Goal: Task Accomplishment & Management: Use online tool/utility

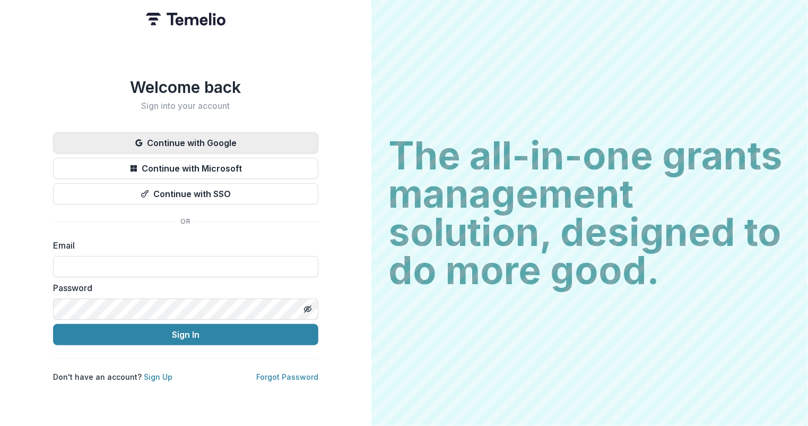
click at [219, 134] on button "Continue with Google" at bounding box center [185, 142] width 265 height 21
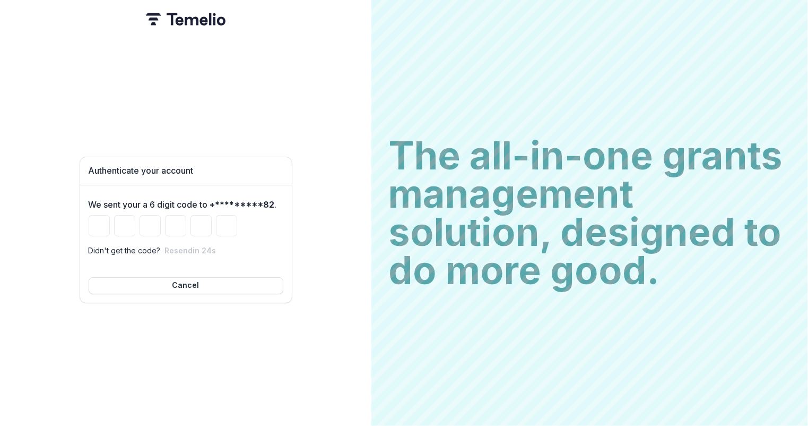
type input "*"
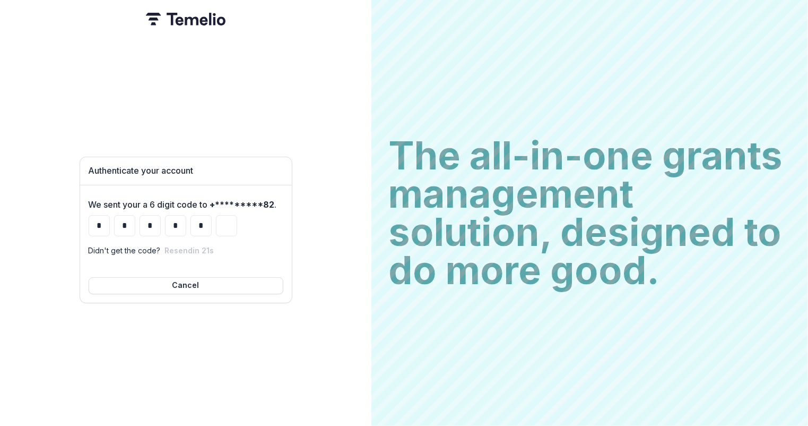
type input "*"
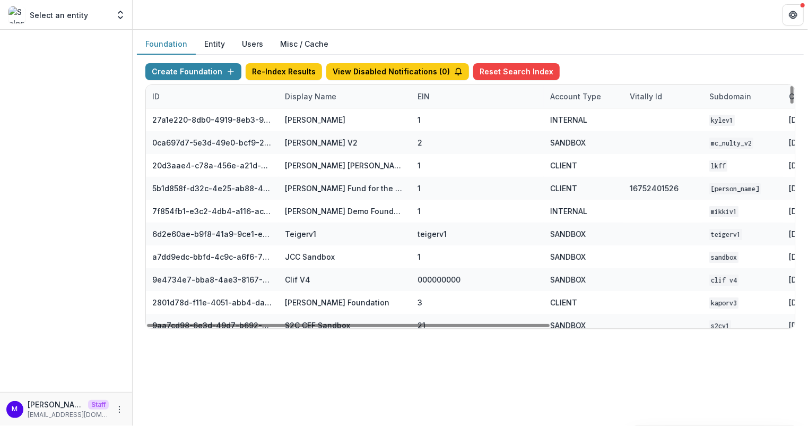
click at [306, 94] on div "Display Name" at bounding box center [311, 96] width 64 height 11
click at [314, 125] on input at bounding box center [343, 119] width 127 height 17
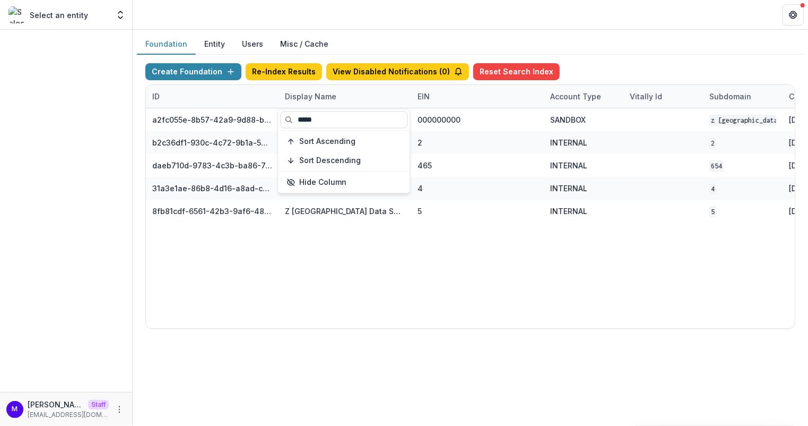
type input "*****"
click at [396, 22] on header at bounding box center [470, 14] width 675 height 29
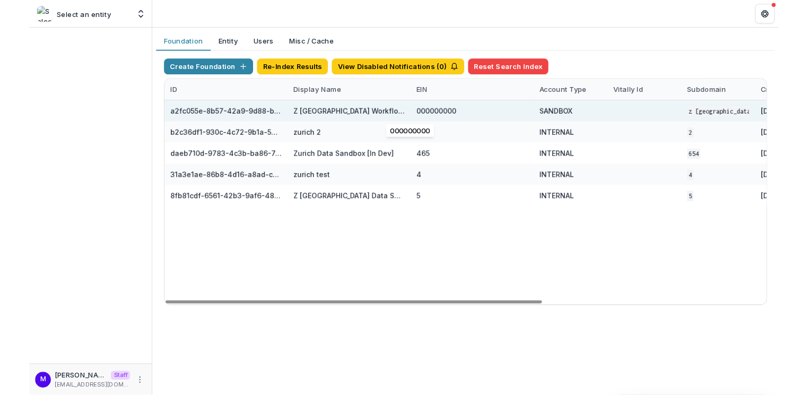
scroll to position [0, 228]
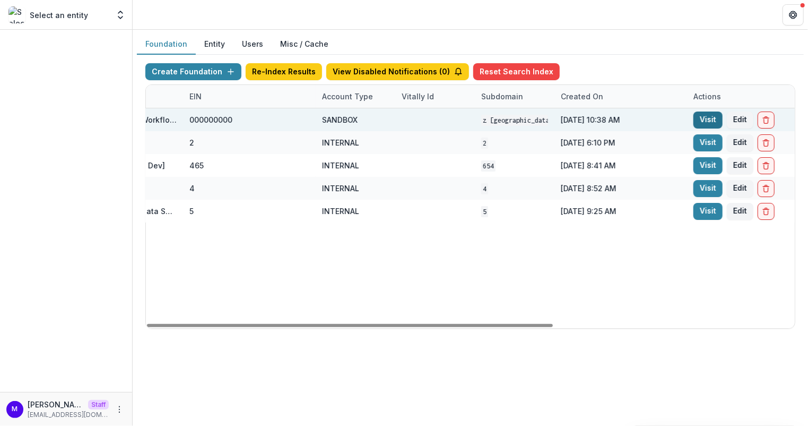
click at [714, 114] on link "Visit" at bounding box center [708, 119] width 29 height 17
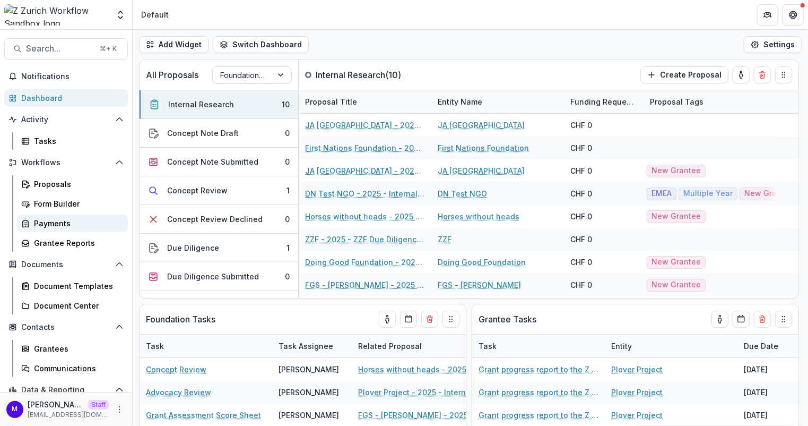
click at [46, 218] on div "Payments" at bounding box center [76, 223] width 85 height 11
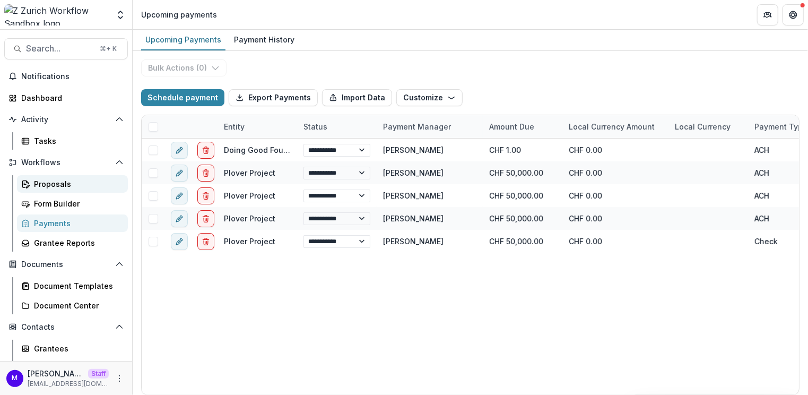
click at [73, 177] on link "Proposals" at bounding box center [72, 184] width 111 height 18
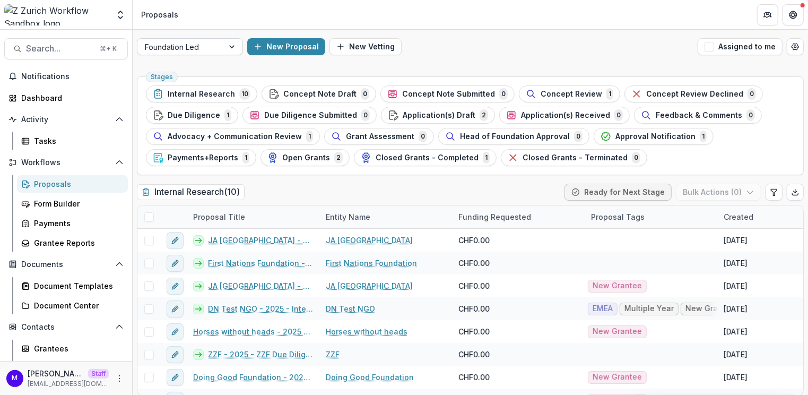
click at [218, 46] on div "Foundation Led" at bounding box center [180, 46] width 86 height 15
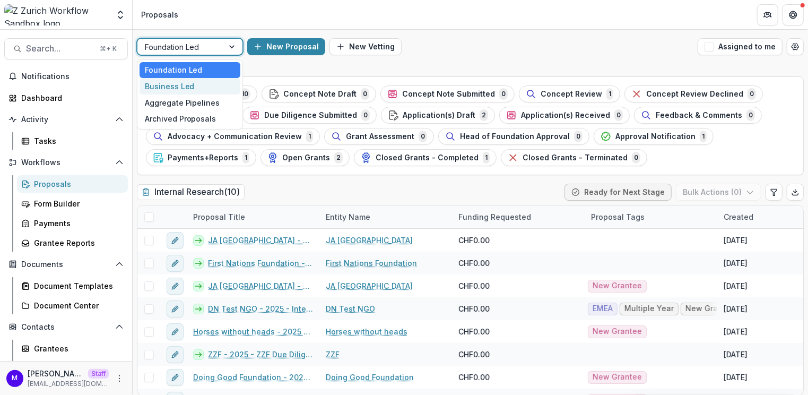
click at [210, 84] on div "Business Led" at bounding box center [190, 86] width 101 height 16
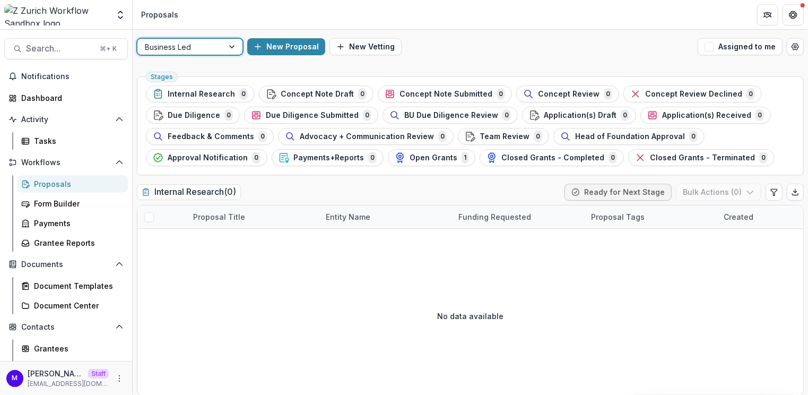
click at [221, 50] on div "Business Led" at bounding box center [180, 46] width 86 height 15
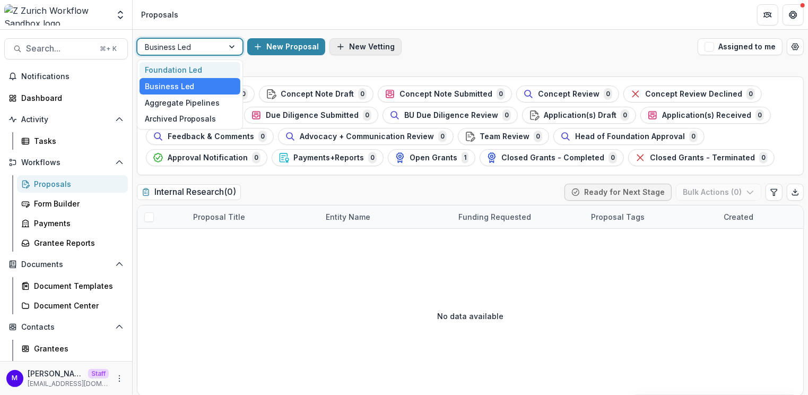
click at [193, 69] on div "Foundation Led" at bounding box center [190, 70] width 101 height 16
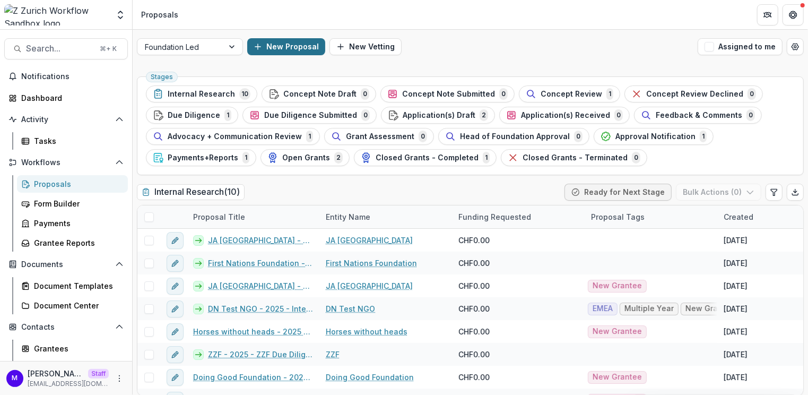
click at [311, 40] on button "New Proposal" at bounding box center [286, 46] width 78 height 17
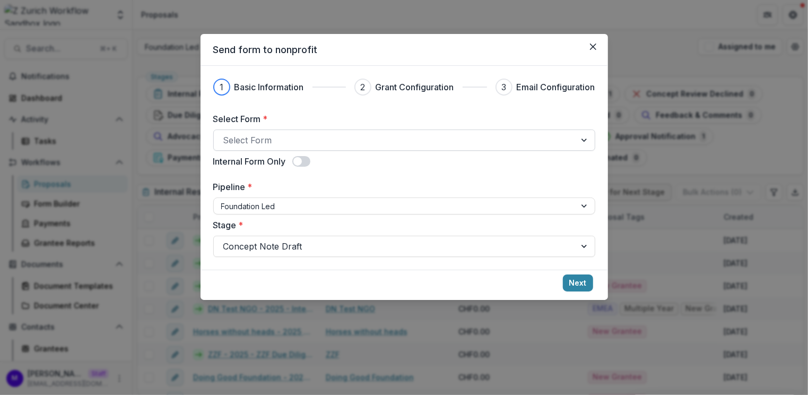
click at [349, 136] on div at bounding box center [394, 140] width 343 height 15
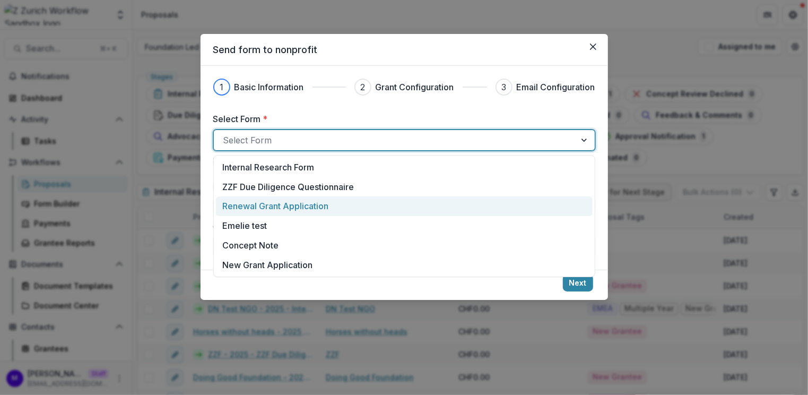
click at [348, 206] on div "Renewal Grant Application" at bounding box center [403, 206] width 363 height 13
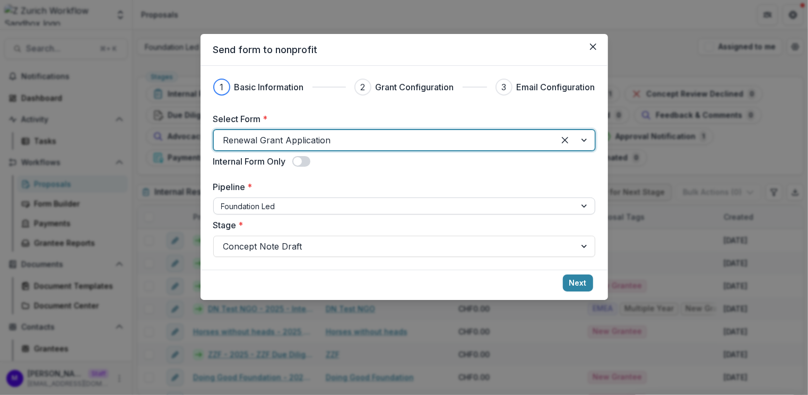
click at [282, 204] on div at bounding box center [394, 206] width 347 height 13
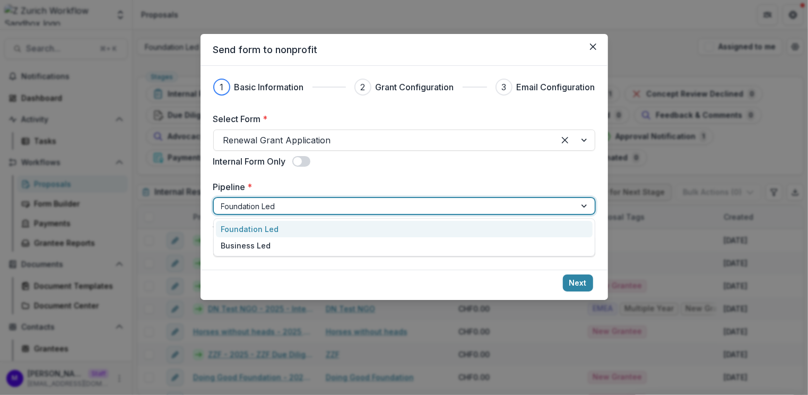
click at [284, 227] on div "Foundation Led" at bounding box center [404, 229] width 377 height 16
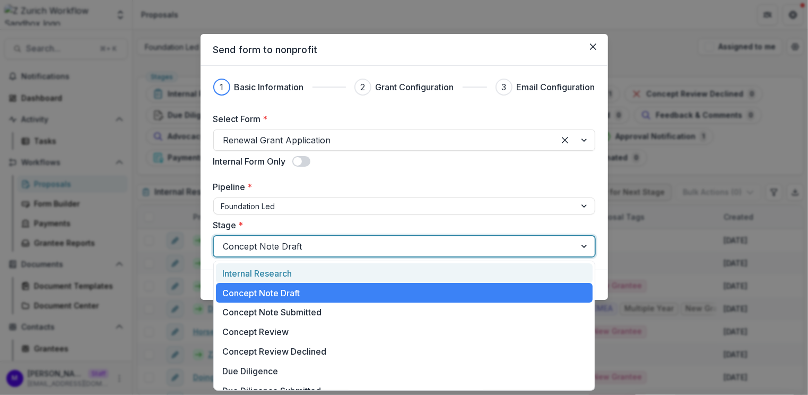
click at [535, 247] on div at bounding box center [394, 246] width 343 height 15
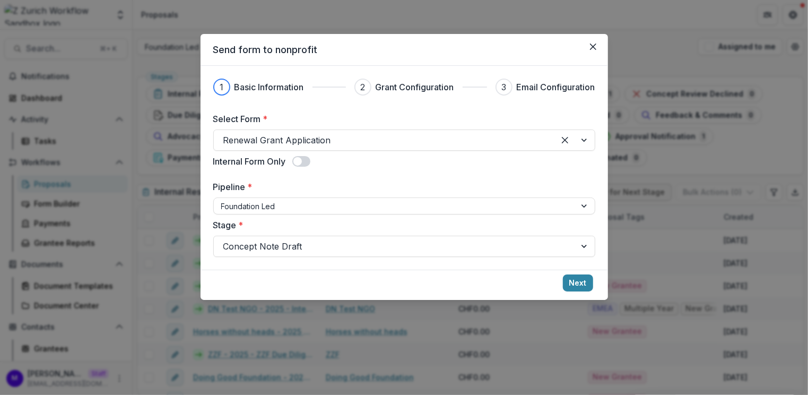
click at [296, 225] on label "Stage *" at bounding box center [401, 225] width 376 height 13
click at [226, 240] on input "Stage *" at bounding box center [224, 246] width 3 height 13
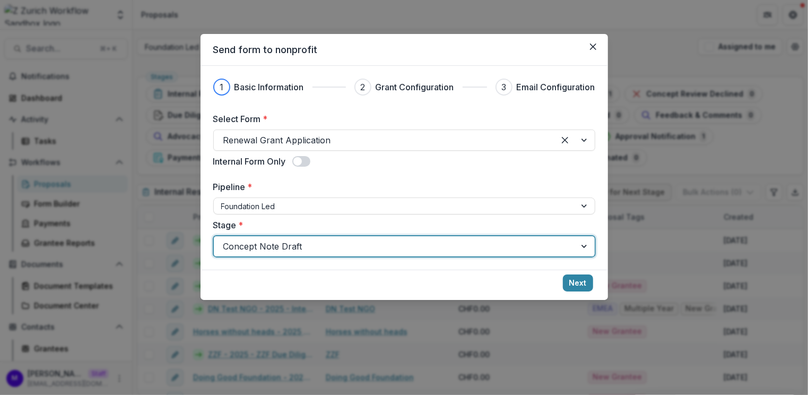
click at [299, 248] on div at bounding box center [394, 246] width 343 height 15
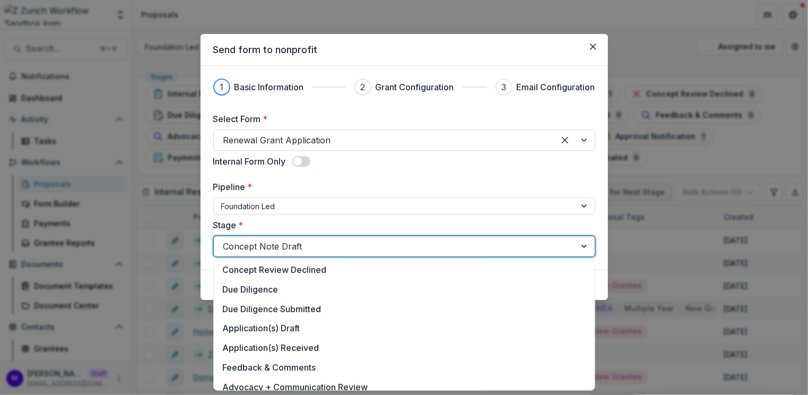
scroll to position [84, 0]
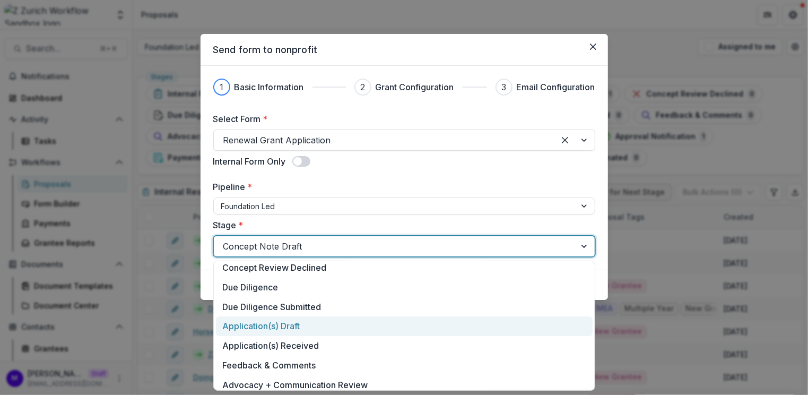
click at [294, 327] on div "Application(s) Draft" at bounding box center [404, 326] width 377 height 20
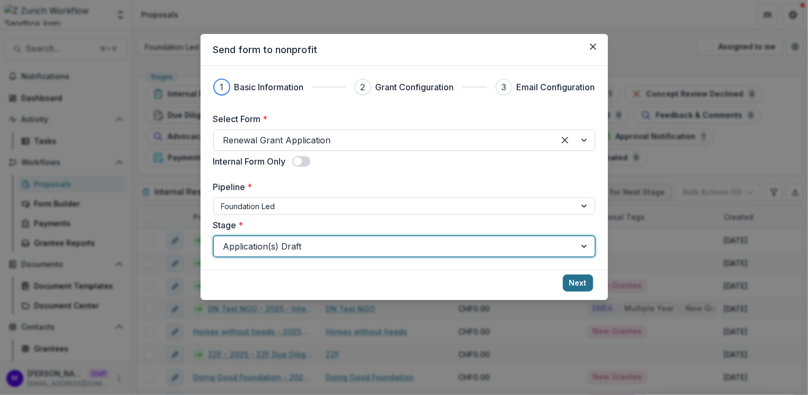
click at [582, 282] on button "Next" at bounding box center [578, 282] width 30 height 17
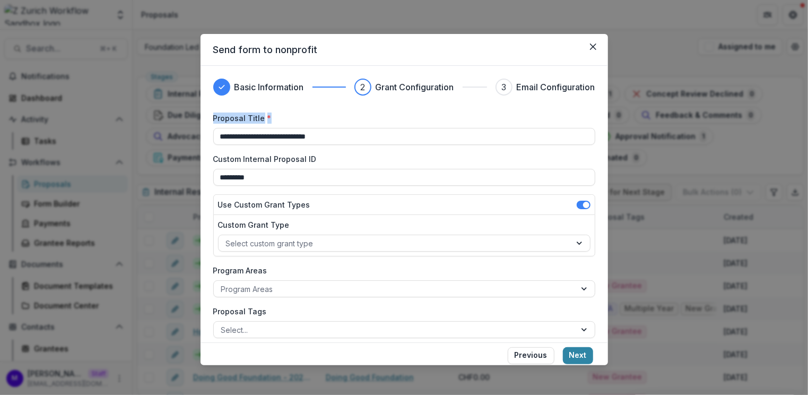
drag, startPoint x: 277, startPoint y: 116, endPoint x: 212, endPoint y: 118, distance: 64.8
click at [212, 118] on div "**********" at bounding box center [405, 204] width 408 height 276
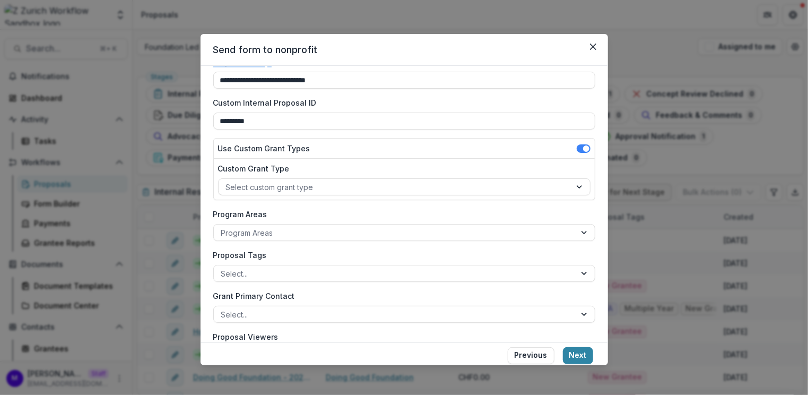
scroll to position [73, 0]
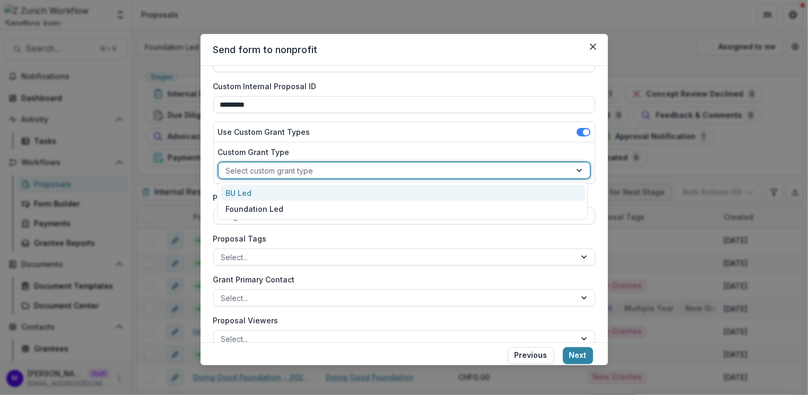
click at [358, 172] on div at bounding box center [394, 170] width 337 height 13
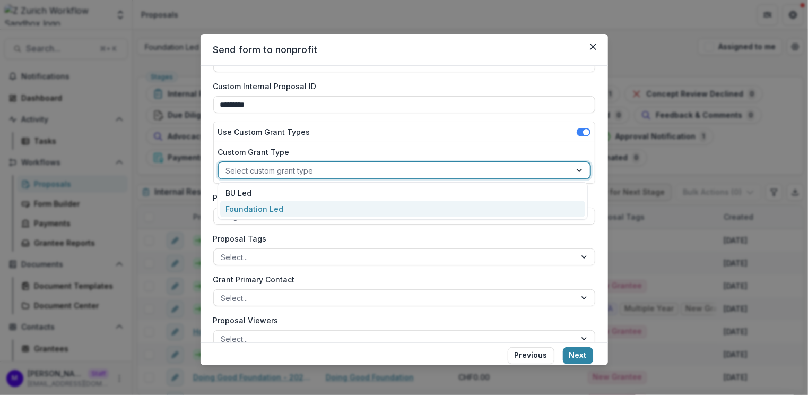
click at [276, 210] on div "Foundation Led" at bounding box center [402, 209] width 365 height 16
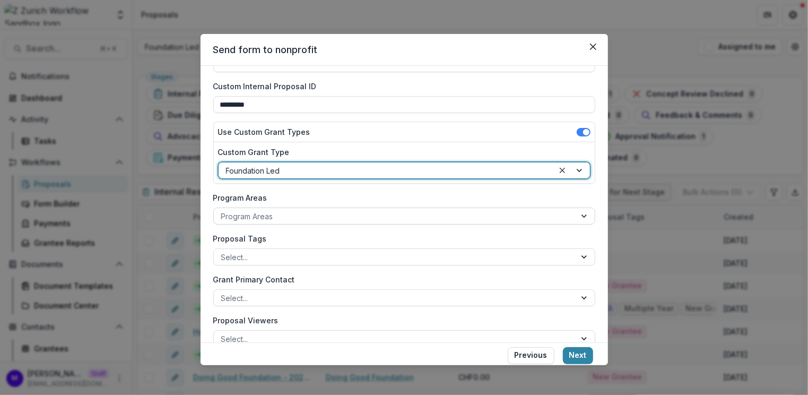
click at [312, 217] on div at bounding box center [394, 216] width 347 height 13
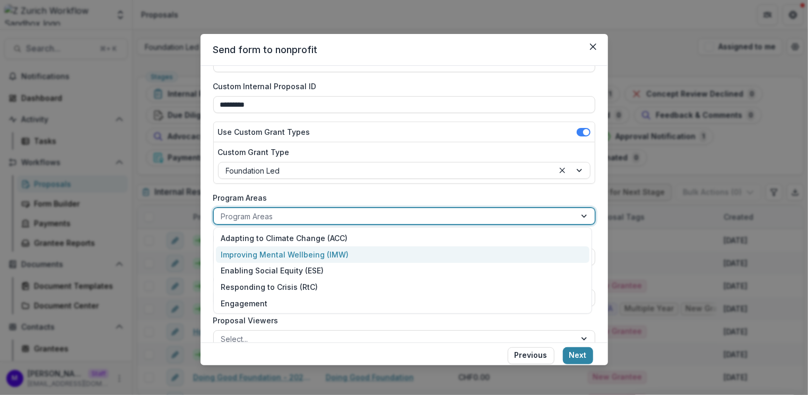
click at [337, 253] on div "Improving Mental Wellbeing (IMW)" at bounding box center [403, 254] width 374 height 16
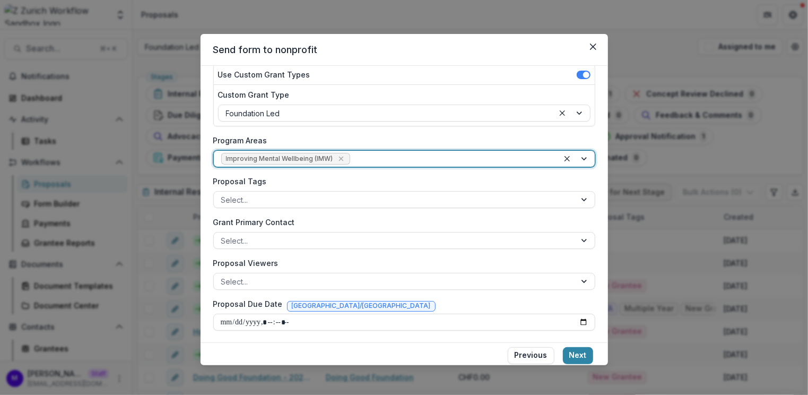
scroll to position [129, 0]
click at [275, 204] on div at bounding box center [394, 200] width 347 height 13
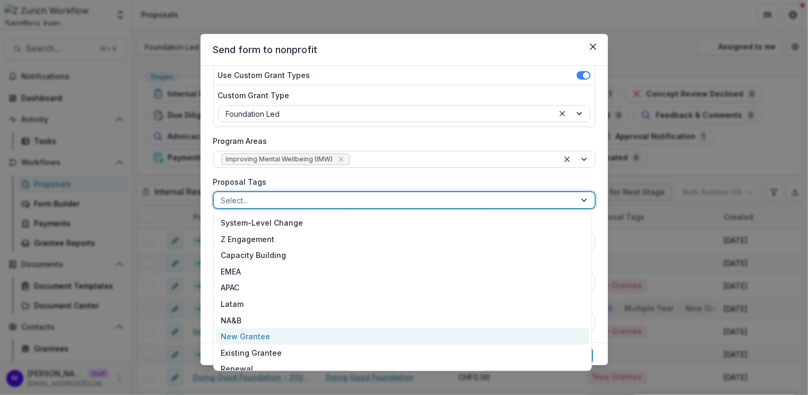
scroll to position [105, 0]
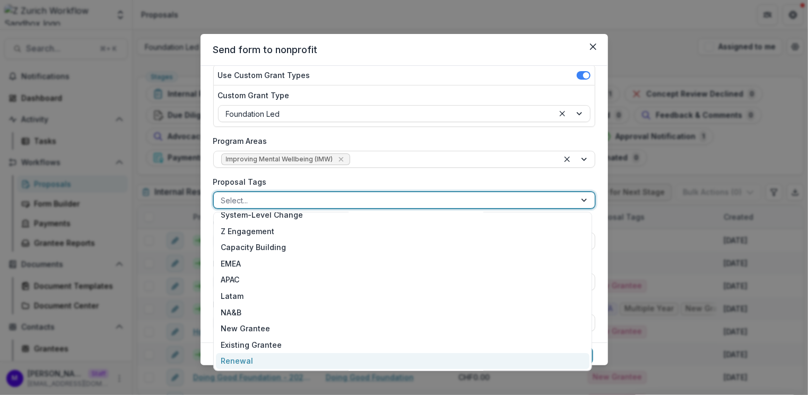
click at [279, 359] on div "Renewal" at bounding box center [403, 361] width 374 height 16
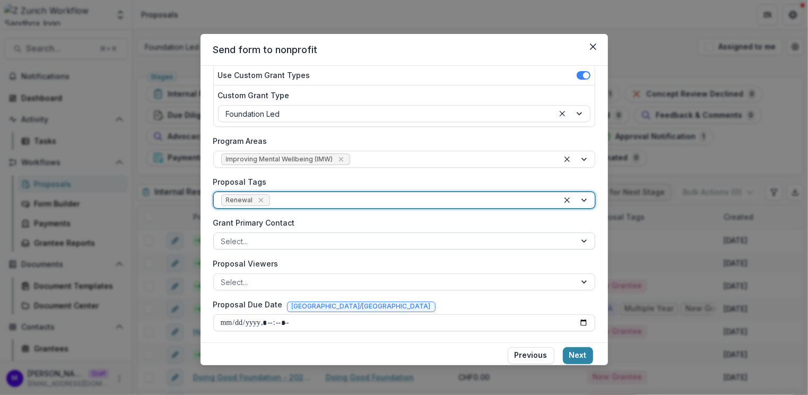
click at [420, 239] on div at bounding box center [394, 241] width 347 height 13
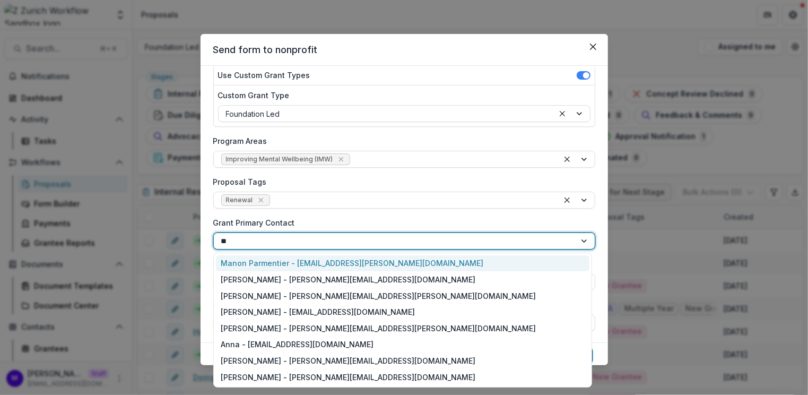
type input "***"
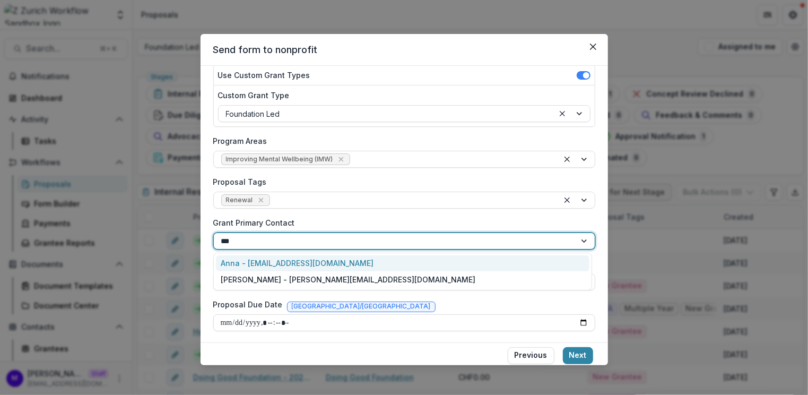
click at [337, 262] on div "Anna - anna@trytemelio.com" at bounding box center [403, 263] width 374 height 16
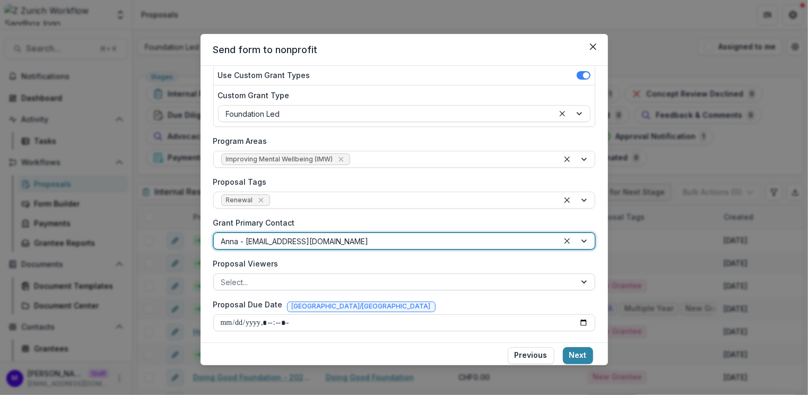
scroll to position [130, 0]
click at [580, 318] on input "Proposal Due Date" at bounding box center [404, 322] width 382 height 17
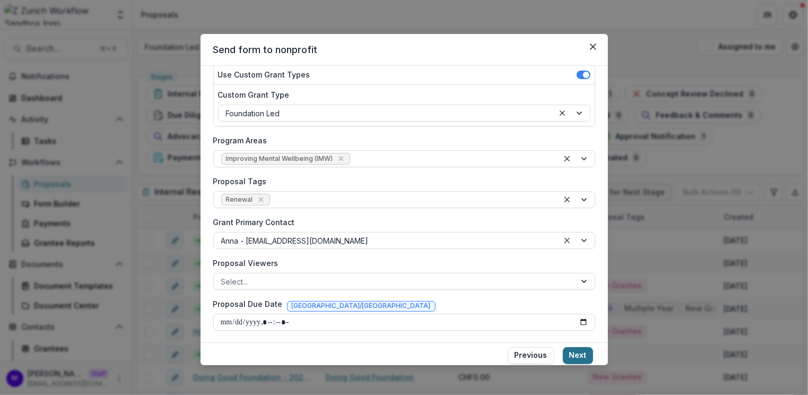
type input "**********"
click at [583, 354] on button "Next" at bounding box center [578, 355] width 30 height 17
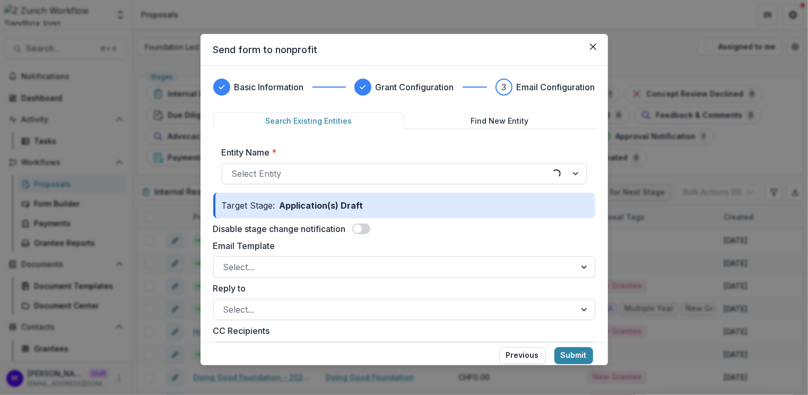
click at [577, 354] on button "Submit" at bounding box center [574, 355] width 39 height 17
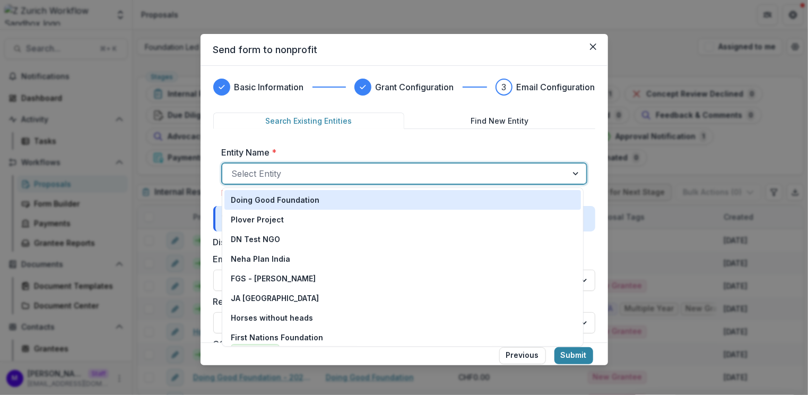
click at [416, 175] on div at bounding box center [395, 173] width 326 height 15
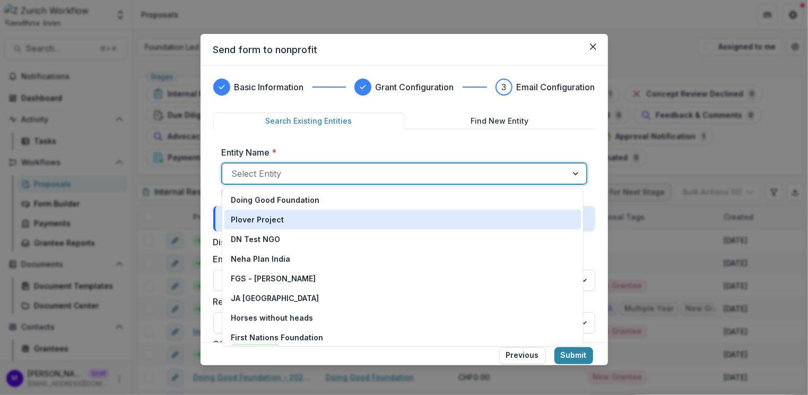
click at [281, 219] on div "Plover Project" at bounding box center [403, 219] width 344 height 11
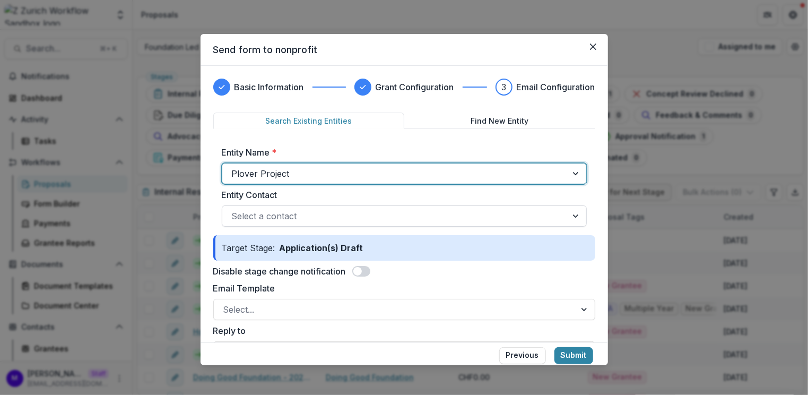
scroll to position [23, 0]
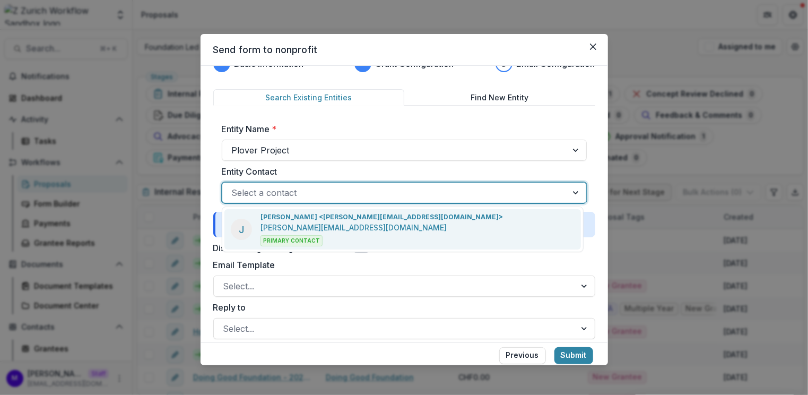
click at [382, 194] on div at bounding box center [395, 192] width 326 height 15
click at [274, 230] on p "anna+zurich@trytemelio.com" at bounding box center [354, 227] width 186 height 11
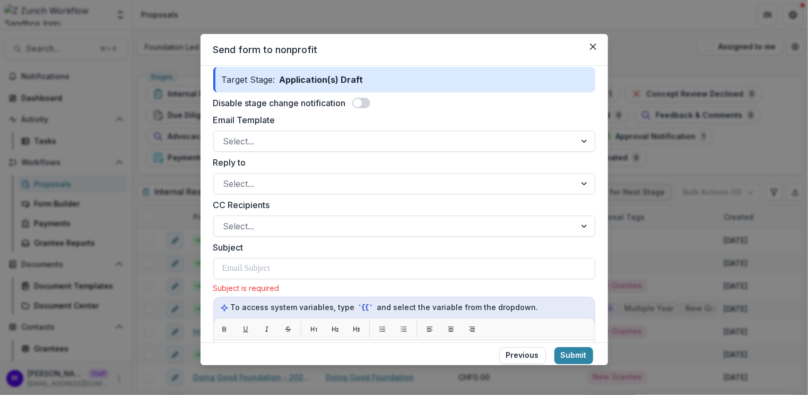
scroll to position [177, 0]
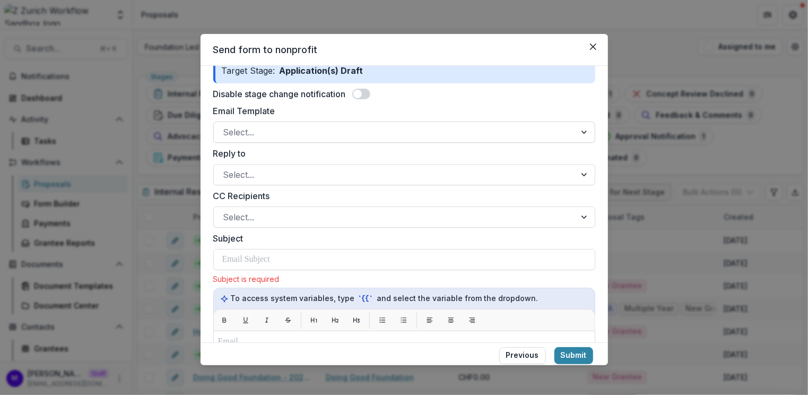
click at [326, 138] on div at bounding box center [394, 132] width 343 height 15
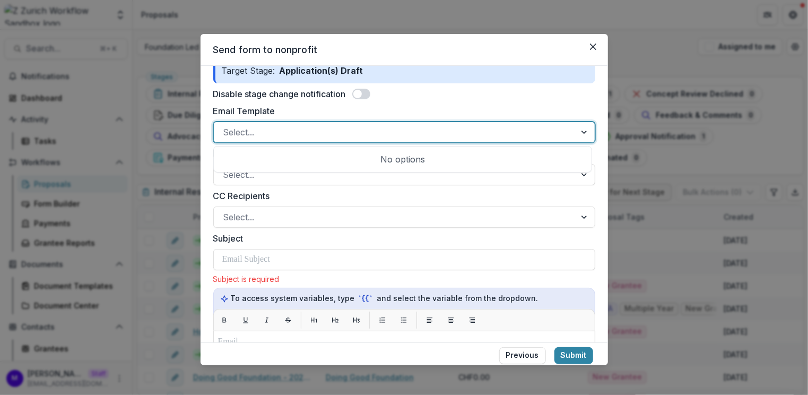
click at [343, 119] on div "Email Template Use Up and Down to choose options, press Enter to select the cur…" at bounding box center [404, 124] width 382 height 38
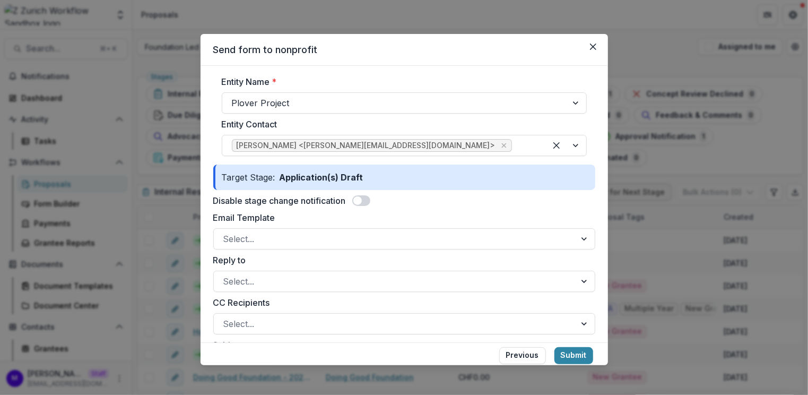
scroll to position [0, 0]
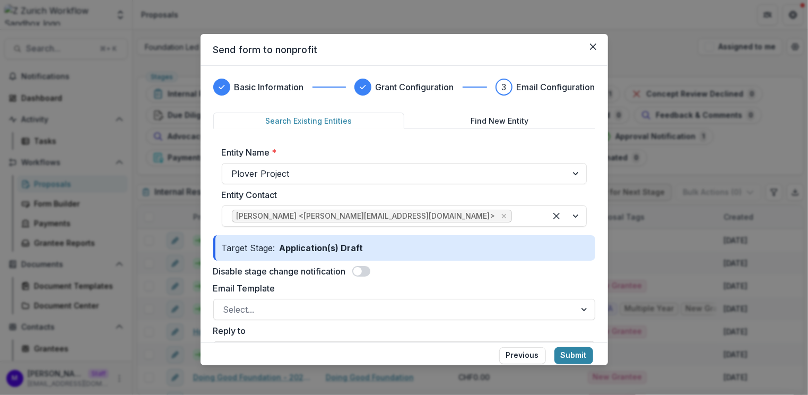
click at [365, 272] on span at bounding box center [361, 271] width 18 height 11
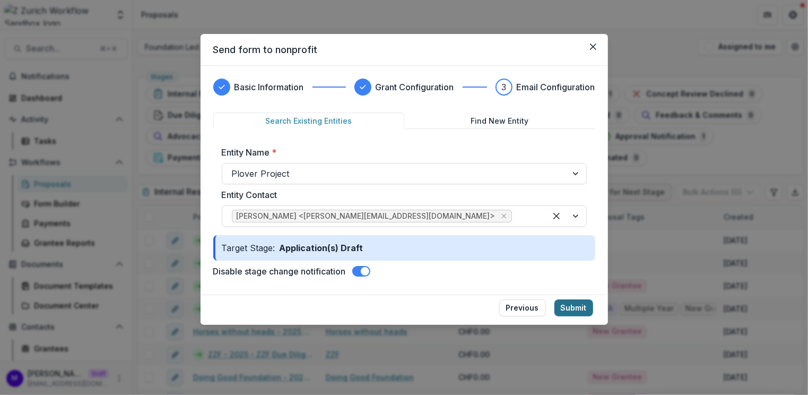
click at [584, 309] on button "Submit" at bounding box center [574, 307] width 39 height 17
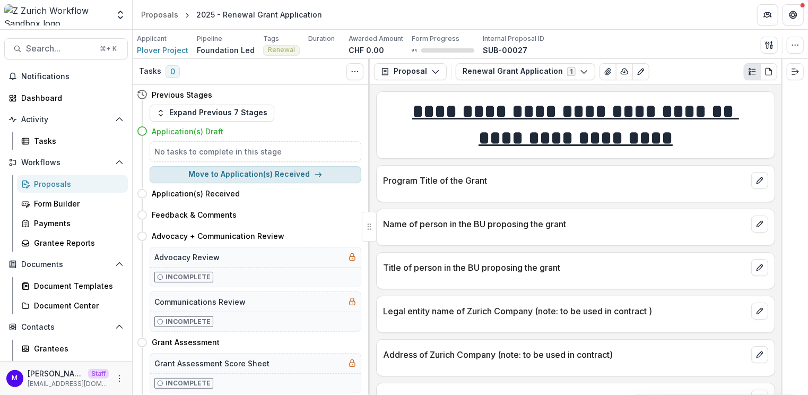
click at [275, 166] on button "Move to Application(s) Received" at bounding box center [256, 174] width 212 height 17
select select "**********"
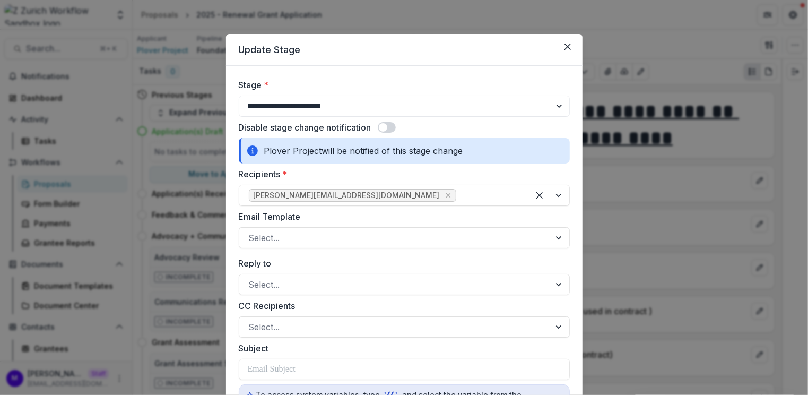
click at [392, 125] on span at bounding box center [387, 127] width 18 height 11
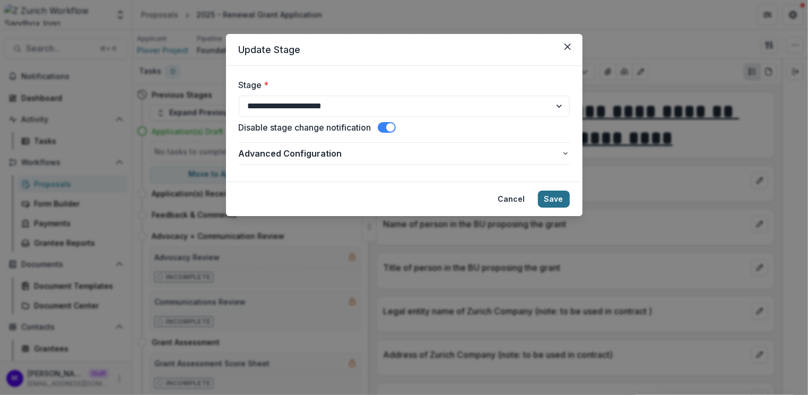
click at [551, 192] on button "Save" at bounding box center [554, 198] width 32 height 17
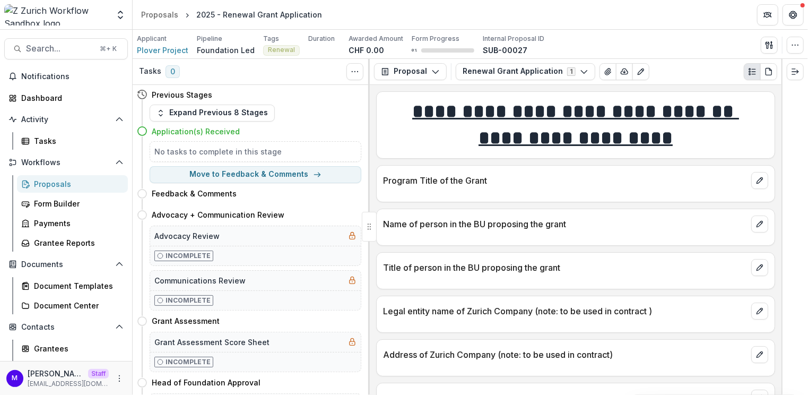
drag, startPoint x: 795, startPoint y: 68, endPoint x: 738, endPoint y: 73, distance: 56.9
click at [738, 73] on div "Tasks 0 Show Cancelled Tasks Previous Stages Expand Previous 8 Stages Applicati…" at bounding box center [470, 227] width 675 height 336
click at [795, 72] on line "Expand right" at bounding box center [795, 72] width 6 height 0
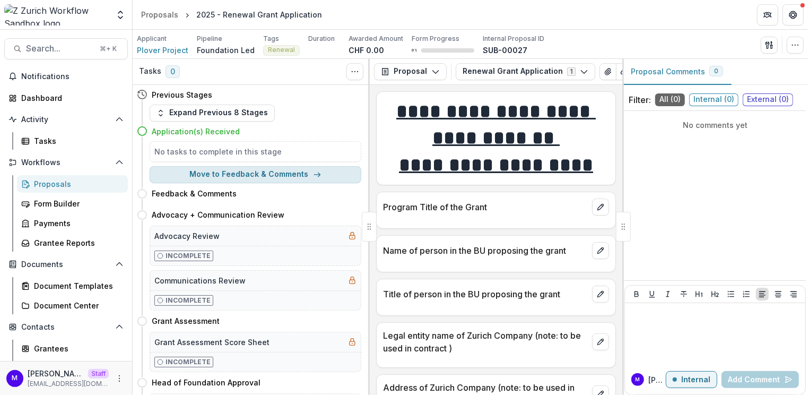
click at [272, 175] on button "Move to Feedback & Comments" at bounding box center [256, 174] width 212 height 17
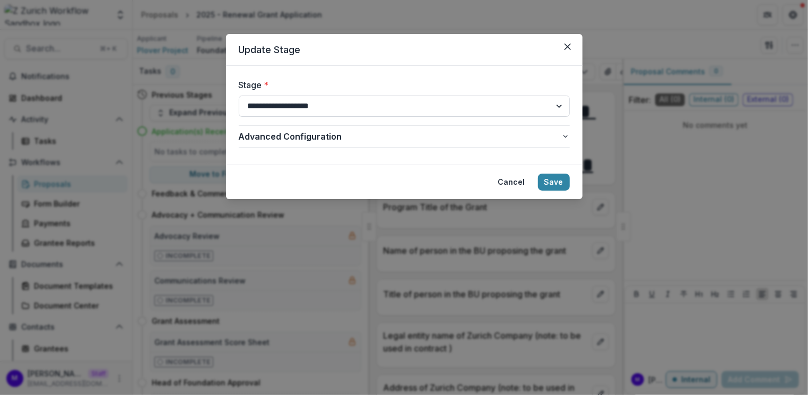
click at [344, 109] on select "**********" at bounding box center [404, 106] width 331 height 21
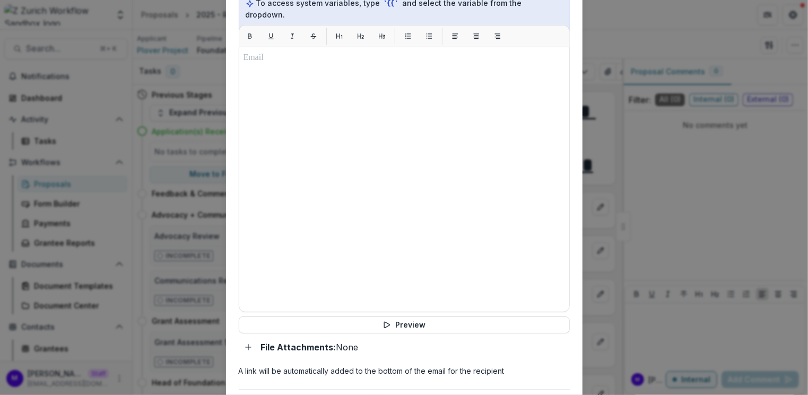
scroll to position [479, 0]
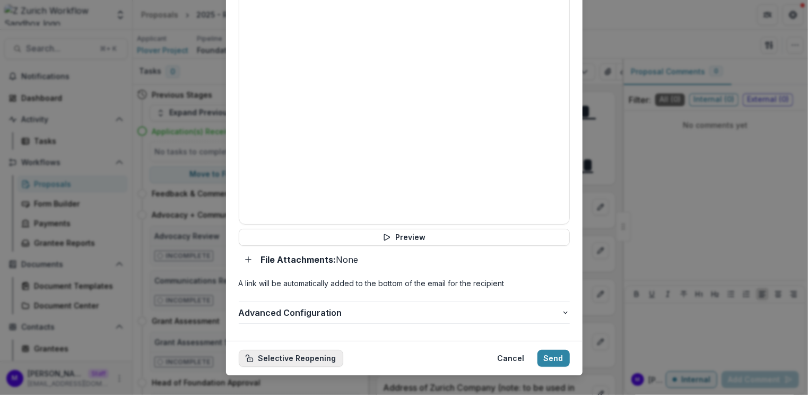
click at [313, 350] on button "Selective Reopening" at bounding box center [291, 358] width 105 height 17
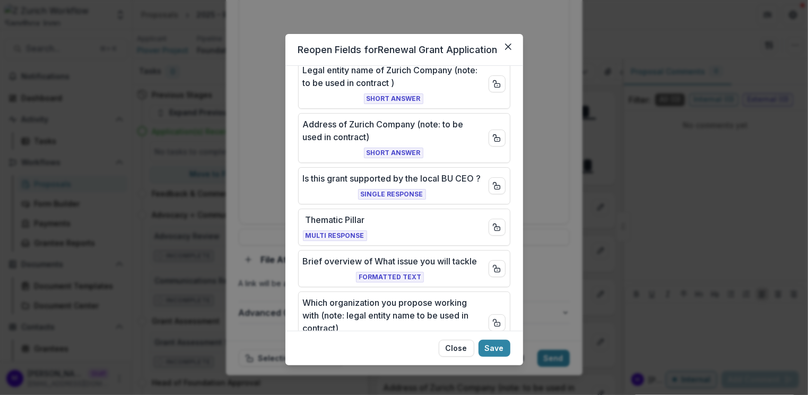
scroll to position [183, 0]
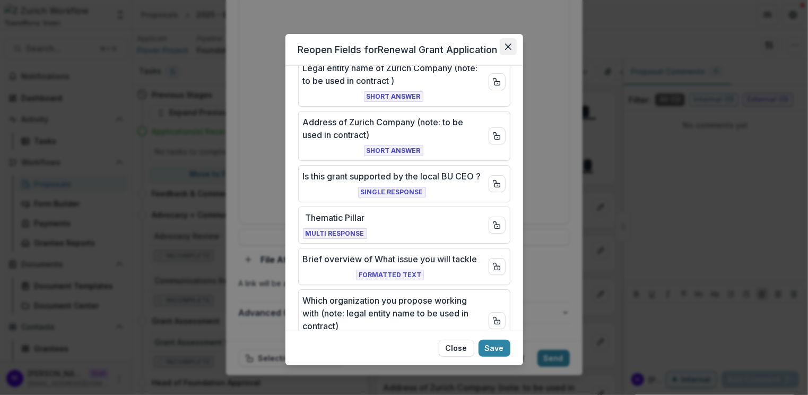
click at [502, 47] on button "Close" at bounding box center [508, 46] width 17 height 17
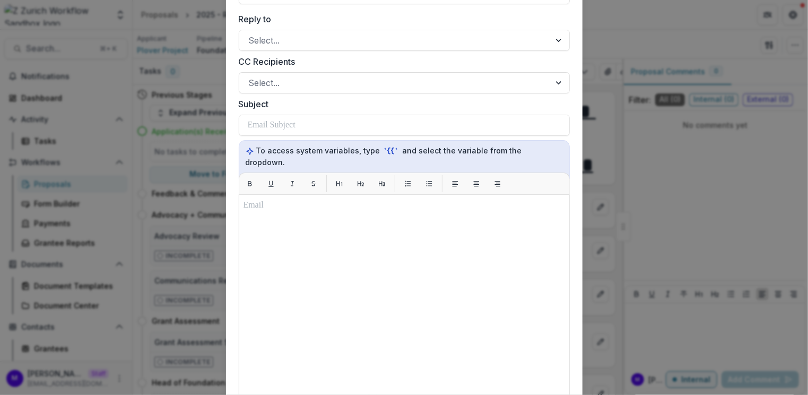
scroll to position [0, 0]
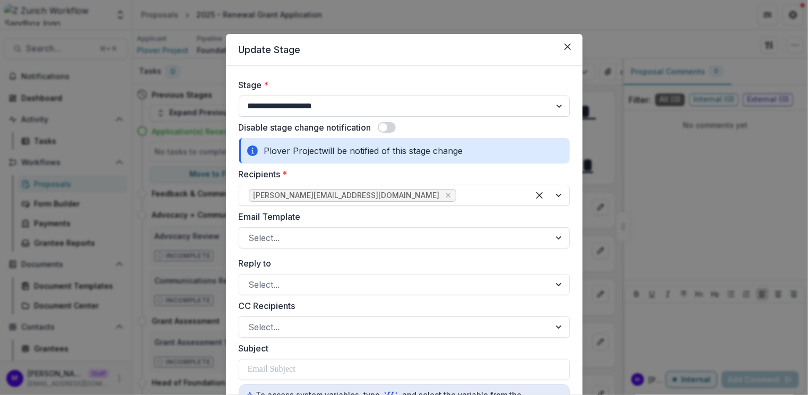
click at [445, 104] on select "**********" at bounding box center [404, 106] width 331 height 21
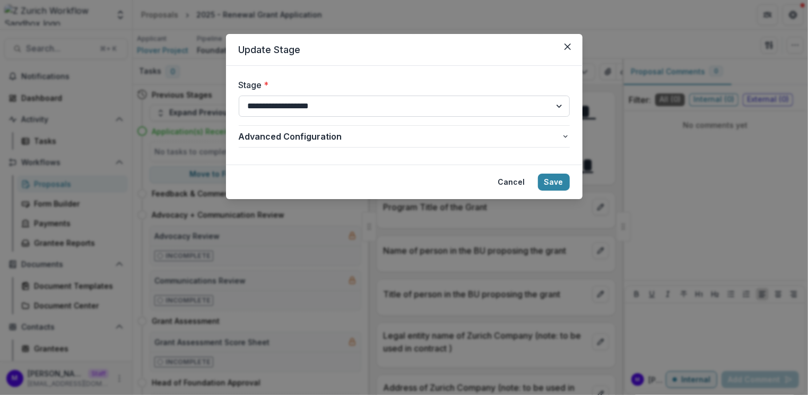
click at [469, 107] on select "**********" at bounding box center [404, 106] width 331 height 21
select select "**********"
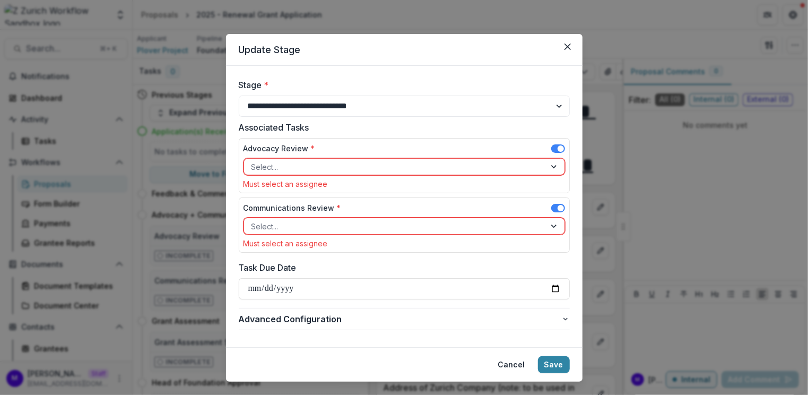
click at [478, 167] on div at bounding box center [395, 166] width 287 height 13
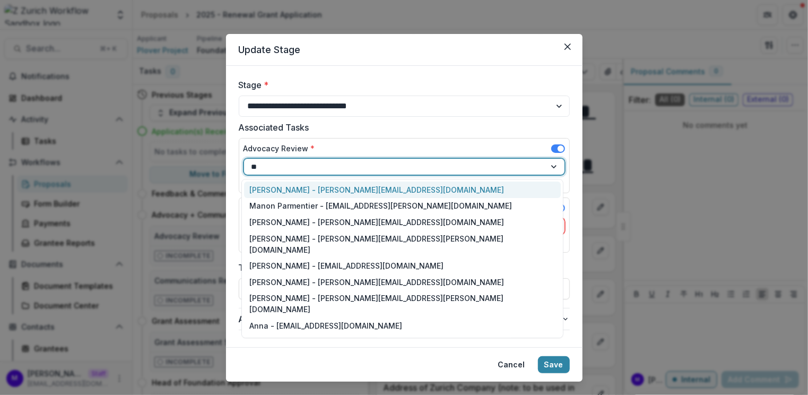
type input "***"
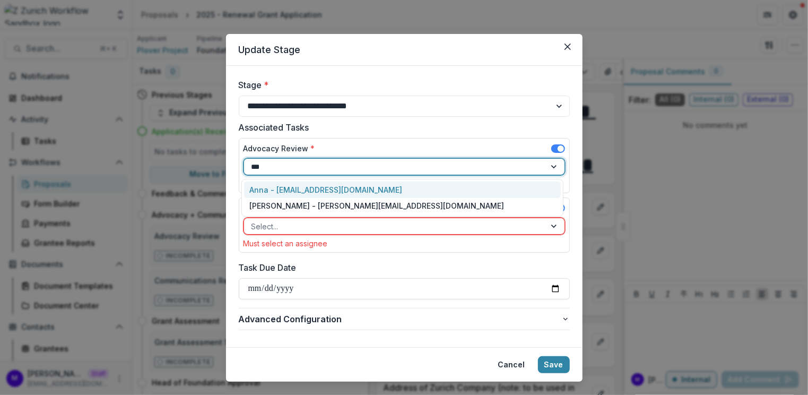
click at [385, 185] on div "Anna - anna@trytemelio.com" at bounding box center [402, 189] width 317 height 16
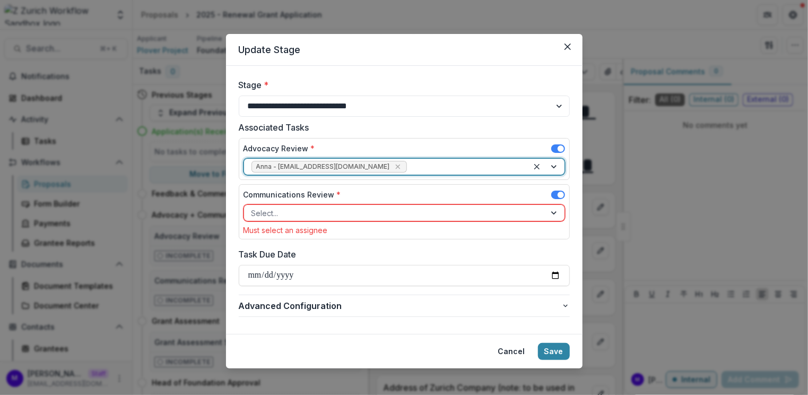
click at [386, 217] on div at bounding box center [395, 212] width 287 height 13
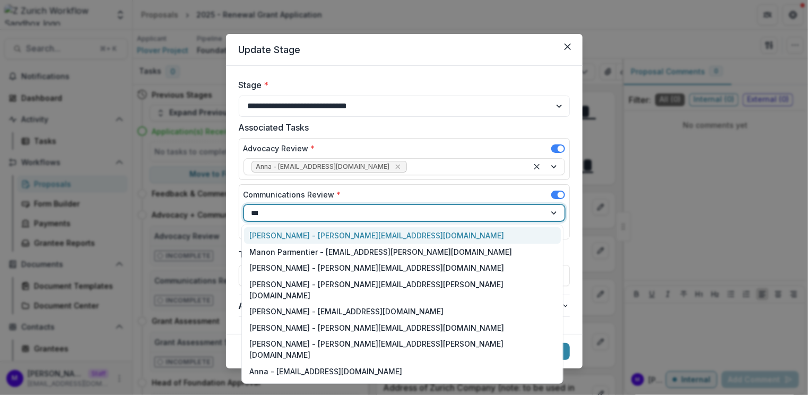
type input "****"
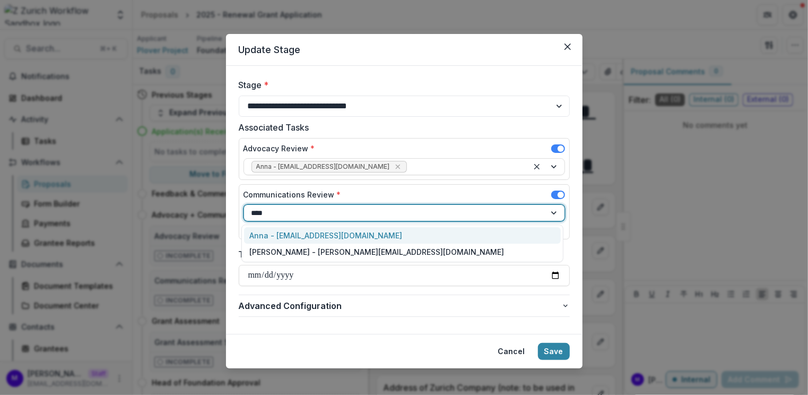
click at [322, 230] on div "Anna - anna@trytemelio.com" at bounding box center [402, 235] width 317 height 16
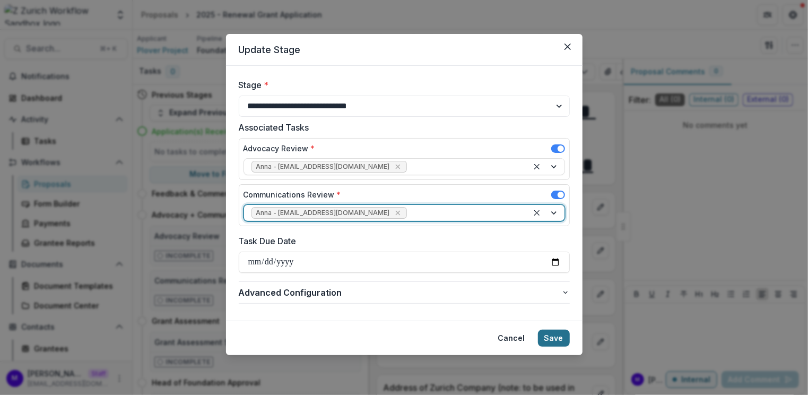
click at [560, 337] on button "Save" at bounding box center [554, 338] width 32 height 17
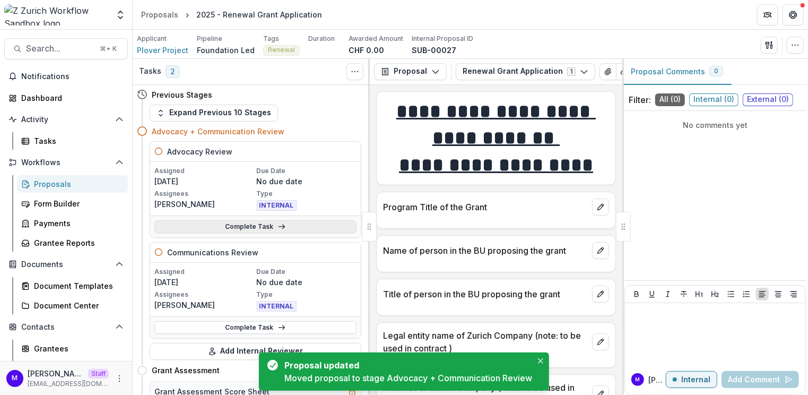
click at [275, 220] on link "Complete Task" at bounding box center [255, 226] width 202 height 13
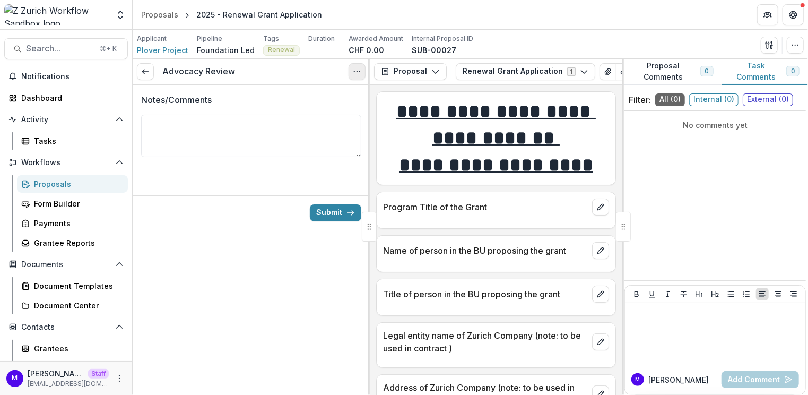
click at [361, 72] on button "Options" at bounding box center [357, 71] width 17 height 17
click at [306, 115] on button "Cancel Task" at bounding box center [306, 118] width 114 height 18
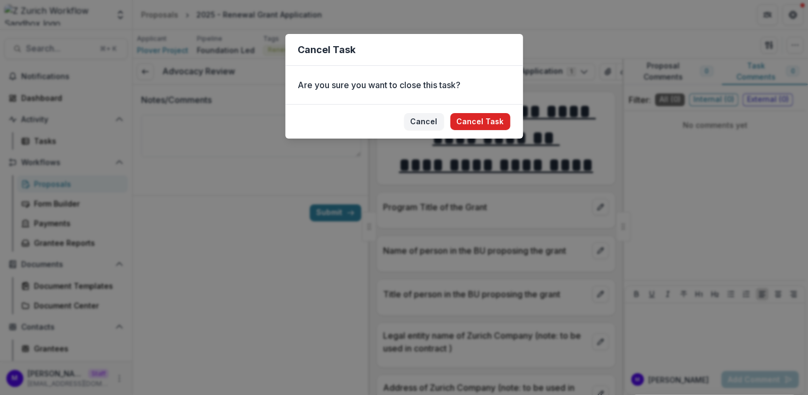
click at [503, 122] on button "Cancel Task" at bounding box center [481, 121] width 60 height 17
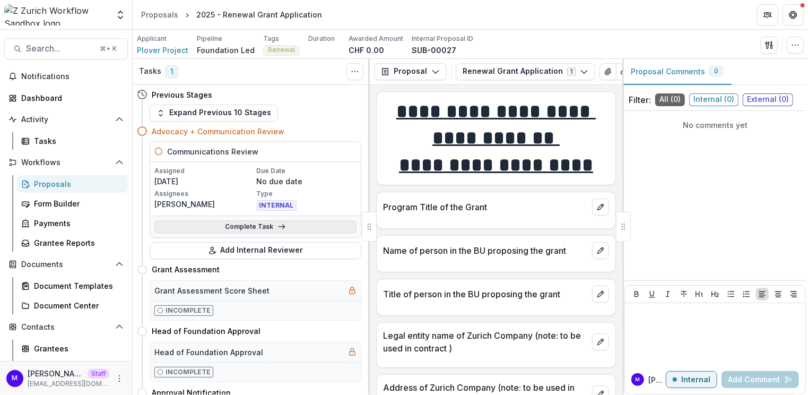
click at [316, 224] on link "Complete Task" at bounding box center [255, 226] width 202 height 13
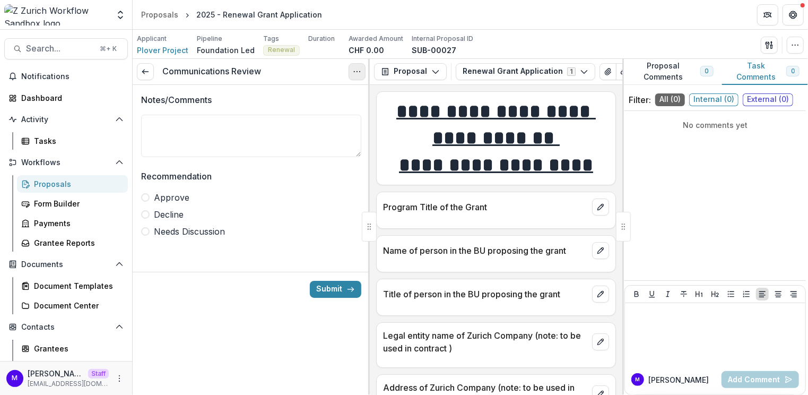
click at [354, 77] on button "Options" at bounding box center [357, 71] width 17 height 17
click at [313, 119] on button "Cancel Task" at bounding box center [306, 118] width 114 height 18
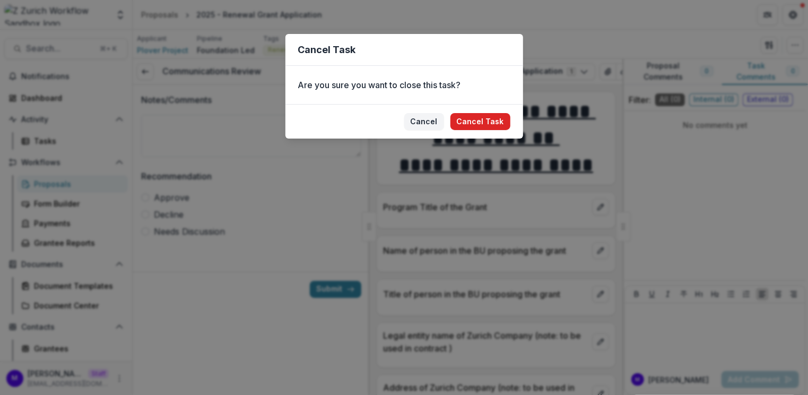
click at [472, 121] on button "Cancel Task" at bounding box center [481, 121] width 60 height 17
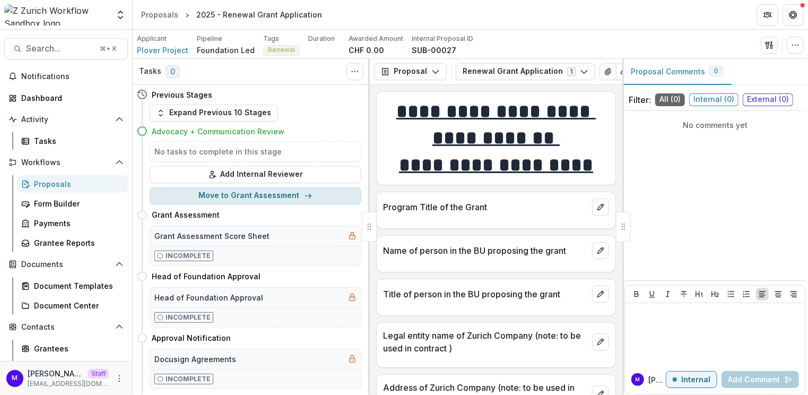
click at [262, 193] on button "Move to Grant Assessment" at bounding box center [256, 195] width 212 height 17
select select "**********"
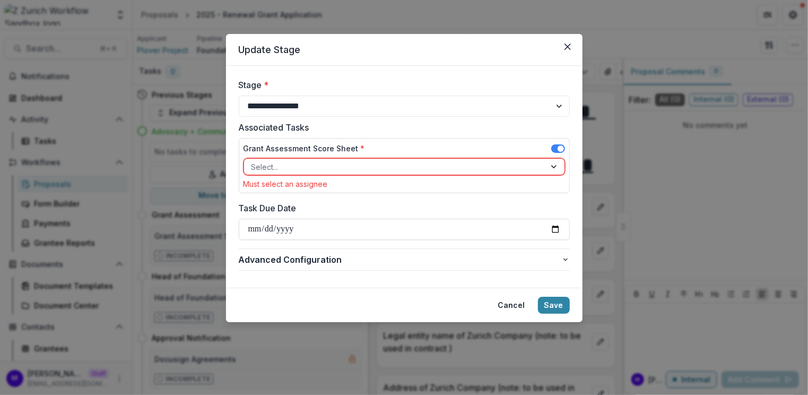
click at [354, 169] on div at bounding box center [395, 166] width 287 height 13
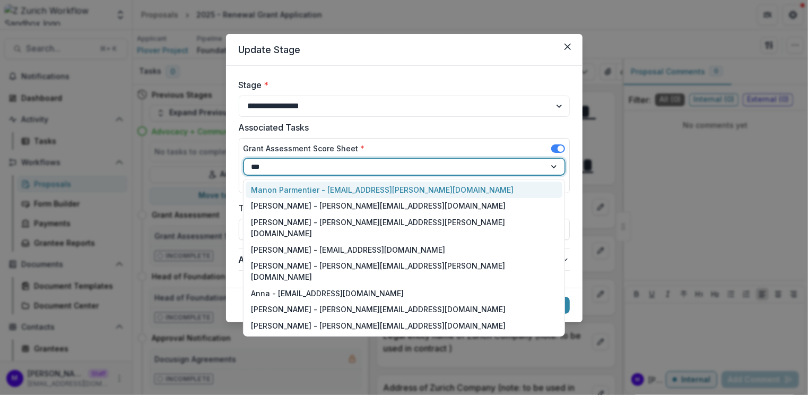
type input "****"
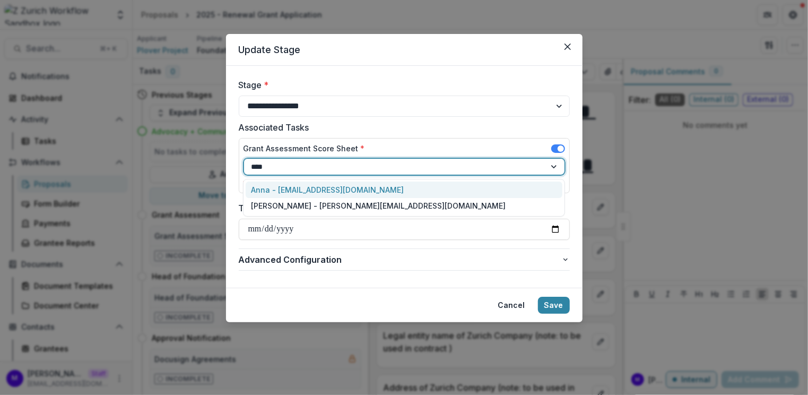
click at [340, 183] on div "Anna - anna@trytemelio.com" at bounding box center [404, 189] width 317 height 16
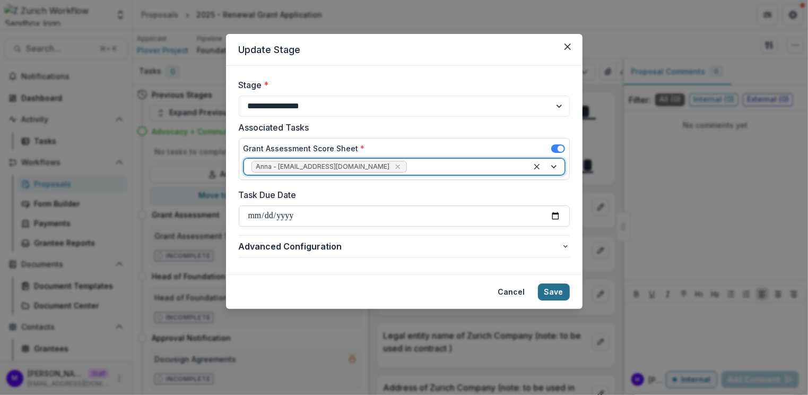
click at [564, 288] on button "Save" at bounding box center [554, 291] width 32 height 17
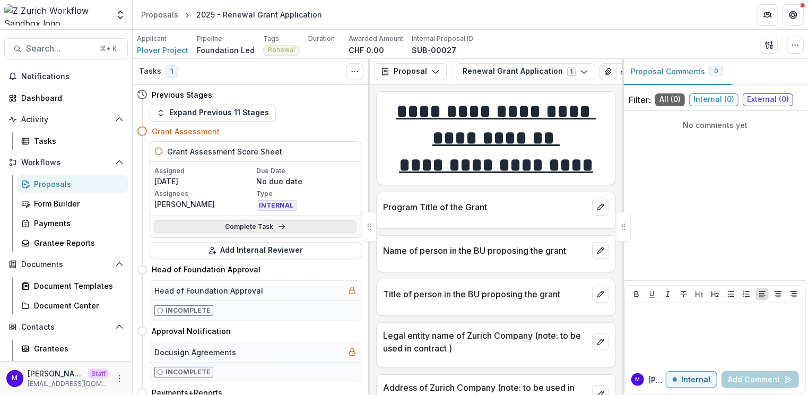
click at [293, 224] on link "Complete Task" at bounding box center [255, 226] width 202 height 13
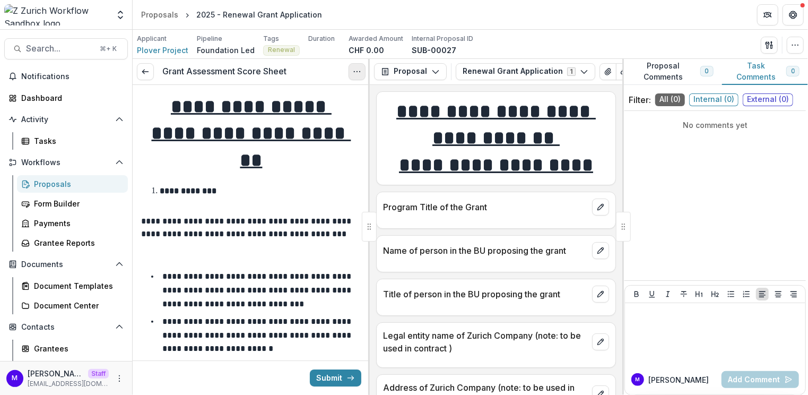
click at [351, 72] on button "Options" at bounding box center [357, 71] width 17 height 17
click at [296, 121] on button "Cancel Task" at bounding box center [306, 118] width 114 height 18
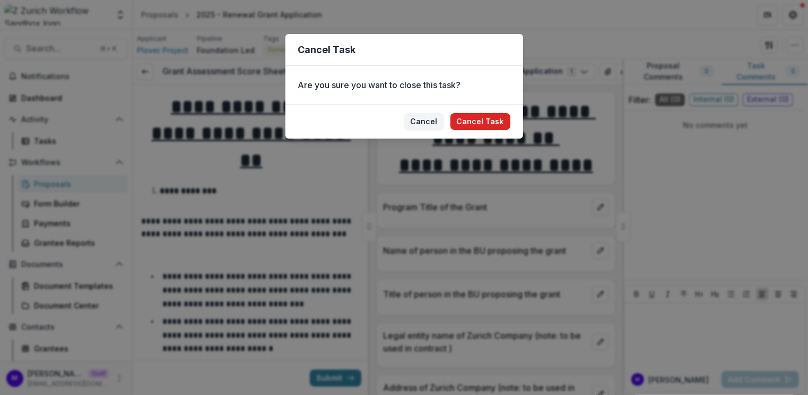
click at [474, 123] on button "Cancel Task" at bounding box center [481, 121] width 60 height 17
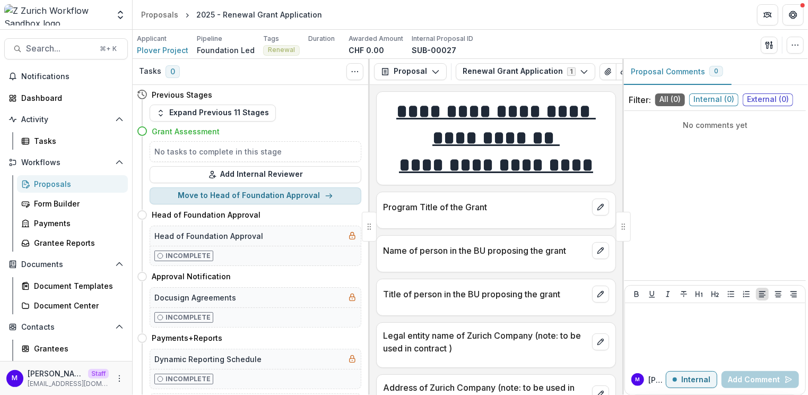
click at [284, 193] on button "Move to Head of Foundation Approval" at bounding box center [256, 195] width 212 height 17
select select "**********"
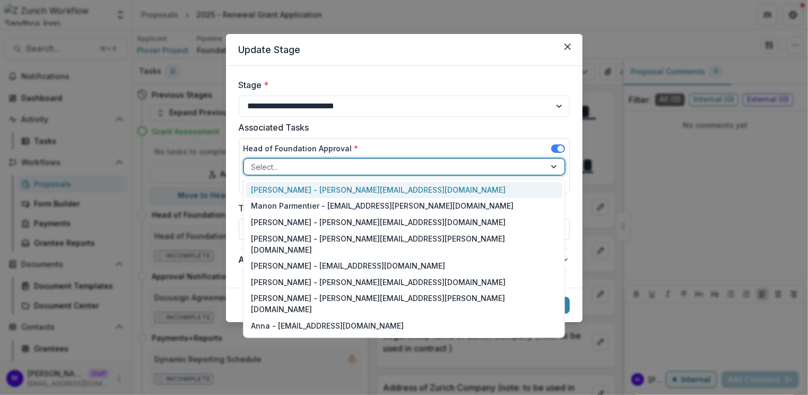
click at [460, 164] on div at bounding box center [395, 166] width 287 height 13
type input "****"
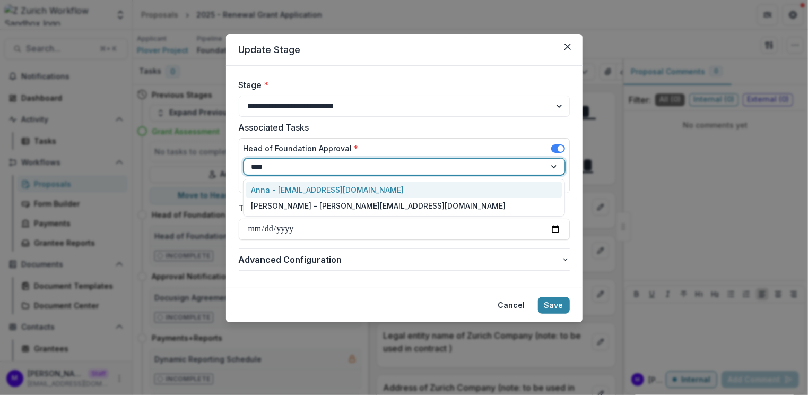
click at [372, 182] on div "Anna - anna@trytemelio.com" at bounding box center [404, 189] width 317 height 16
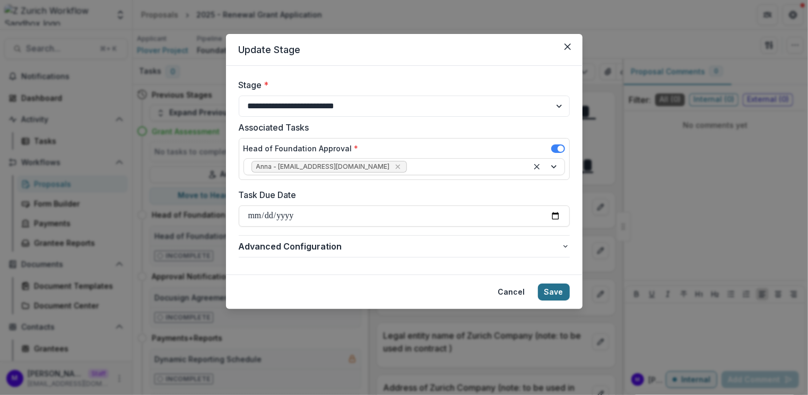
click at [557, 289] on button "Save" at bounding box center [554, 291] width 32 height 17
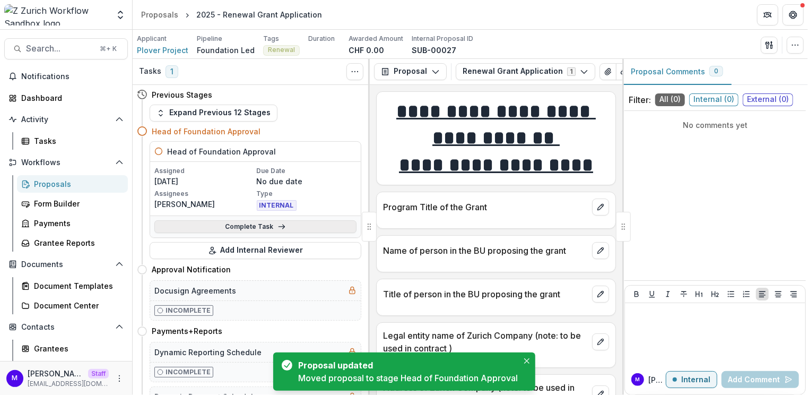
click at [252, 222] on link "Complete Task" at bounding box center [255, 226] width 202 height 13
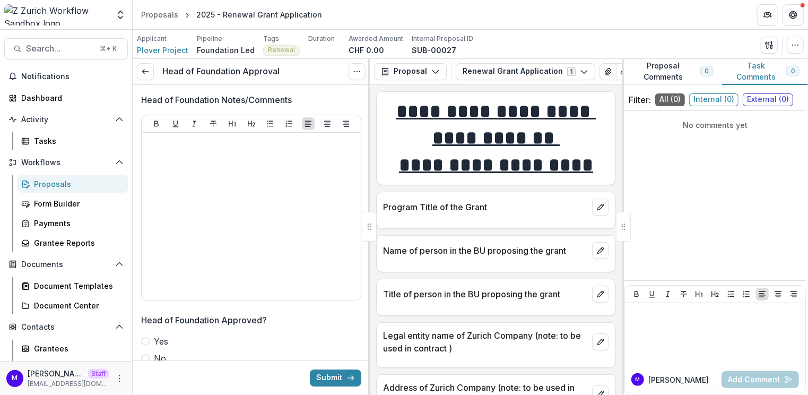
scroll to position [29, 0]
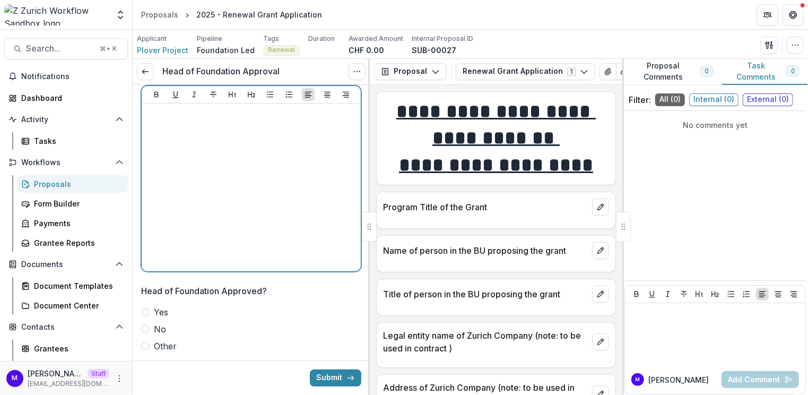
click at [238, 172] on div at bounding box center [251, 187] width 211 height 159
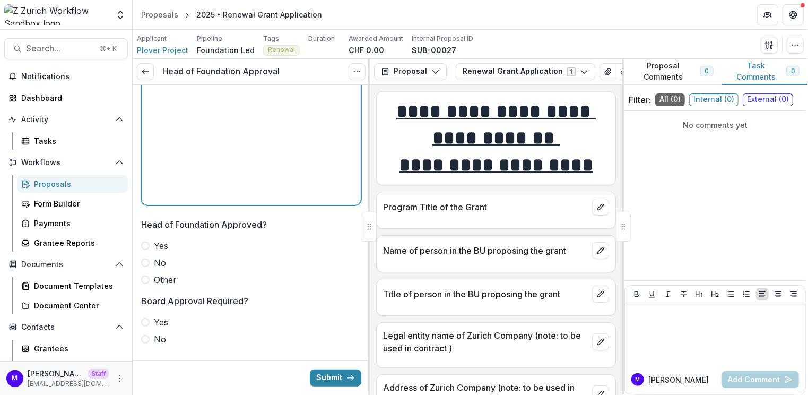
scroll to position [99, 0]
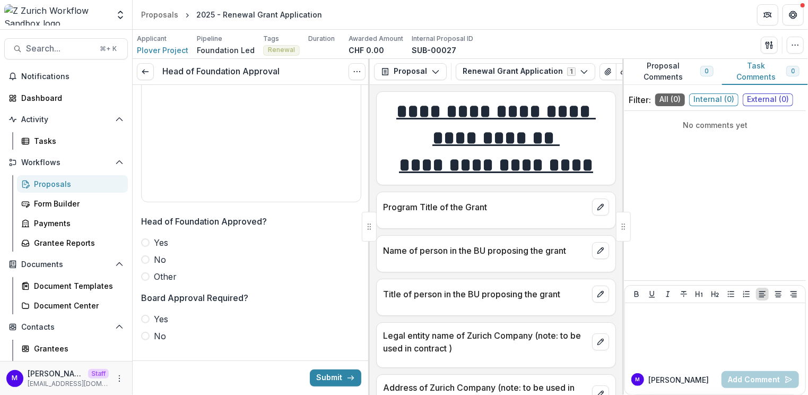
click at [149, 237] on label "Yes" at bounding box center [251, 242] width 220 height 13
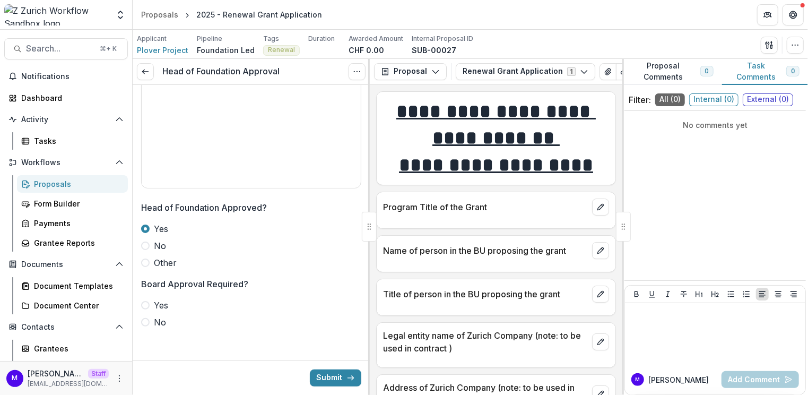
click at [147, 321] on span at bounding box center [145, 322] width 8 height 8
click at [337, 374] on button "Submit" at bounding box center [335, 377] width 51 height 17
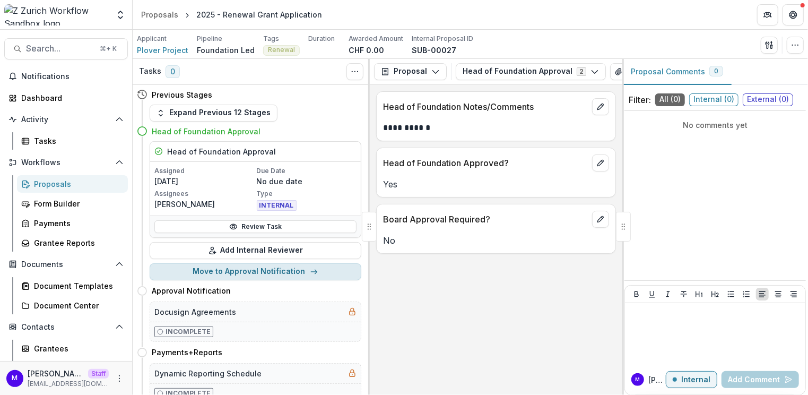
click at [300, 271] on button "Move to Approval Notification" at bounding box center [256, 271] width 212 height 17
select select "**********"
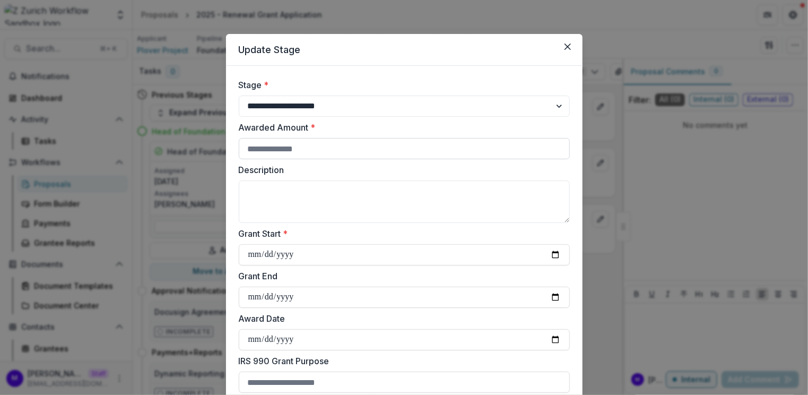
click at [286, 149] on input "Awarded Amount *" at bounding box center [404, 148] width 331 height 21
type input "*****"
click at [322, 209] on textarea "Description" at bounding box center [404, 201] width 331 height 42
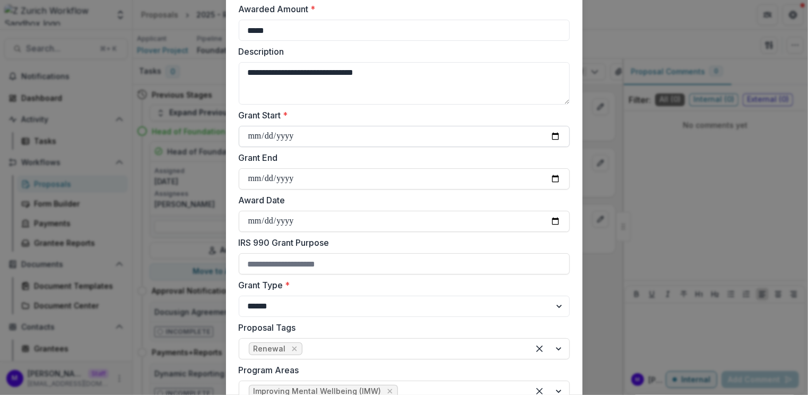
scroll to position [134, 0]
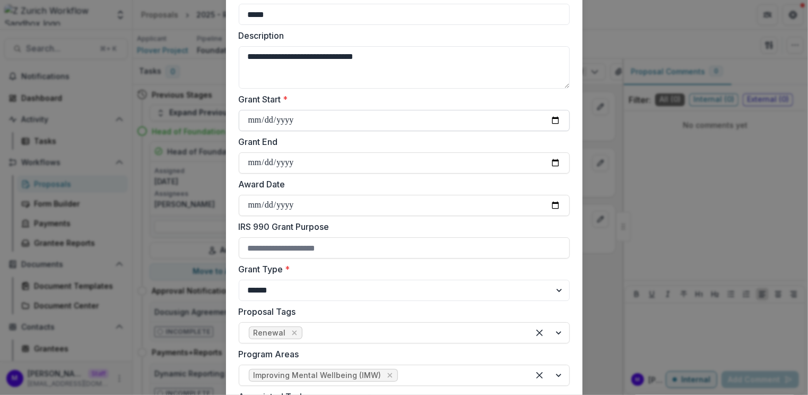
type textarea "**********"
click at [552, 122] on input "Grant Start *" at bounding box center [404, 120] width 331 height 21
type input "**********"
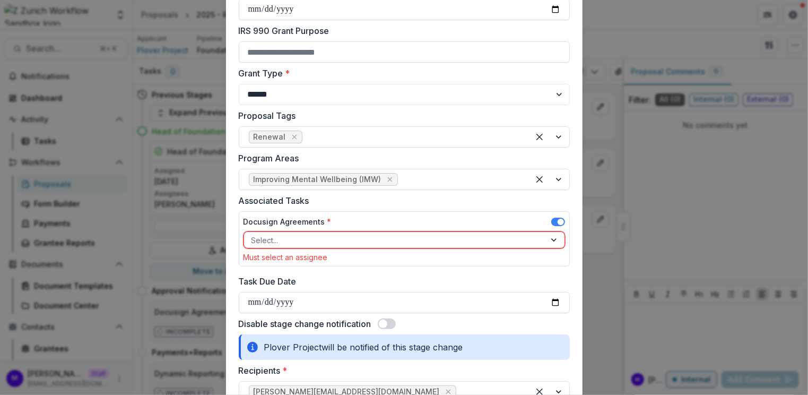
scroll to position [447, 0]
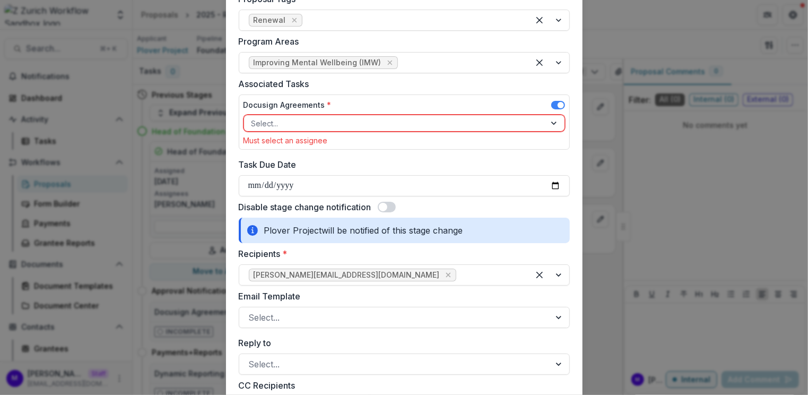
click at [388, 126] on div at bounding box center [395, 123] width 287 height 13
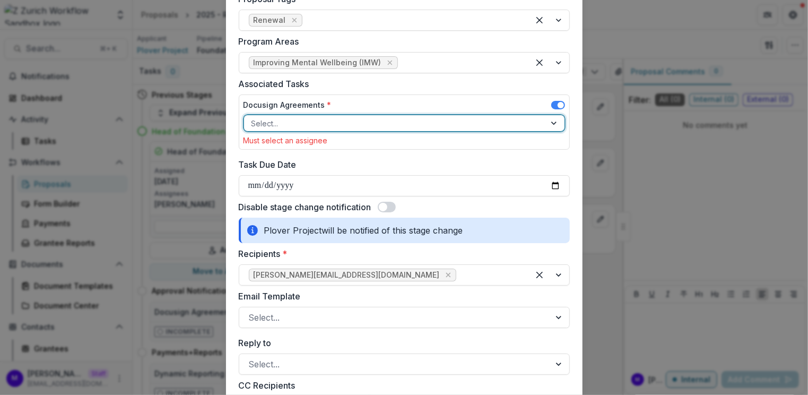
scroll to position [437, 0]
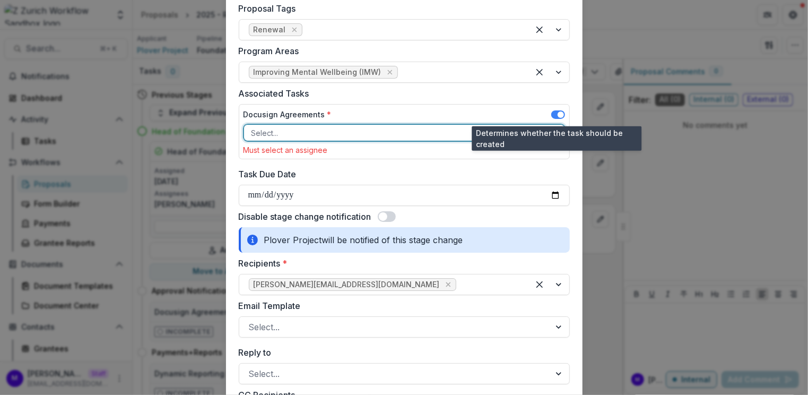
click at [555, 113] on span at bounding box center [558, 114] width 14 height 8
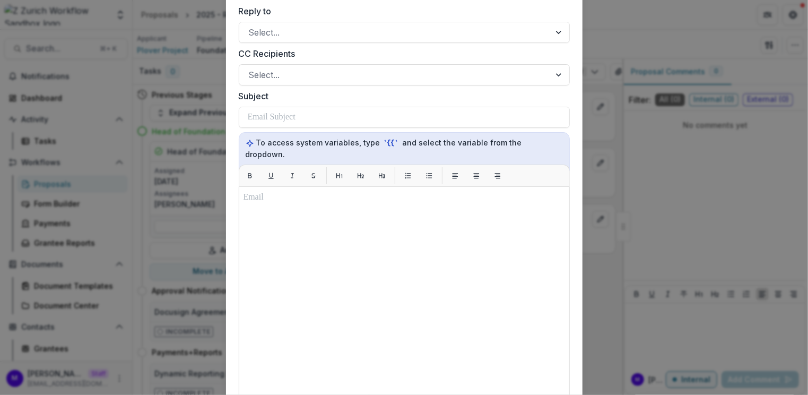
scroll to position [759, 0]
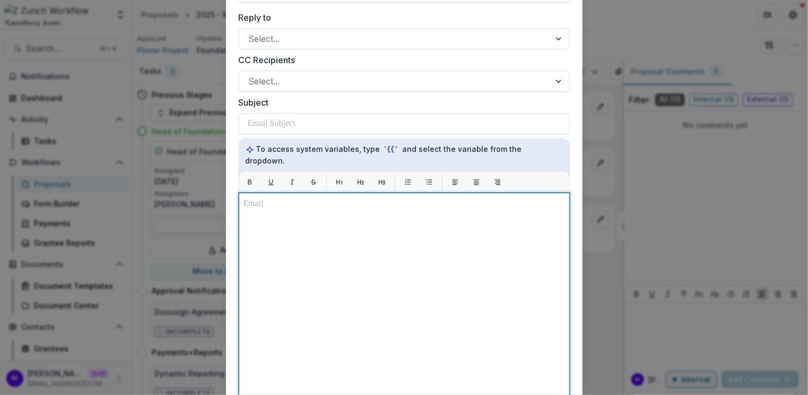
click at [309, 216] on div at bounding box center [405, 325] width 322 height 256
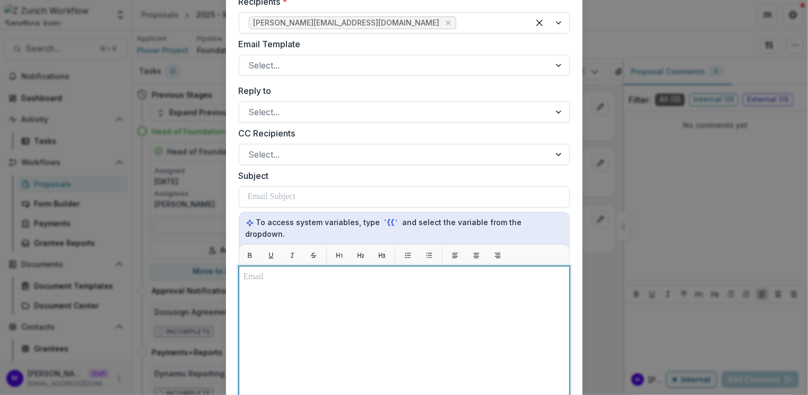
scroll to position [677, 0]
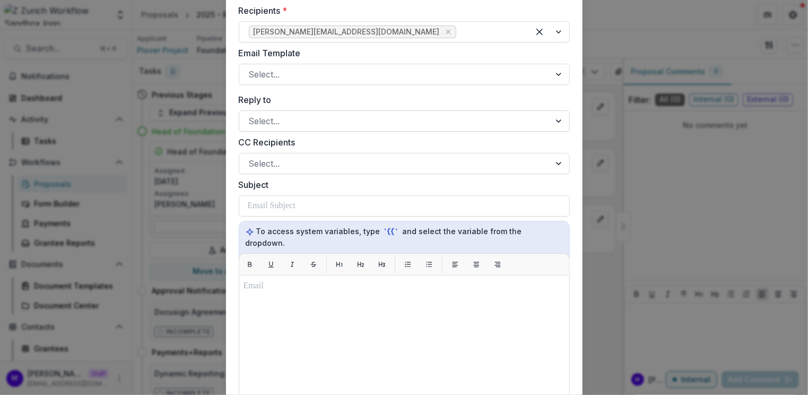
click at [408, 123] on div at bounding box center [395, 121] width 292 height 15
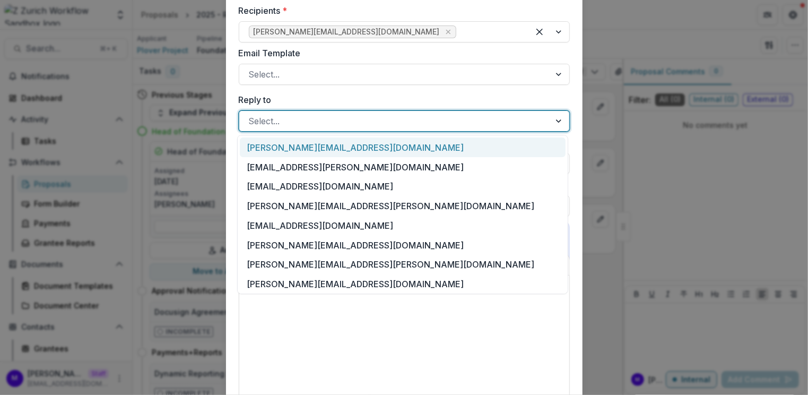
click at [406, 108] on div "Reply to dirk.gawronska@zurich.com, 1 of 16. 16 results available. Use Up and D…" at bounding box center [404, 112] width 331 height 38
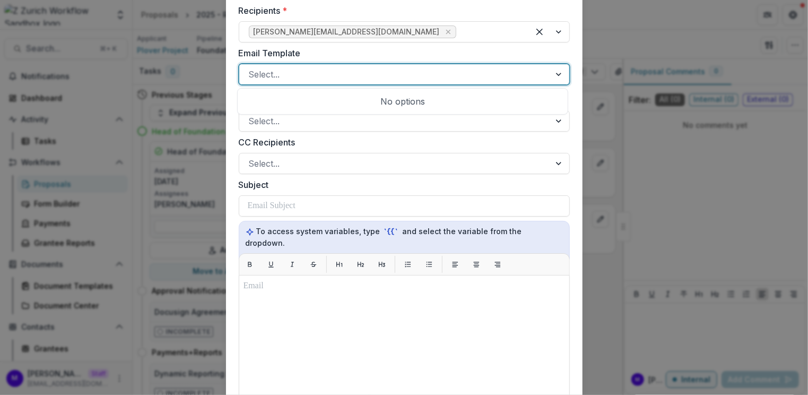
click at [390, 79] on div at bounding box center [395, 74] width 292 height 15
click at [379, 112] on div "No options" at bounding box center [402, 101] width 331 height 27
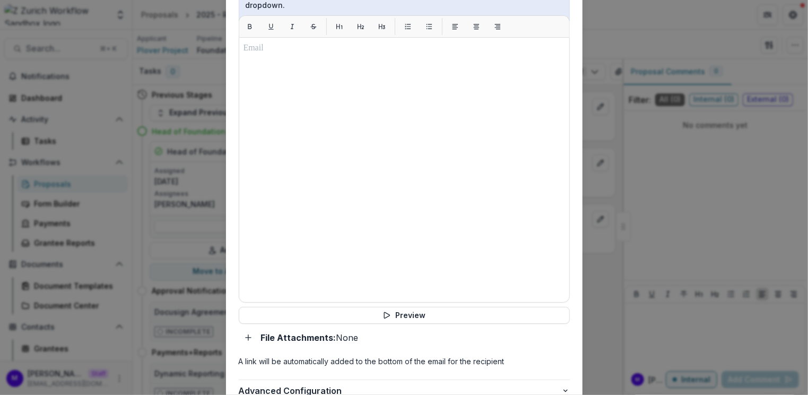
scroll to position [917, 0]
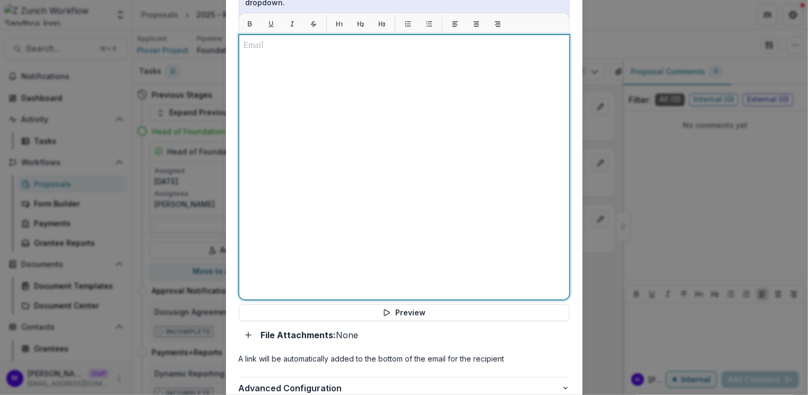
click at [409, 140] on div at bounding box center [405, 167] width 322 height 256
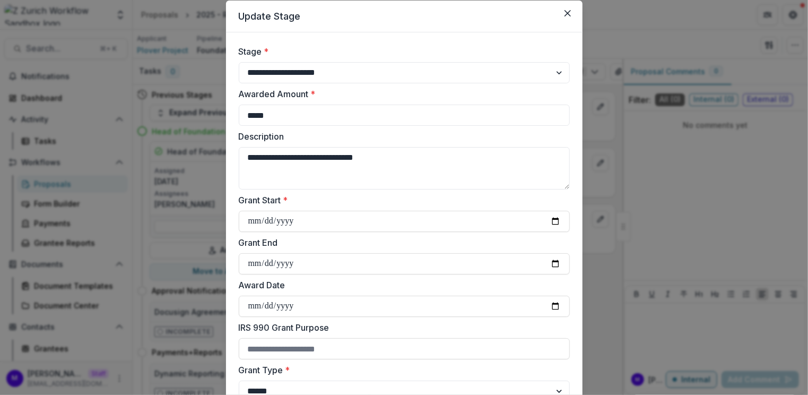
scroll to position [0, 0]
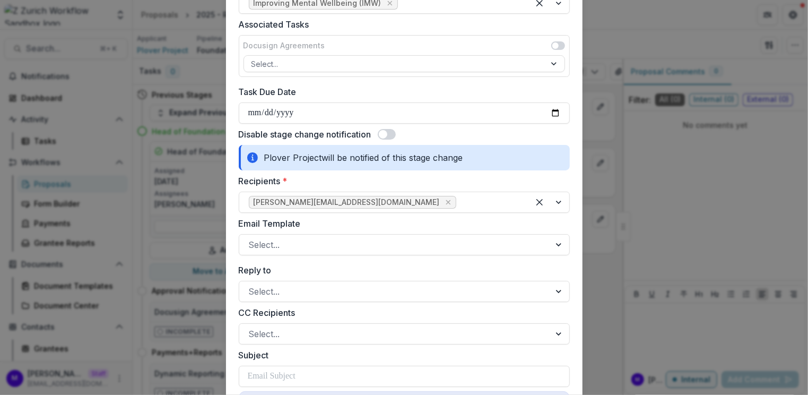
click at [389, 130] on span at bounding box center [387, 134] width 18 height 11
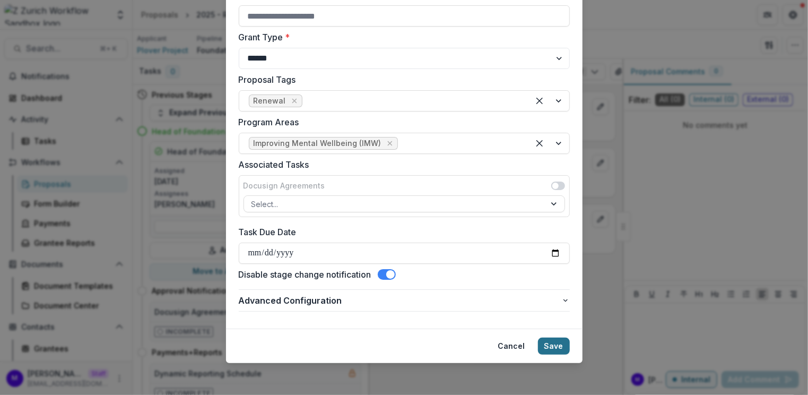
click at [559, 346] on button "Save" at bounding box center [554, 345] width 32 height 17
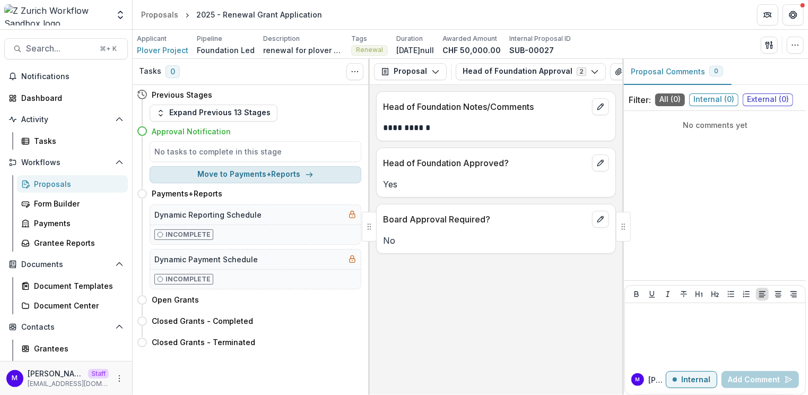
click at [242, 168] on button "Move to Payments+Reports" at bounding box center [256, 174] width 212 height 17
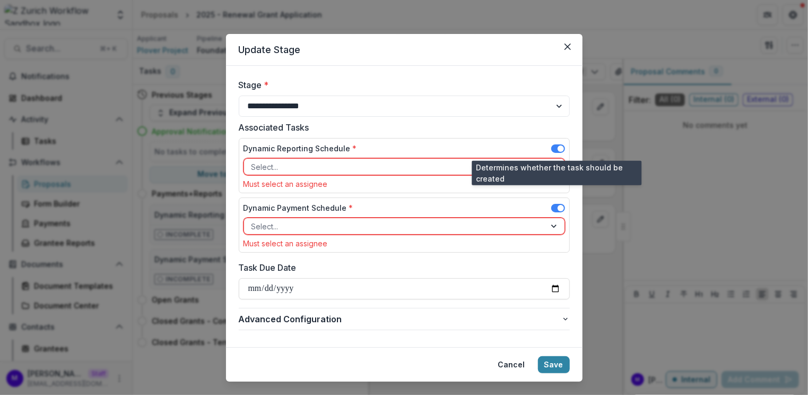
click at [552, 148] on span at bounding box center [558, 148] width 14 height 8
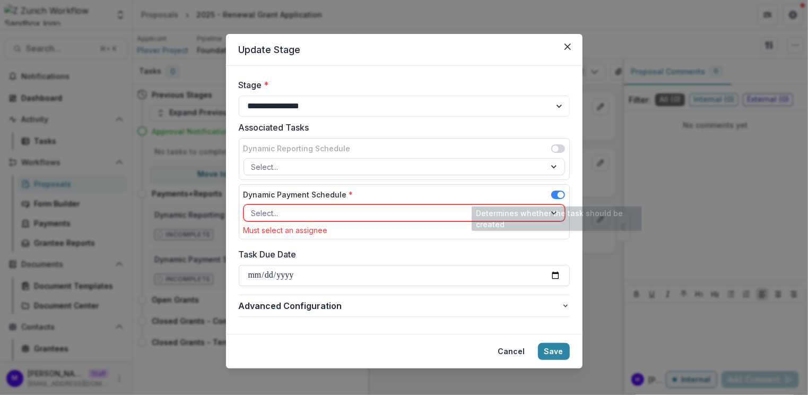
click at [552, 196] on span at bounding box center [558, 194] width 14 height 8
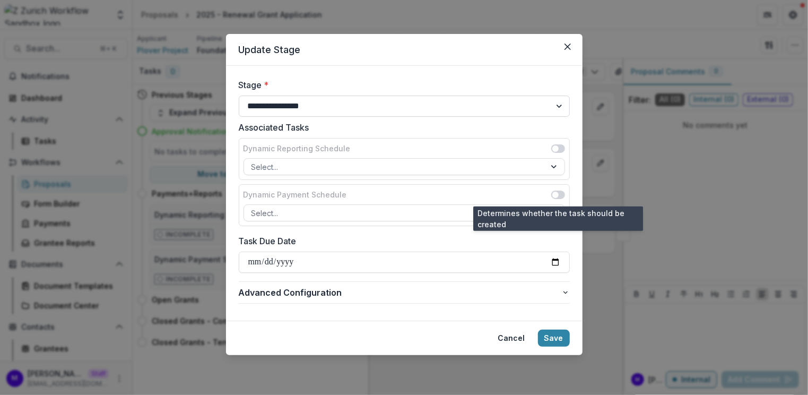
click at [430, 108] on select "**********" at bounding box center [404, 106] width 331 height 21
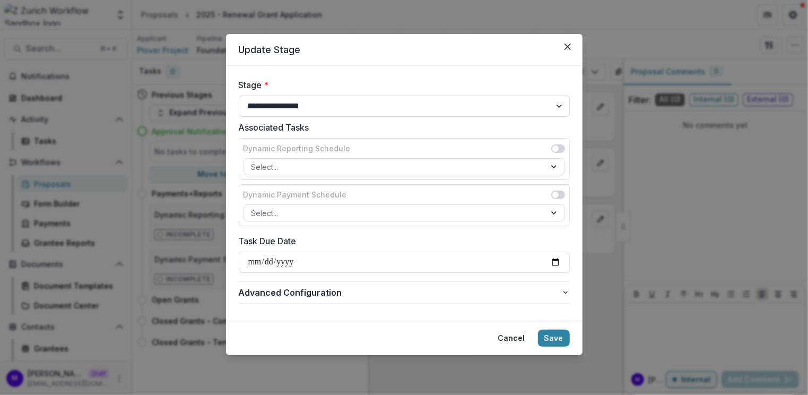
click at [360, 107] on select "**********" at bounding box center [404, 106] width 331 height 21
select select "**********"
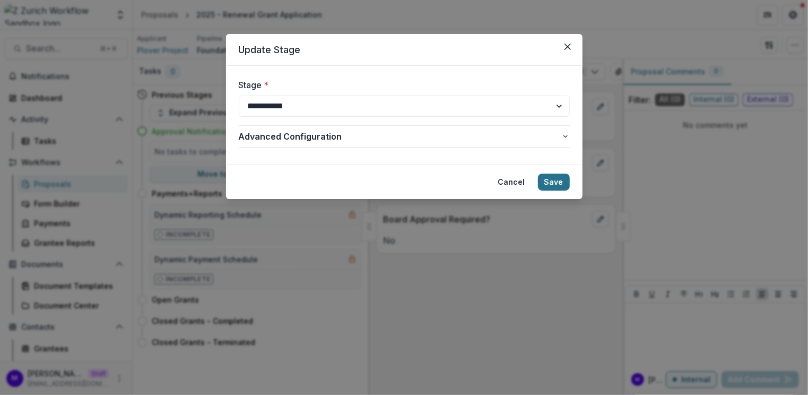
click at [558, 177] on button "Save" at bounding box center [554, 182] width 32 height 17
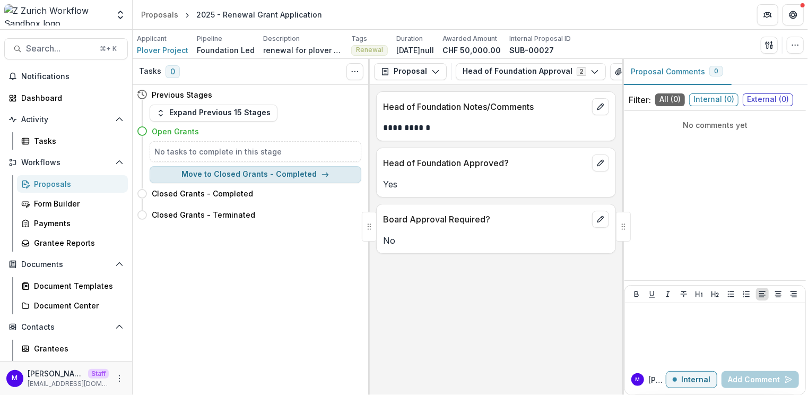
click at [265, 171] on button "Move to Closed Grants - Completed" at bounding box center [256, 174] width 212 height 17
select select "**********"
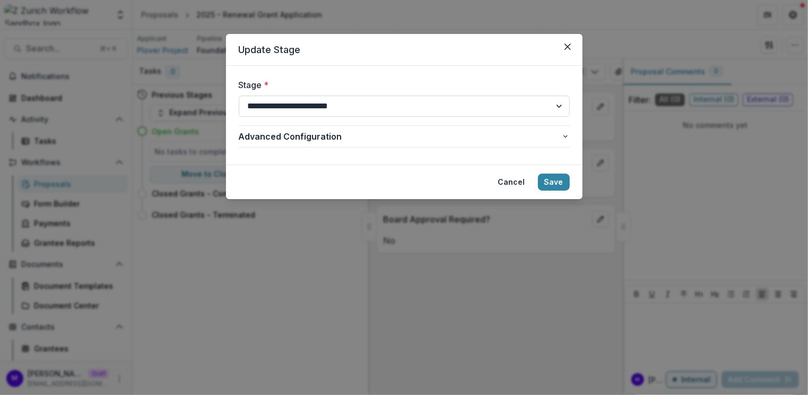
click at [359, 106] on select "**********" at bounding box center [404, 106] width 331 height 21
click at [565, 44] on icon "Close" at bounding box center [568, 47] width 6 height 6
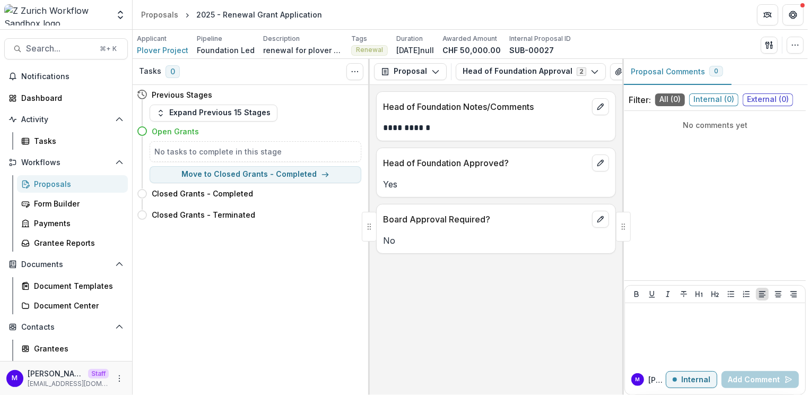
click at [62, 184] on div "Proposals" at bounding box center [76, 183] width 85 height 11
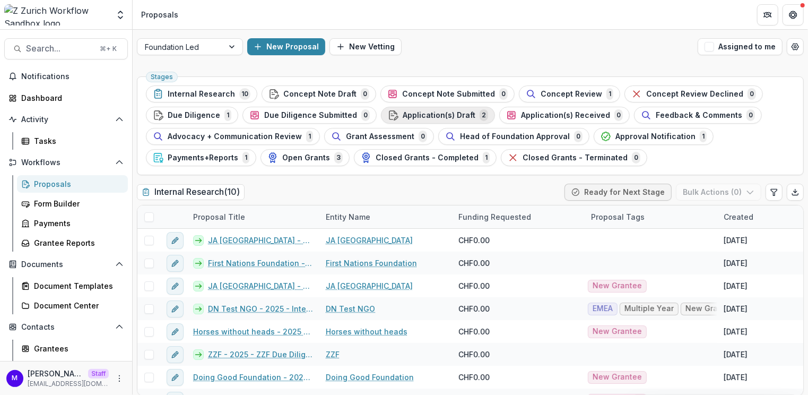
click at [427, 116] on span "Application(s) Draft" at bounding box center [439, 115] width 73 height 9
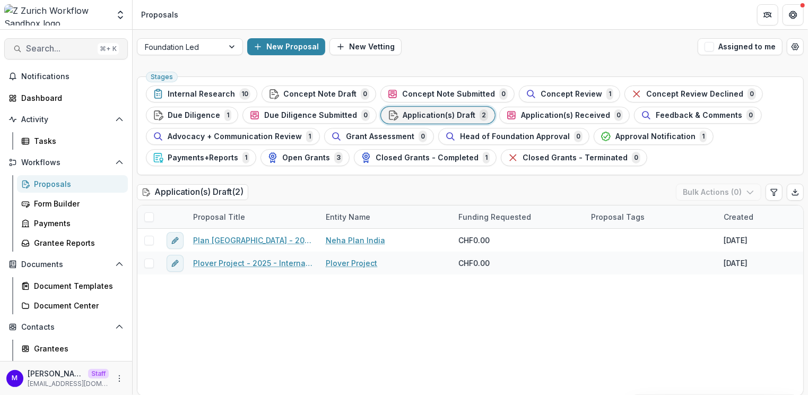
click at [50, 49] on span "Search..." at bounding box center [59, 49] width 67 height 10
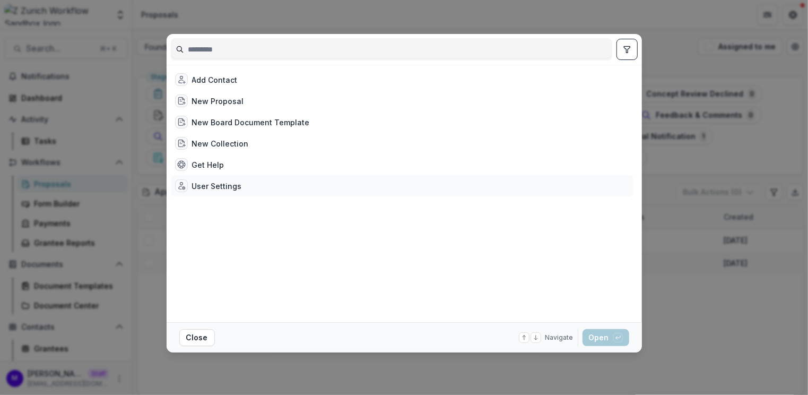
click at [242, 189] on div "User Settings" at bounding box center [402, 185] width 463 height 21
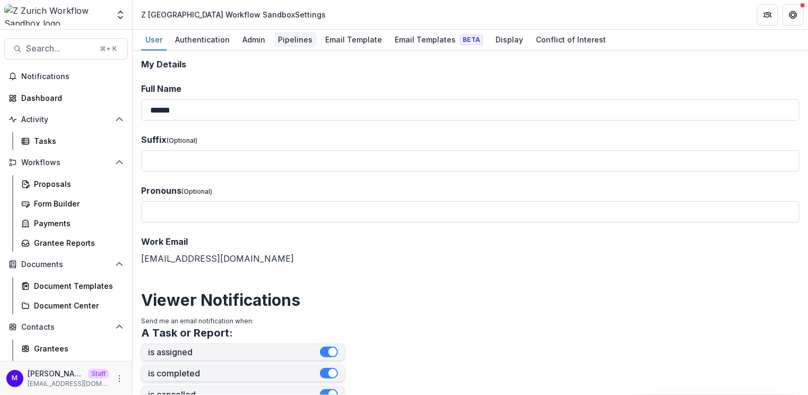
click at [291, 45] on div "Pipelines" at bounding box center [295, 39] width 43 height 15
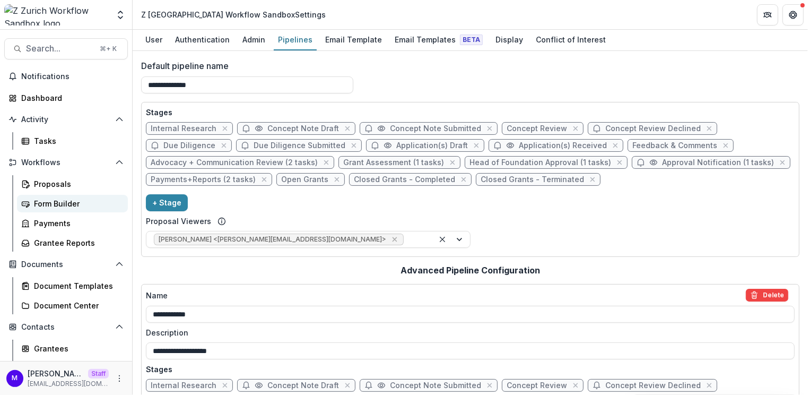
click at [58, 197] on link "Form Builder" at bounding box center [72, 204] width 111 height 18
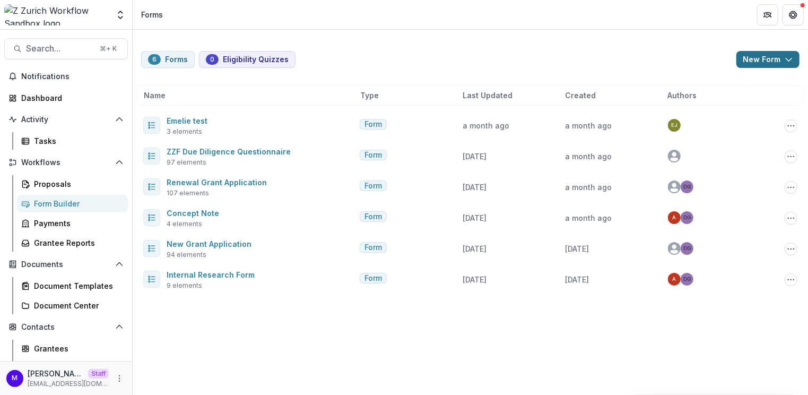
click at [753, 59] on button "New Form" at bounding box center [768, 59] width 63 height 17
click at [723, 99] on button "New Form" at bounding box center [740, 101] width 114 height 18
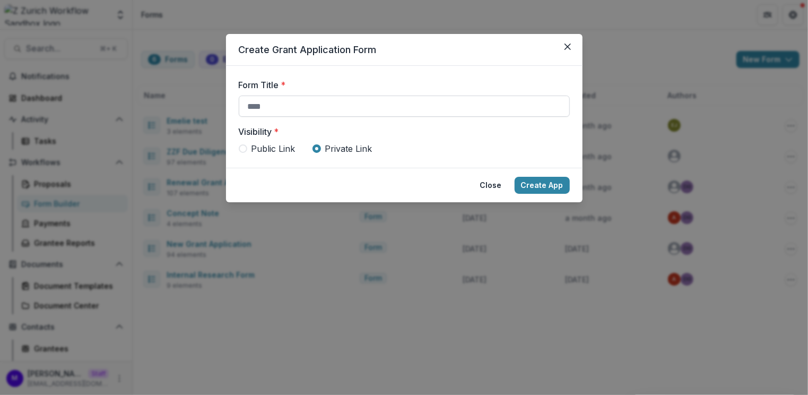
click at [441, 114] on input "Form Title *" at bounding box center [404, 106] width 331 height 21
type input "**********"
click at [546, 186] on button "Create App" at bounding box center [542, 185] width 55 height 17
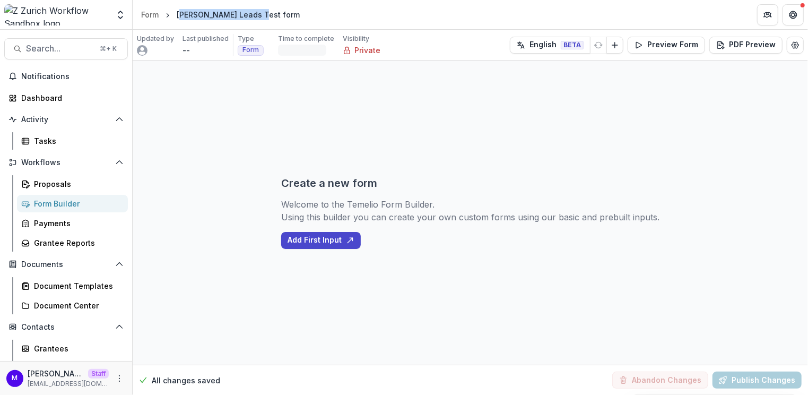
drag, startPoint x: 266, startPoint y: 13, endPoint x: 183, endPoint y: 16, distance: 83.9
click at [183, 16] on header "Form Pilar Leads Test form" at bounding box center [470, 14] width 675 height 29
click at [333, 235] on button "Add First Input" at bounding box center [321, 240] width 80 height 17
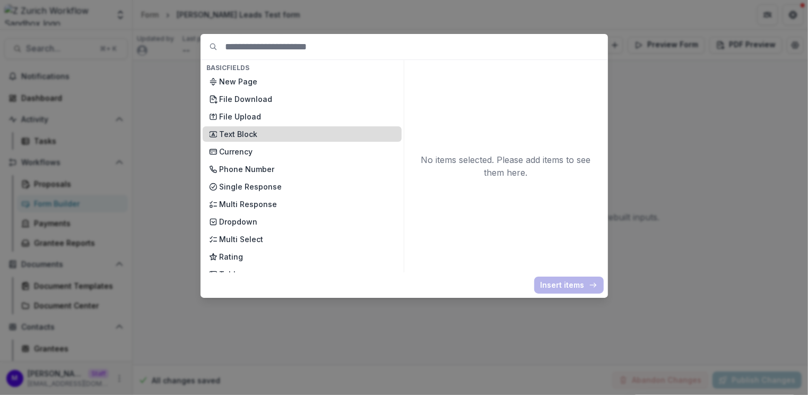
click at [249, 135] on p "Text Block" at bounding box center [308, 133] width 176 height 11
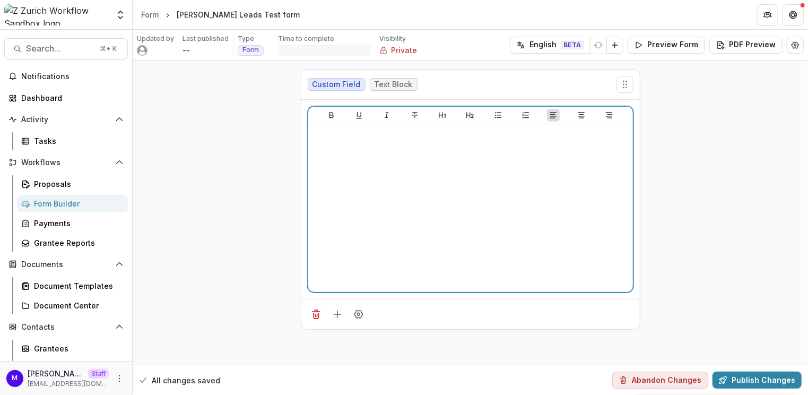
click at [355, 159] on div at bounding box center [471, 207] width 316 height 159
click at [375, 146] on p "**********" at bounding box center [471, 146] width 317 height 12
drag, startPoint x: 487, startPoint y: 133, endPoint x: 339, endPoint y: 133, distance: 148.0
click at [327, 136] on p "**********" at bounding box center [471, 134] width 317 height 12
click at [488, 134] on p "**********" at bounding box center [471, 134] width 317 height 12
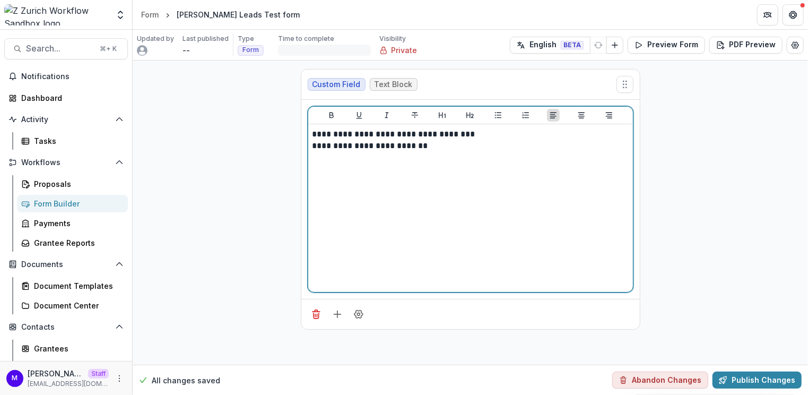
click at [453, 134] on p "**********" at bounding box center [471, 134] width 317 height 12
click at [446, 113] on icon "Heading 1" at bounding box center [442, 115] width 8 height 8
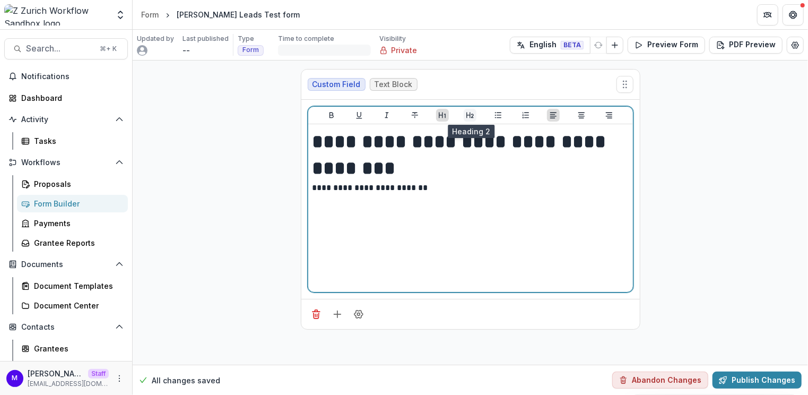
click at [475, 114] on button "Heading 2" at bounding box center [470, 115] width 13 height 13
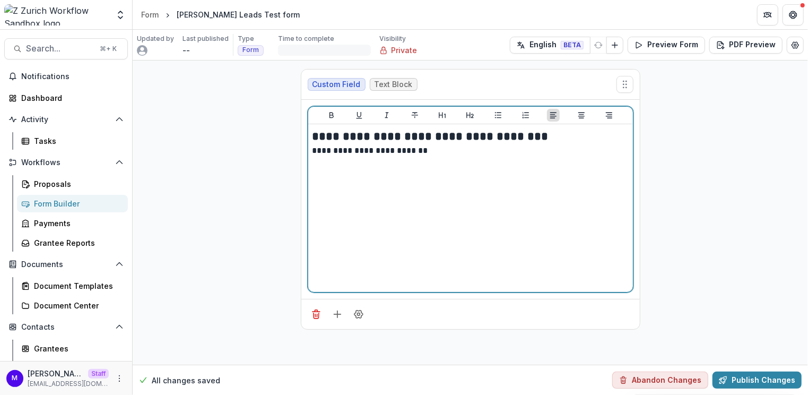
click at [532, 185] on div "**********" at bounding box center [471, 207] width 316 height 159
drag, startPoint x: 436, startPoint y: 149, endPoint x: 281, endPoint y: 149, distance: 154.9
click at [281, 149] on div "**********" at bounding box center [470, 212] width 675 height 304
click at [581, 111] on icon "Align Center" at bounding box center [581, 115] width 8 height 8
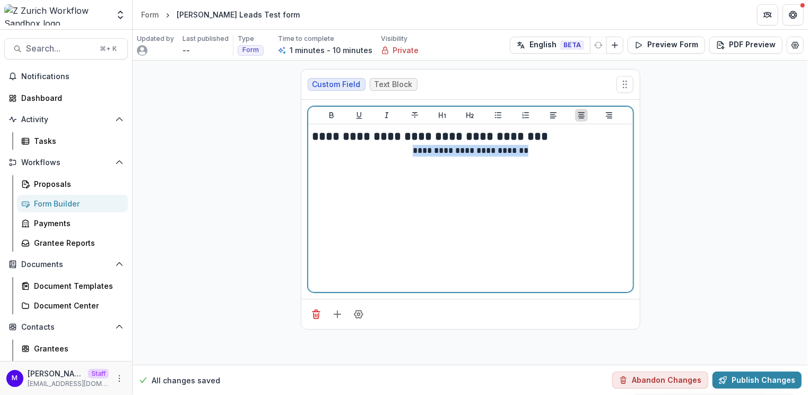
click at [551, 150] on p "**********" at bounding box center [471, 151] width 317 height 12
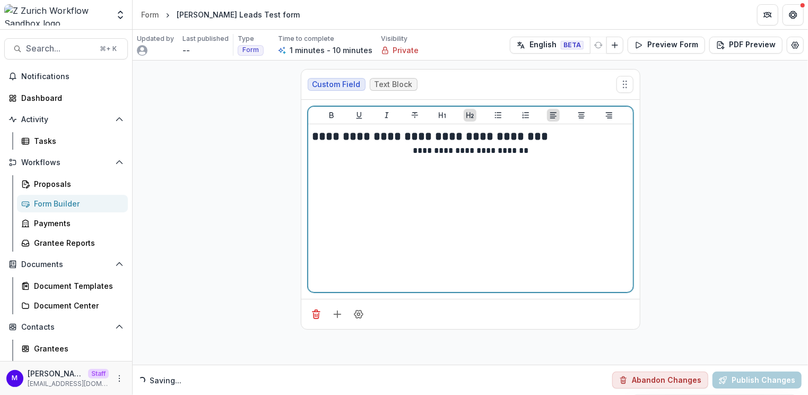
click at [500, 137] on h2 "**********" at bounding box center [471, 136] width 317 height 16
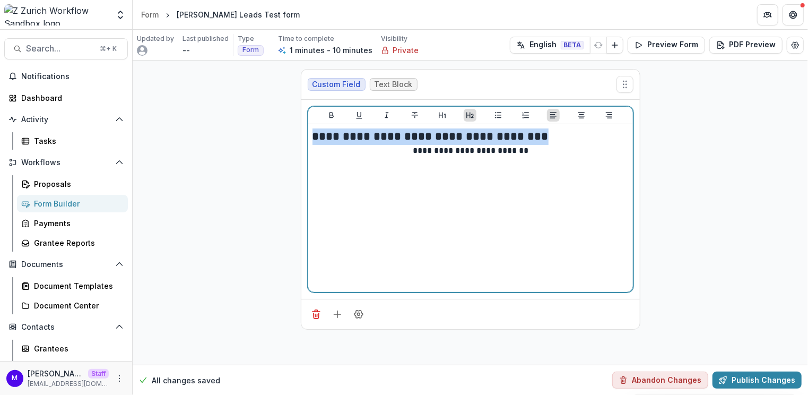
click at [500, 137] on h2 "**********" at bounding box center [471, 136] width 317 height 16
click at [582, 115] on icon "Align Center" at bounding box center [581, 115] width 6 height 6
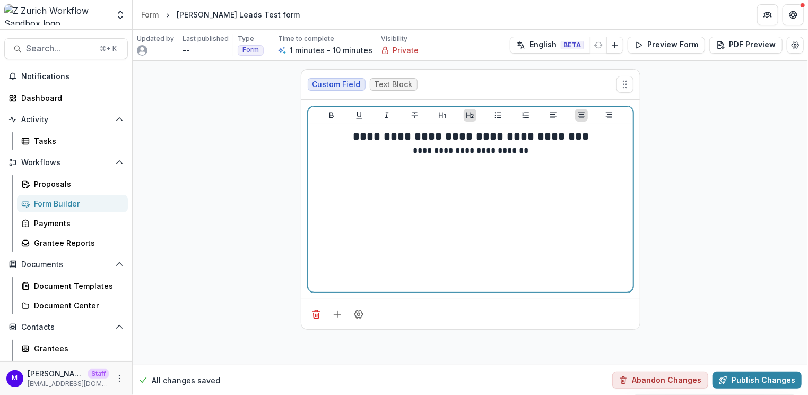
click at [522, 213] on div "**********" at bounding box center [471, 207] width 316 height 159
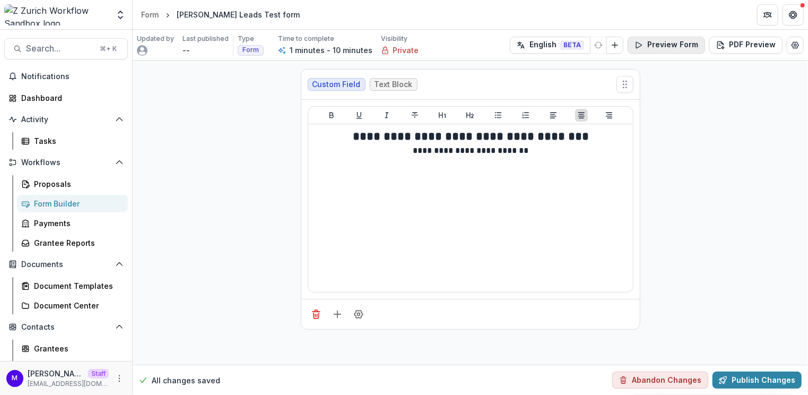
click at [672, 41] on button "Preview Form" at bounding box center [666, 45] width 77 height 17
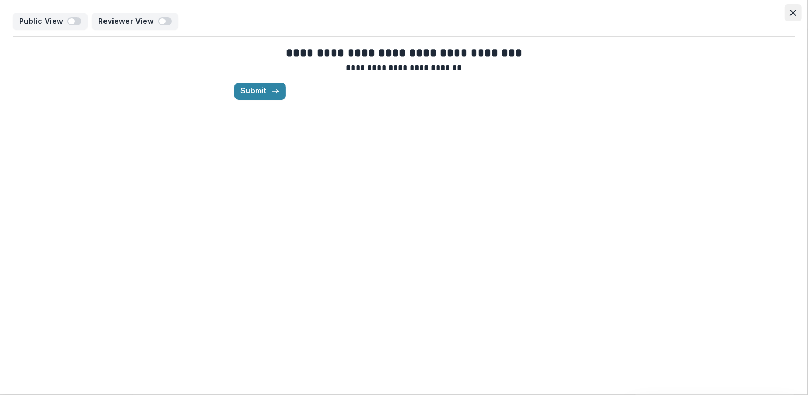
click at [795, 7] on button "Close" at bounding box center [793, 12] width 17 height 17
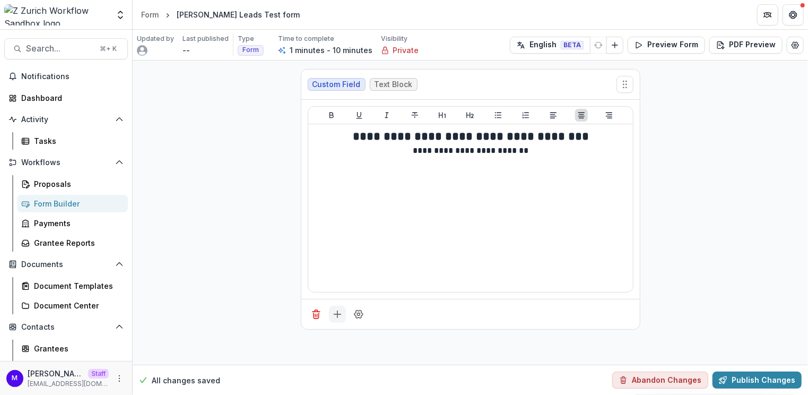
click at [336, 316] on icon "Add field" at bounding box center [337, 314] width 11 height 11
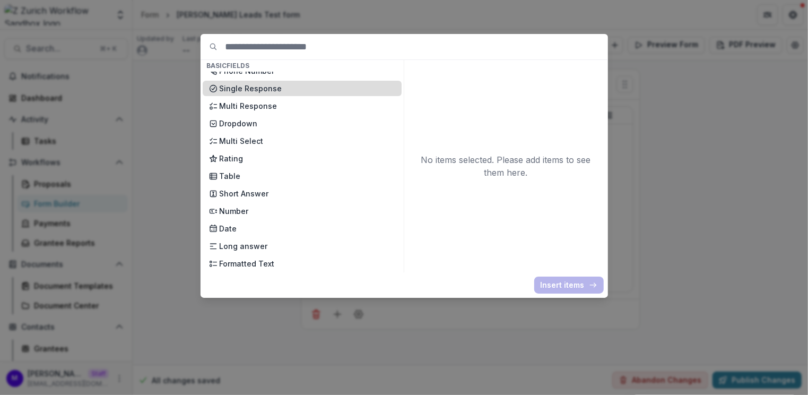
scroll to position [149, 0]
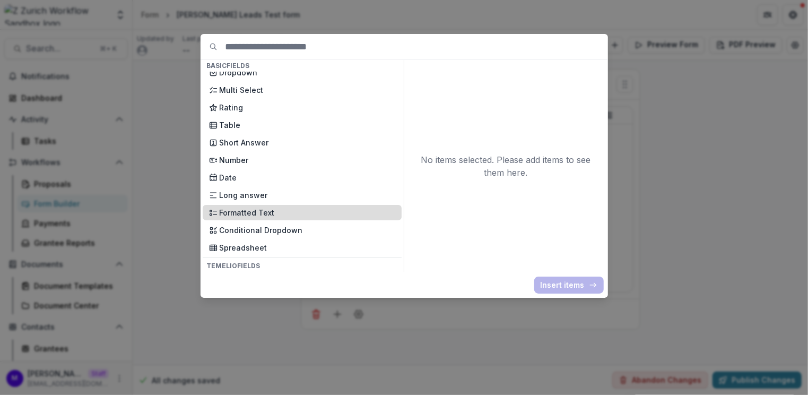
click at [297, 209] on p "Formatted Text" at bounding box center [308, 212] width 176 height 11
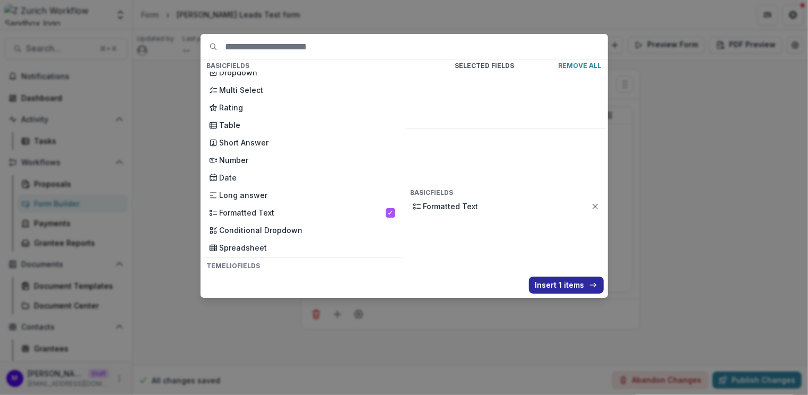
click at [578, 284] on button "Insert 1 items" at bounding box center [566, 284] width 75 height 17
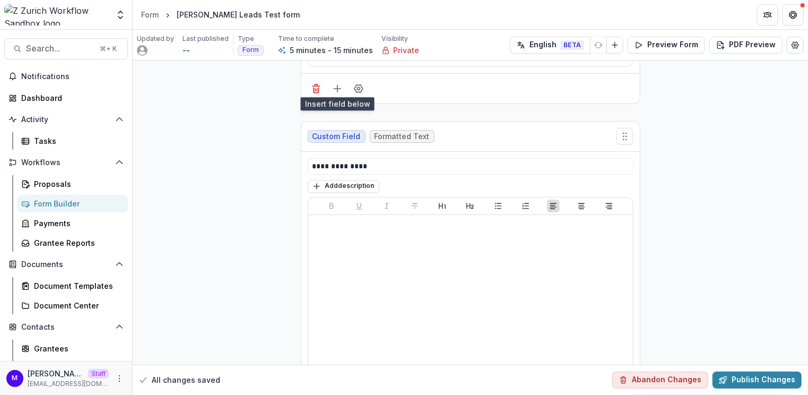
scroll to position [227, 0]
click at [379, 159] on p "**********" at bounding box center [471, 164] width 317 height 11
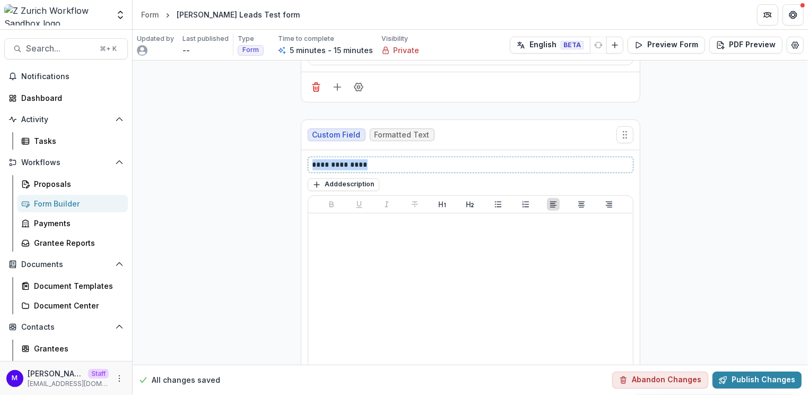
click at [379, 159] on p "**********" at bounding box center [471, 164] width 317 height 11
click at [669, 50] on button "Preview Form" at bounding box center [666, 45] width 77 height 17
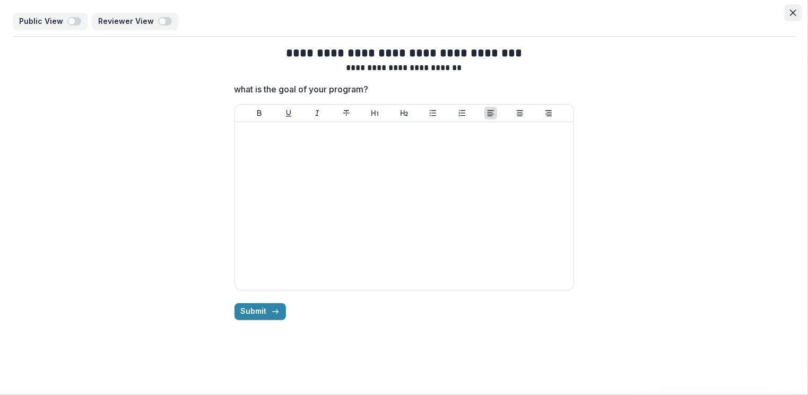
click at [793, 14] on icon "Close" at bounding box center [793, 13] width 6 height 6
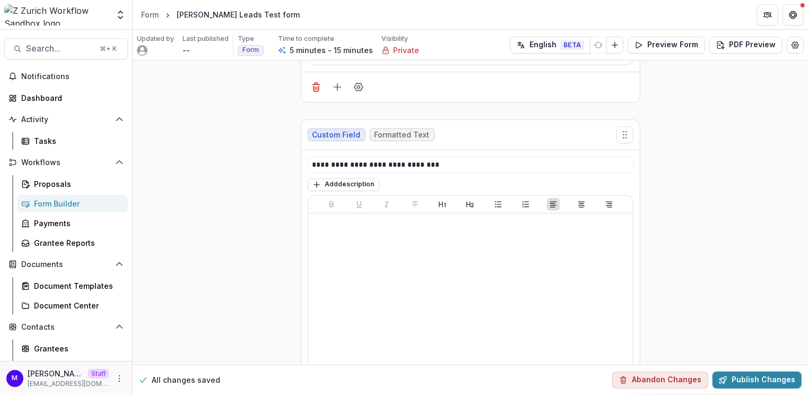
scroll to position [284, 0]
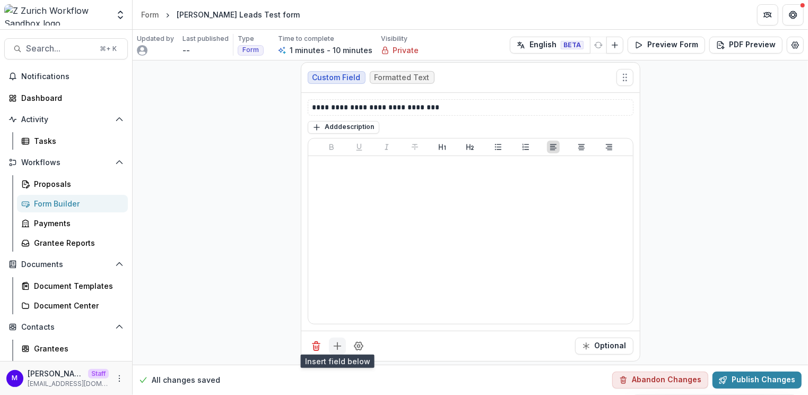
click at [336, 343] on icon "Add field" at bounding box center [337, 346] width 11 height 11
click at [336, 343] on div "Basic Fields New Page File Download File Upload Text Block Currency Phone Numbe…" at bounding box center [404, 197] width 808 height 395
click at [620, 337] on button "Optional" at bounding box center [604, 345] width 58 height 17
click at [621, 342] on button "Required" at bounding box center [603, 345] width 60 height 17
click at [620, 343] on button "Optional" at bounding box center [604, 345] width 58 height 17
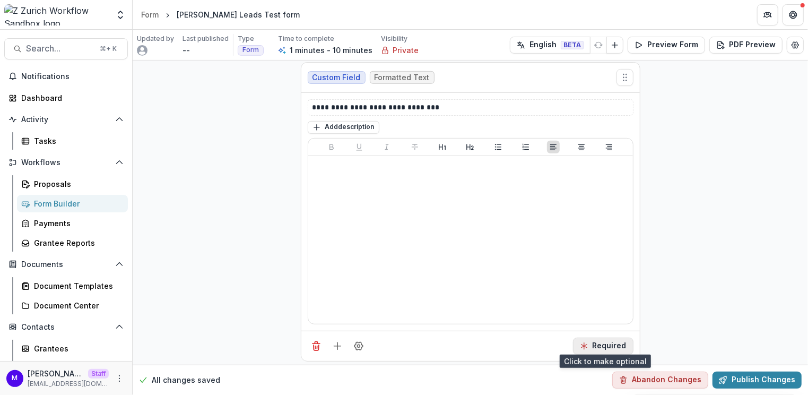
click at [618, 339] on button "Required" at bounding box center [603, 345] width 60 height 17
click at [355, 344] on icon "Field Settings" at bounding box center [358, 346] width 11 height 11
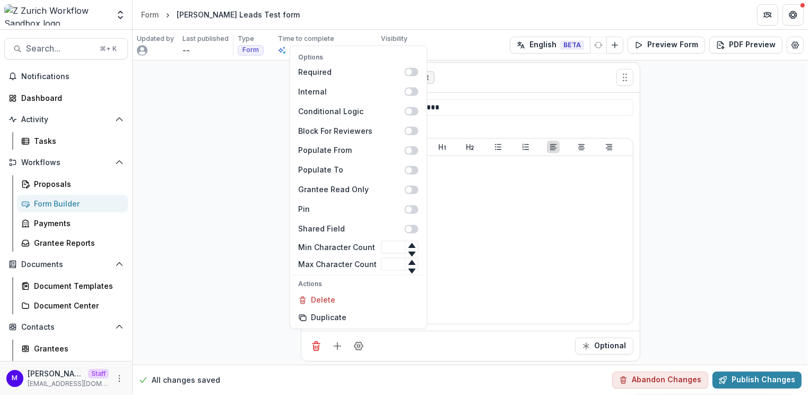
click at [248, 313] on div "**********" at bounding box center [470, 73] width 675 height 594
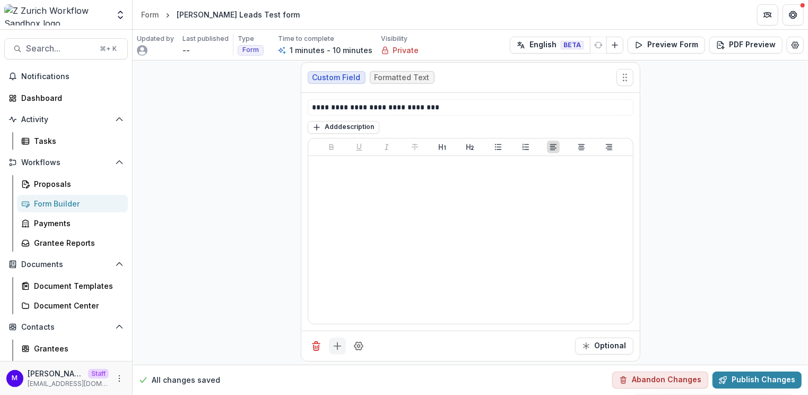
click at [336, 341] on icon "Add field" at bounding box center [337, 346] width 11 height 11
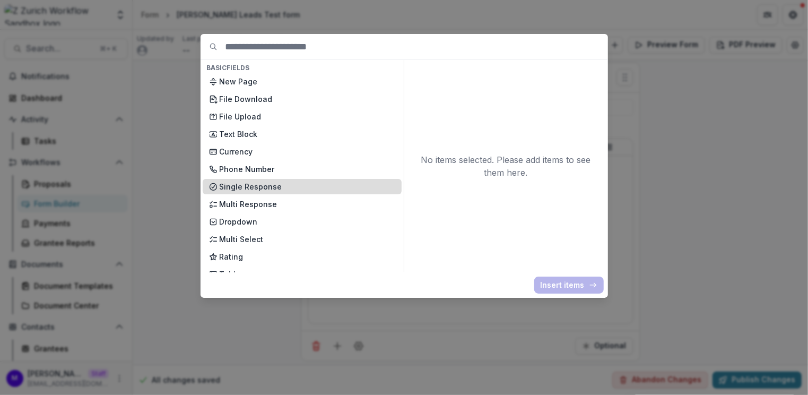
click at [261, 187] on p "Single Response" at bounding box center [308, 186] width 176 height 11
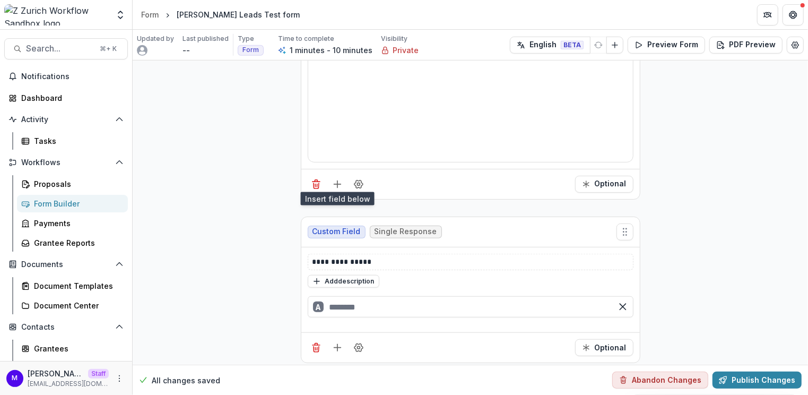
scroll to position [447, 0]
click at [353, 259] on p "**********" at bounding box center [471, 261] width 317 height 11
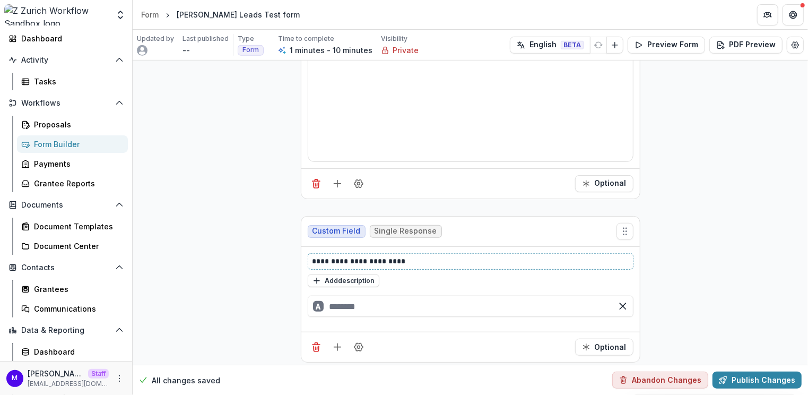
scroll to position [102, 0]
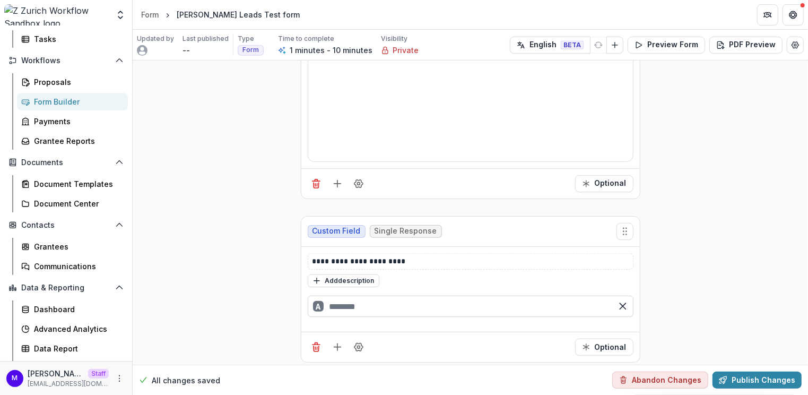
click at [374, 298] on input "text" at bounding box center [471, 306] width 326 height 21
click at [376, 325] on div "B" at bounding box center [471, 331] width 326 height 21
type input "***"
type input "**"
click at [238, 304] on div "**********" at bounding box center [470, 14] width 675 height 800
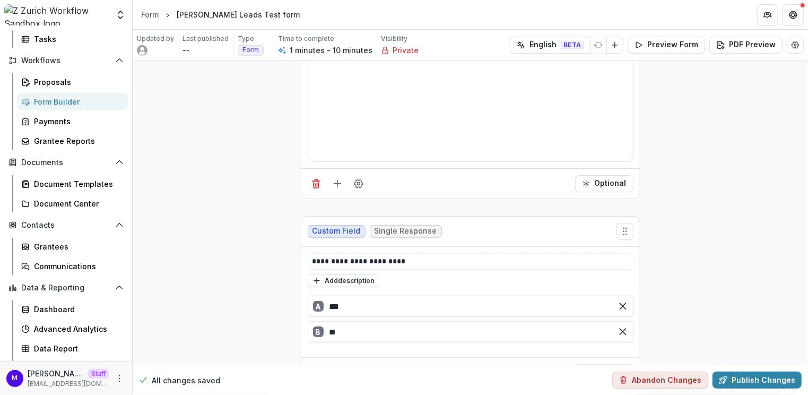
scroll to position [472, 0]
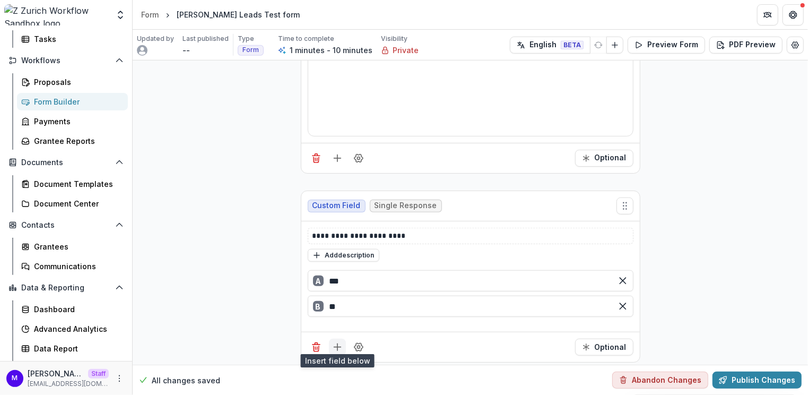
click at [333, 342] on icon "Add field" at bounding box center [337, 347] width 11 height 11
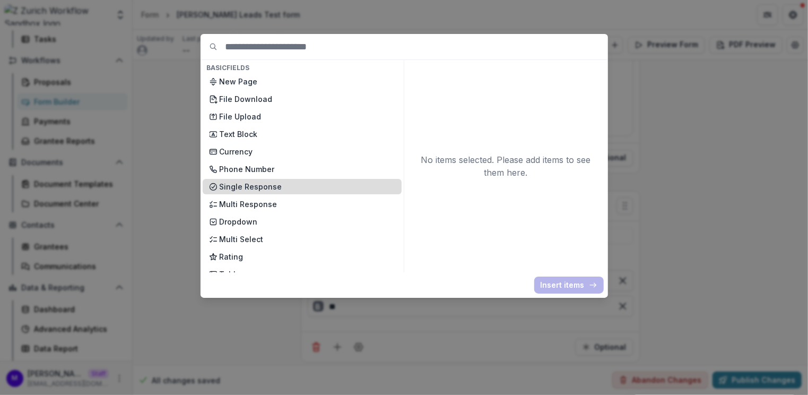
click at [302, 184] on p "Single Response" at bounding box center [308, 186] width 176 height 11
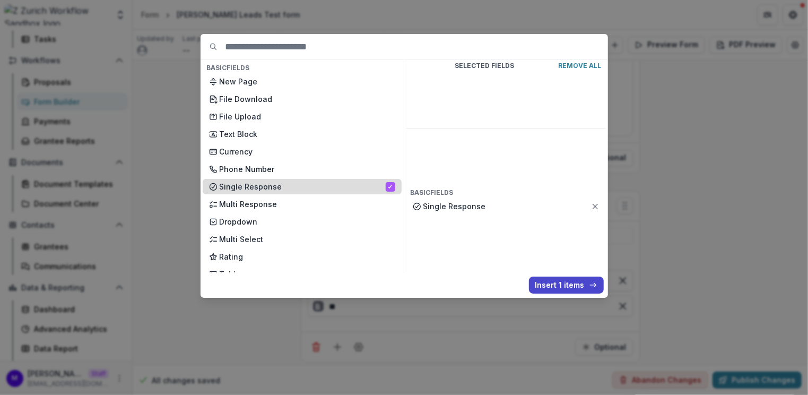
click at [302, 184] on p "Single Response" at bounding box center [303, 186] width 166 height 11
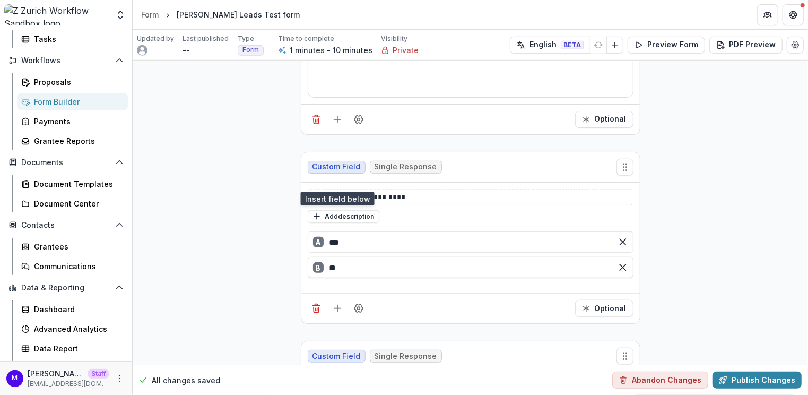
scroll to position [634, 0]
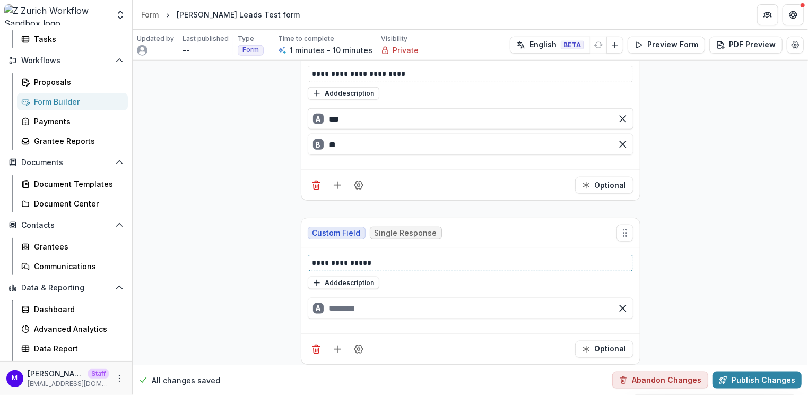
click at [351, 257] on p "**********" at bounding box center [471, 262] width 317 height 11
click at [369, 302] on input "text" at bounding box center [471, 308] width 326 height 21
click at [373, 328] on div "B" at bounding box center [471, 333] width 326 height 21
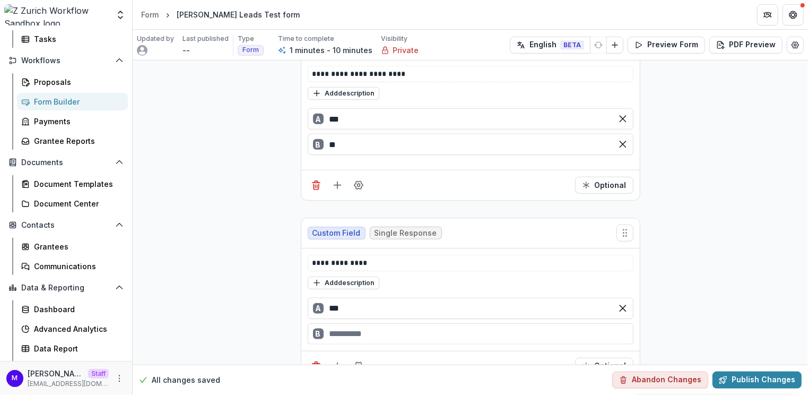
type input "***"
type input "**"
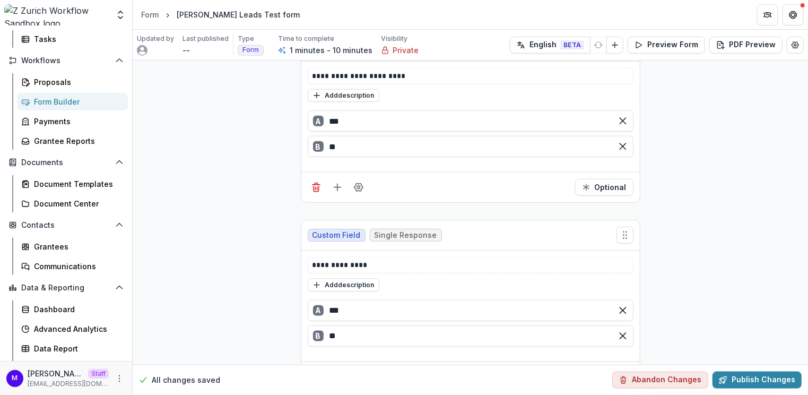
scroll to position [613, 0]
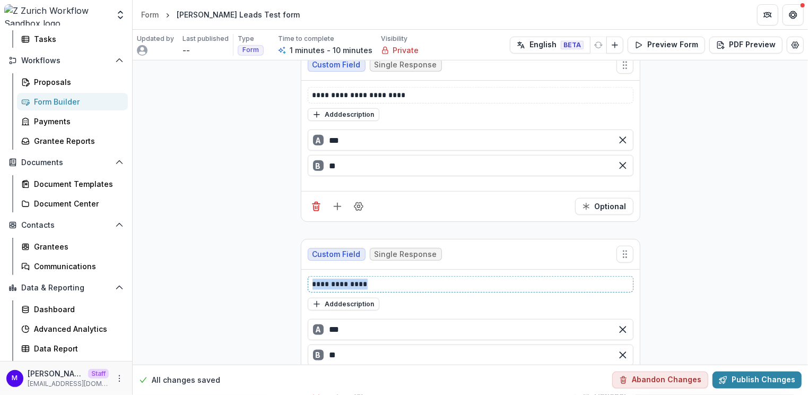
drag, startPoint x: 376, startPoint y: 274, endPoint x: 291, endPoint y: 275, distance: 84.9
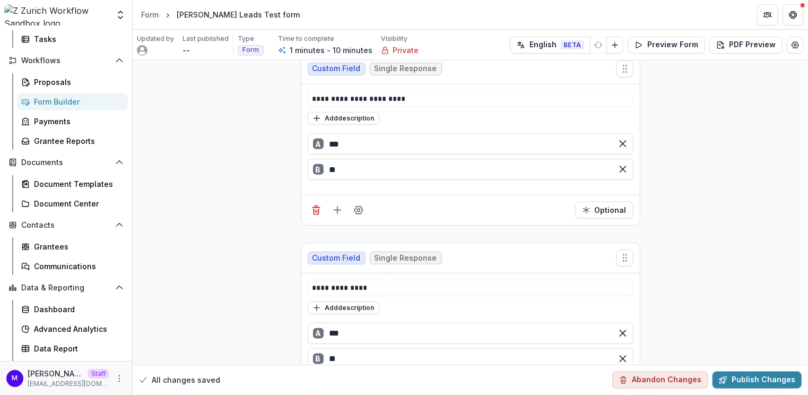
scroll to position [660, 0]
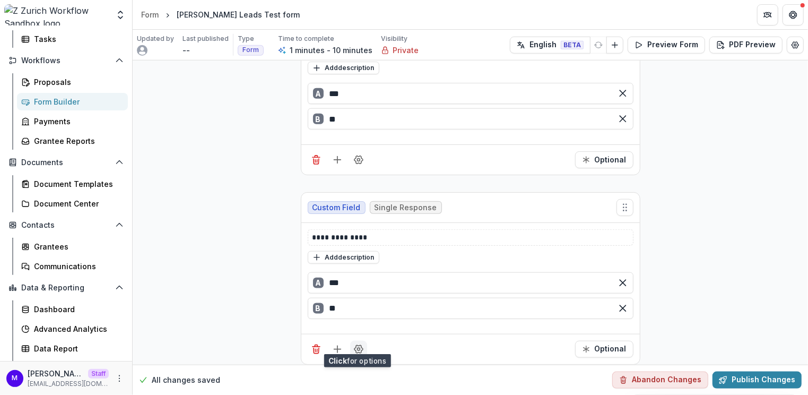
click at [359, 344] on icon "Field Settings" at bounding box center [358, 349] width 11 height 11
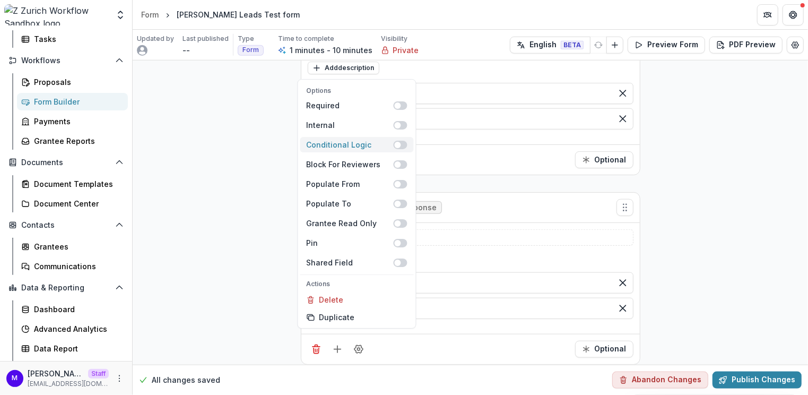
click at [402, 143] on span at bounding box center [401, 145] width 14 height 8
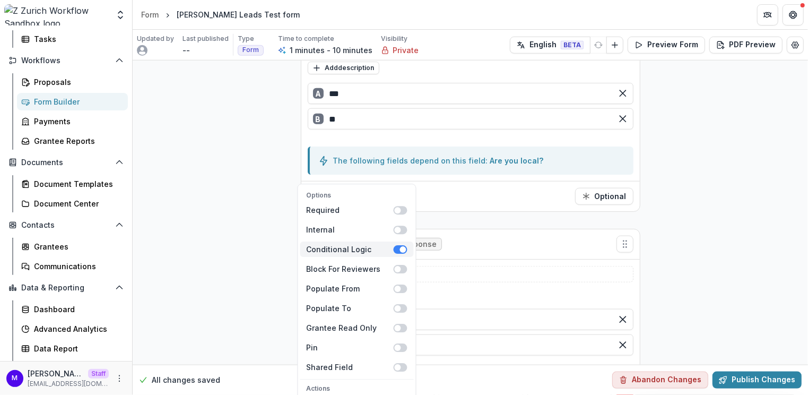
scroll to position [38, 0]
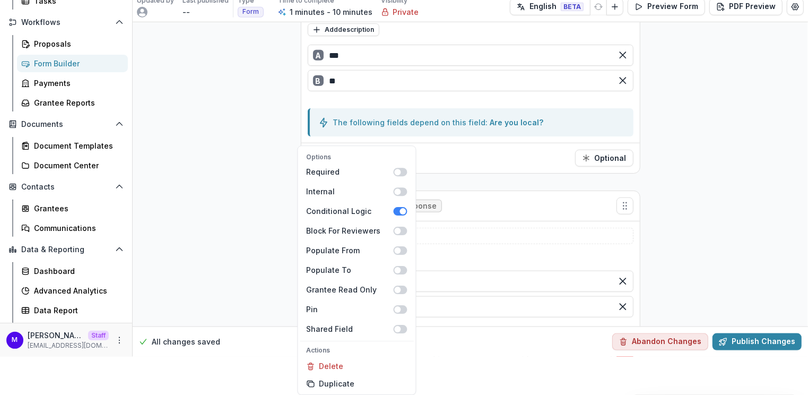
click at [484, 248] on div "Add description" at bounding box center [471, 255] width 326 height 14
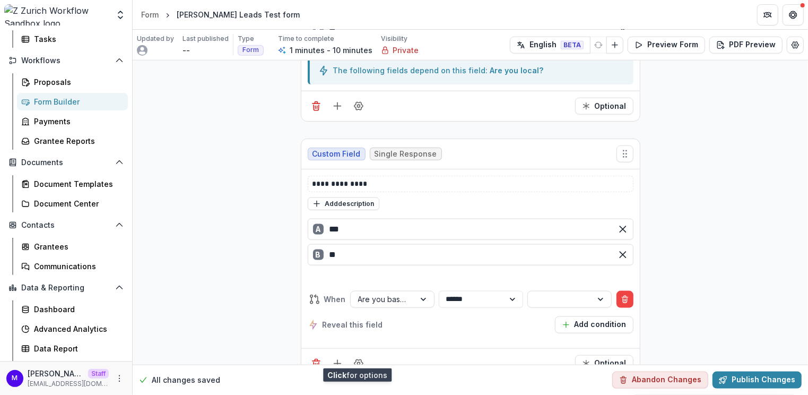
scroll to position [764, 0]
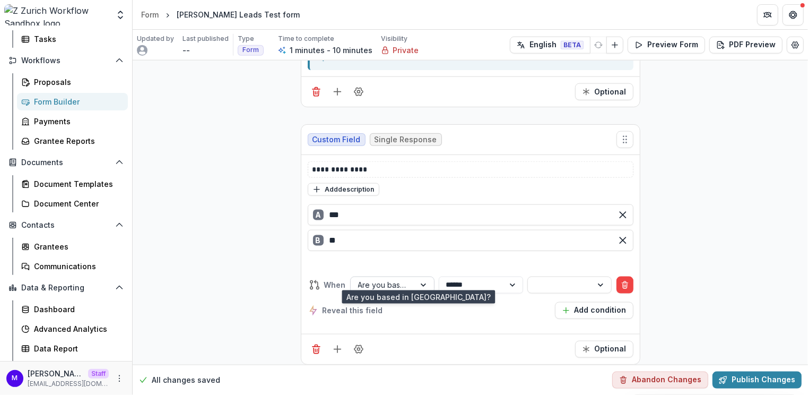
click at [387, 278] on div at bounding box center [382, 284] width 49 height 13
click at [409, 302] on div "Are you based in Zurich?" at bounding box center [391, 307] width 80 height 28
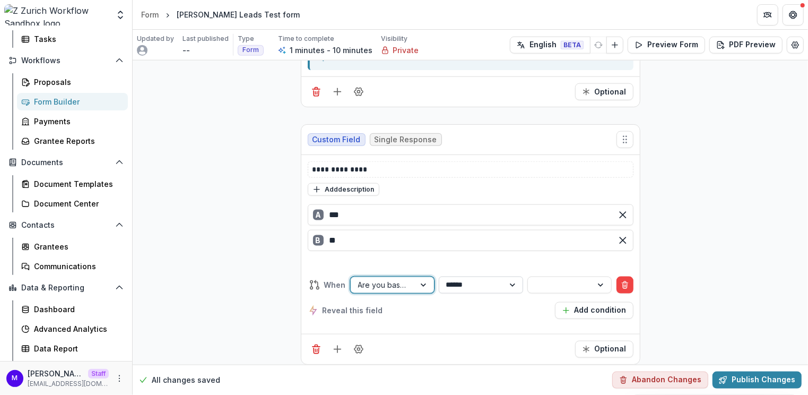
click at [474, 277] on select "**********" at bounding box center [481, 284] width 84 height 17
click at [539, 278] on div at bounding box center [559, 284] width 49 height 13
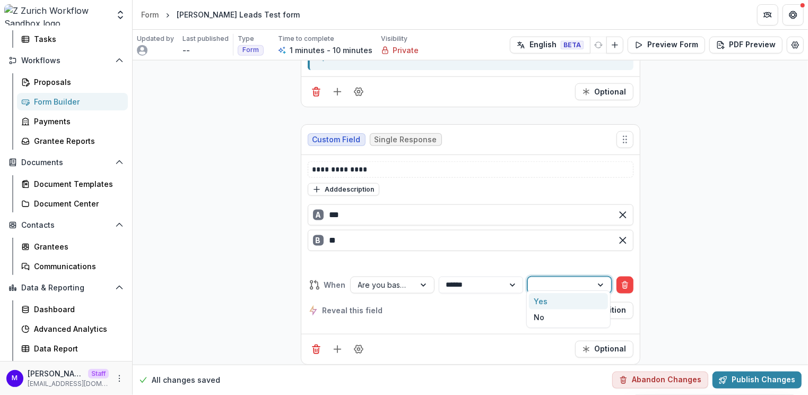
click at [560, 301] on div "Yes" at bounding box center [569, 301] width 80 height 16
click at [668, 41] on button "Preview Form" at bounding box center [666, 45] width 77 height 17
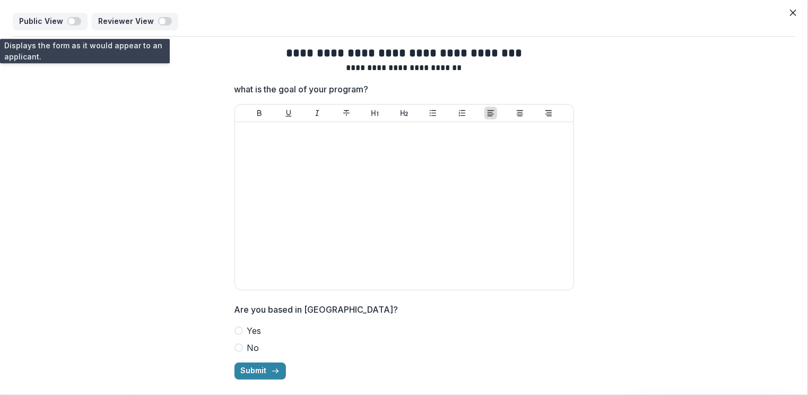
scroll to position [4, 0]
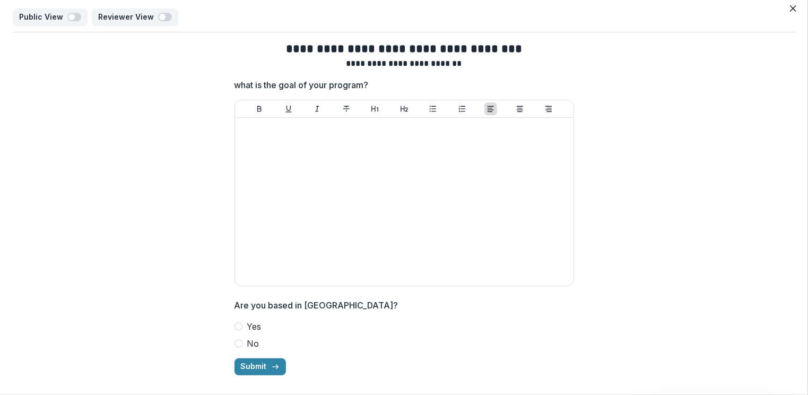
click at [238, 342] on span at bounding box center [239, 343] width 8 height 8
click at [239, 324] on span at bounding box center [239, 326] width 8 height 8
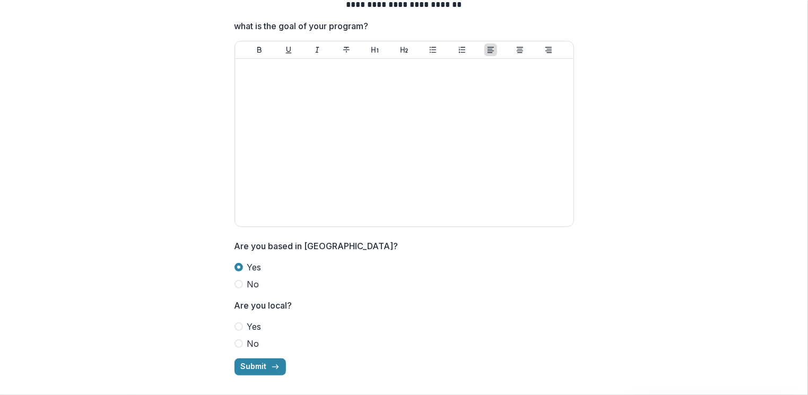
scroll to position [0, 0]
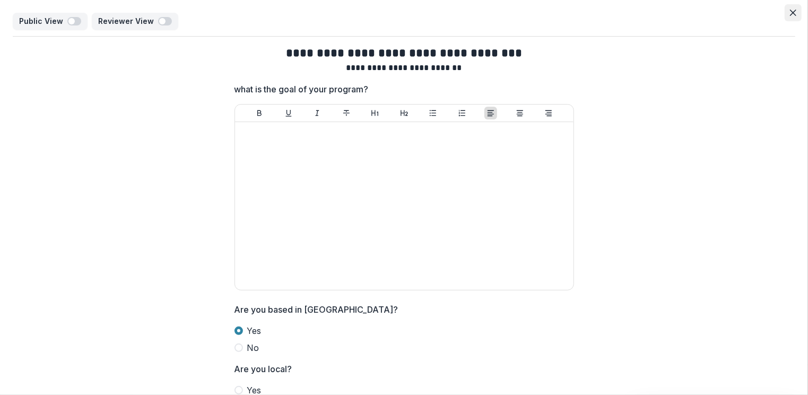
click at [794, 11] on button "Close" at bounding box center [793, 12] width 17 height 17
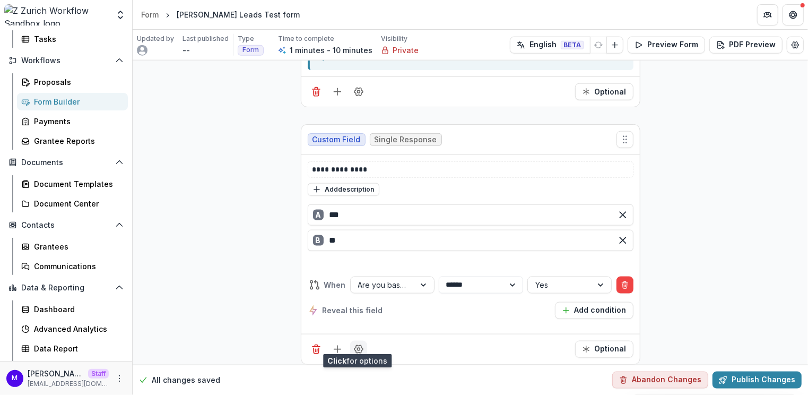
click at [357, 348] on circle "Field Settings" at bounding box center [358, 349] width 3 height 3
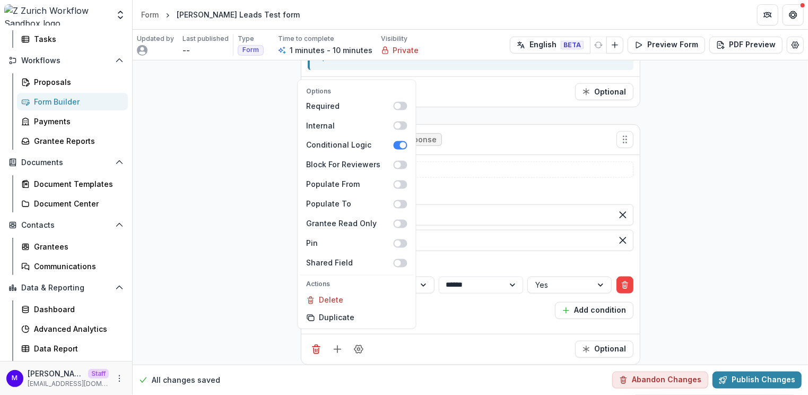
click at [540, 155] on div "**********" at bounding box center [470, 244] width 339 height 179
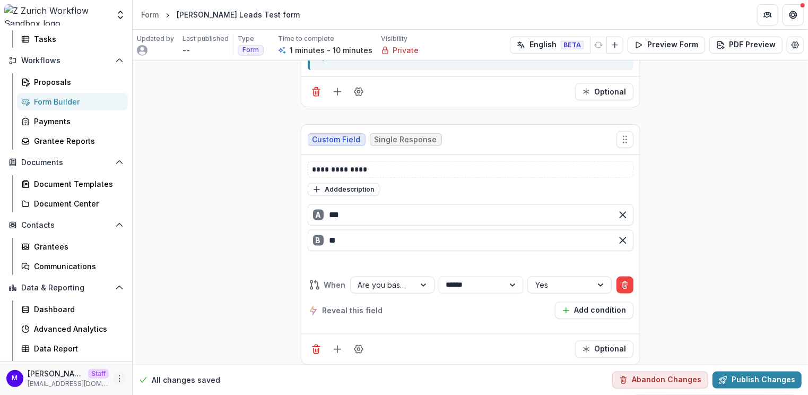
click at [115, 378] on icon "More" at bounding box center [119, 378] width 8 height 8
click at [180, 337] on link "Help Center" at bounding box center [187, 339] width 114 height 18
click at [118, 383] on button "More" at bounding box center [119, 378] width 13 height 13
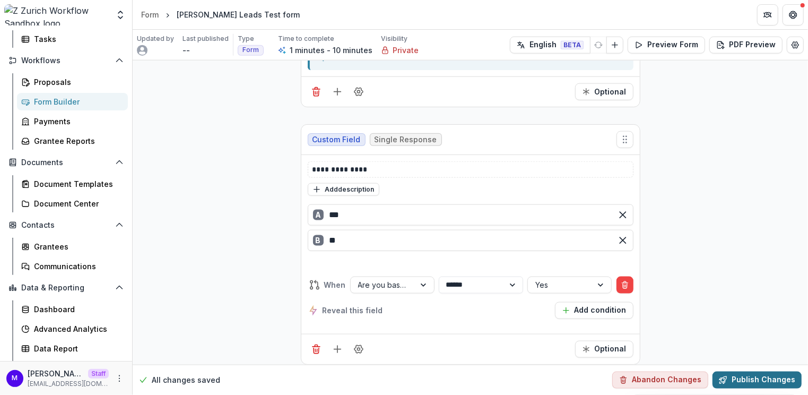
click at [770, 378] on button "Publish Changes" at bounding box center [757, 379] width 89 height 17
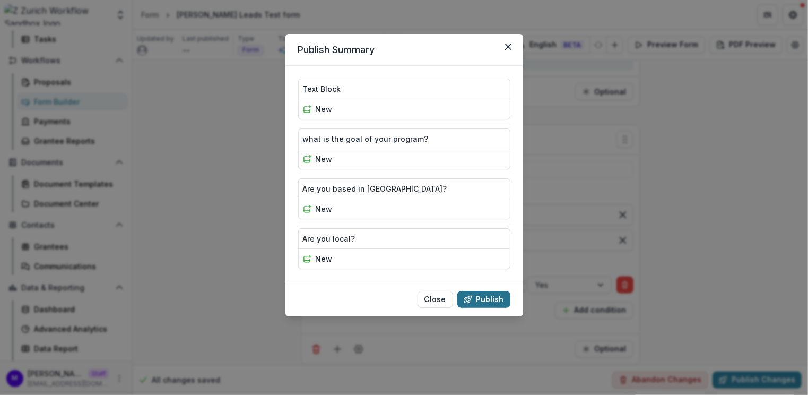
click at [496, 296] on button "Publish" at bounding box center [483, 299] width 53 height 17
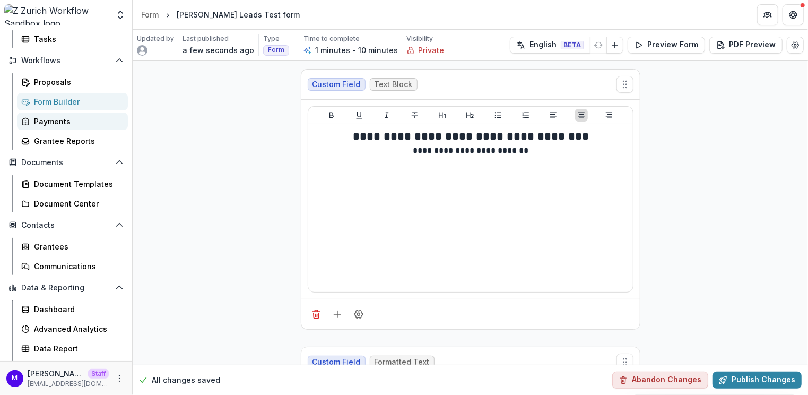
scroll to position [0, 0]
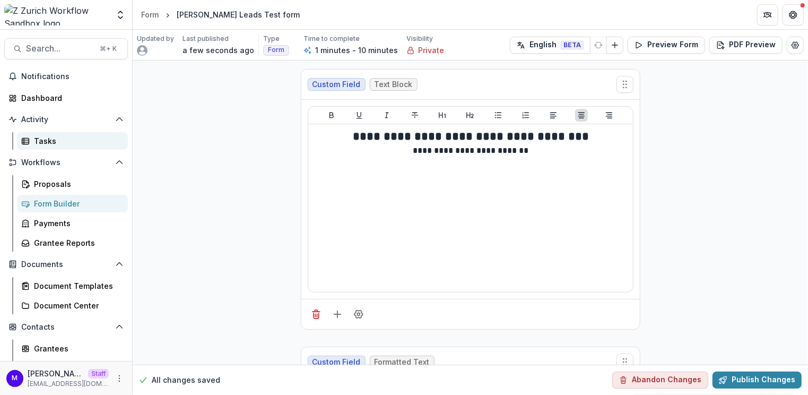
click at [58, 134] on link "Tasks" at bounding box center [72, 141] width 111 height 18
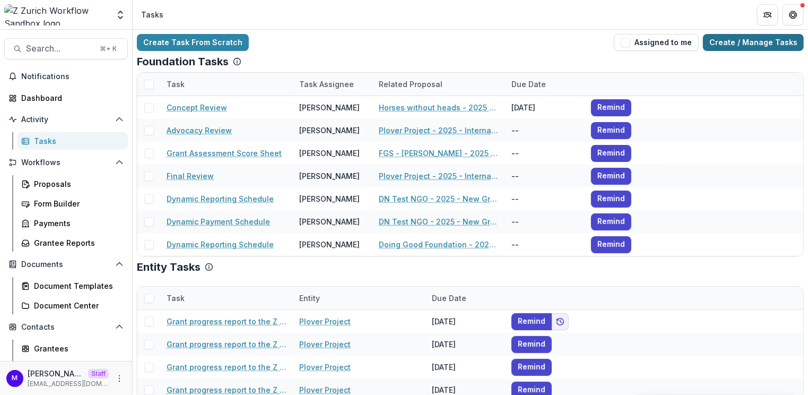
click at [744, 42] on link "Create / Manage Tasks" at bounding box center [753, 42] width 101 height 17
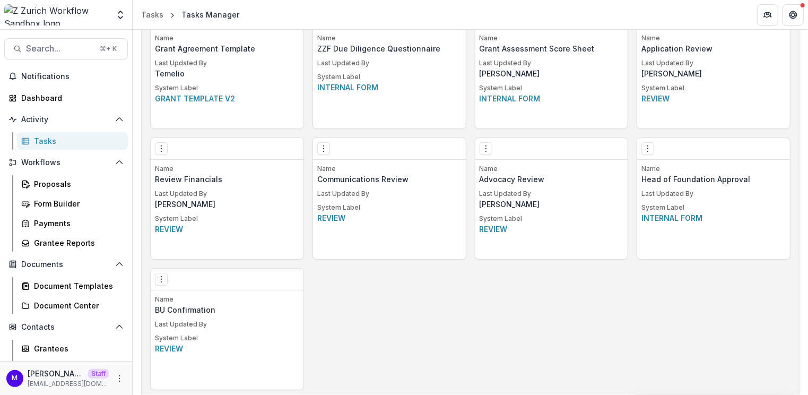
scroll to position [724, 0]
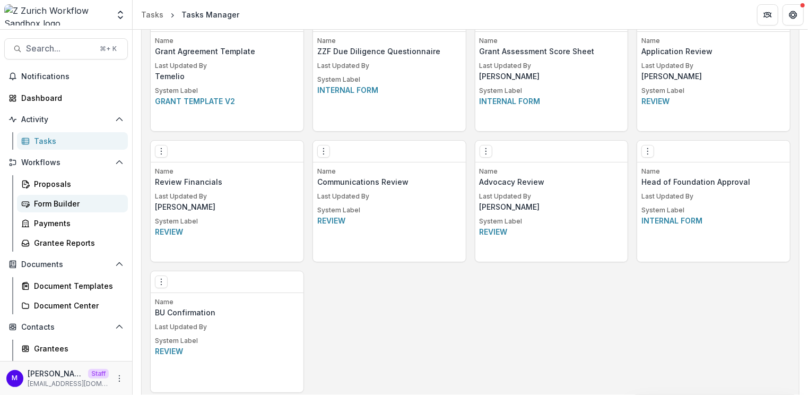
click at [75, 198] on div "Form Builder" at bounding box center [76, 203] width 85 height 11
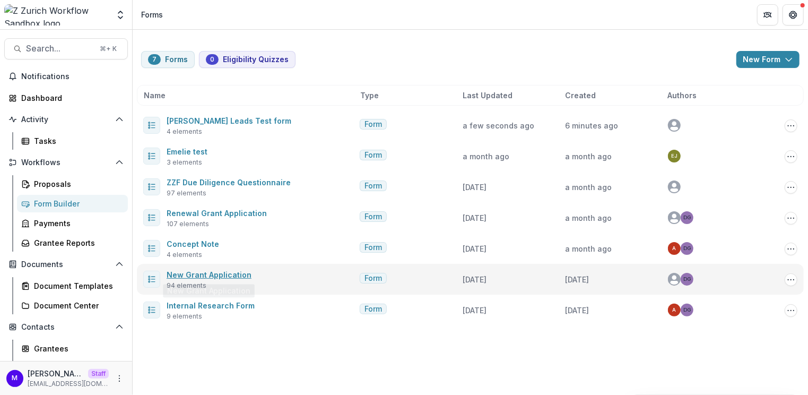
click at [222, 275] on link "New Grant Application" at bounding box center [209, 274] width 85 height 9
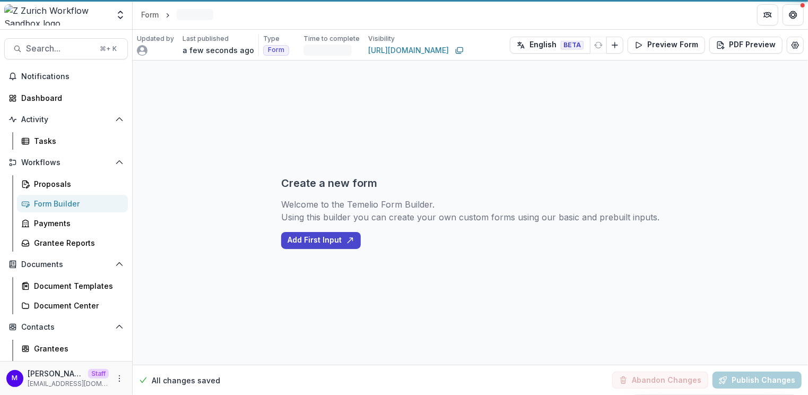
select select "********"
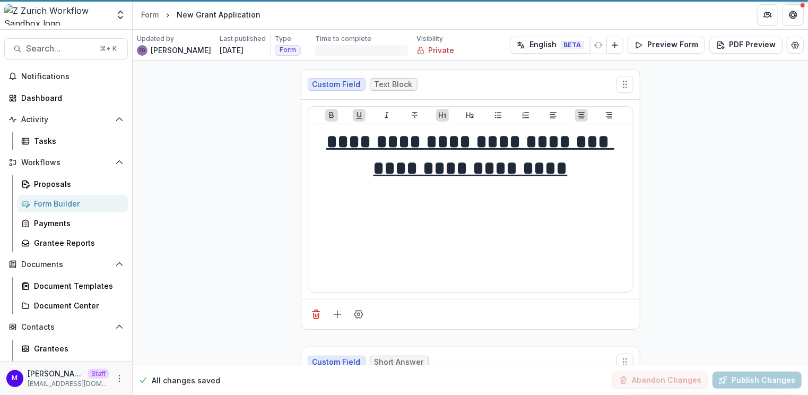
click at [56, 202] on div "Form Builder" at bounding box center [76, 203] width 85 height 11
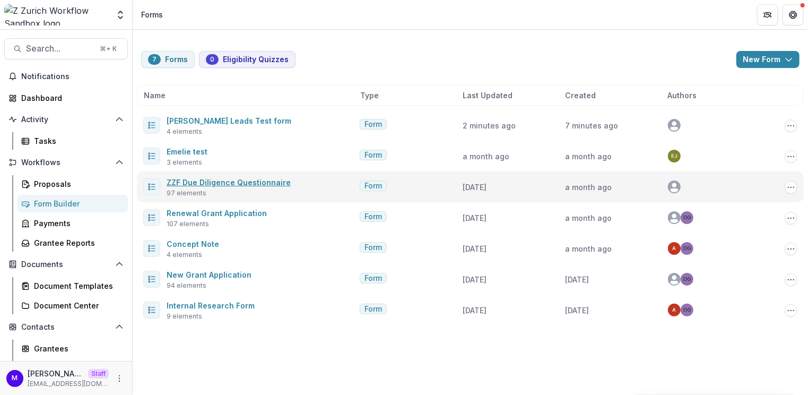
click at [250, 183] on link "ZZF Due Diligence Questionnaire" at bounding box center [229, 182] width 124 height 9
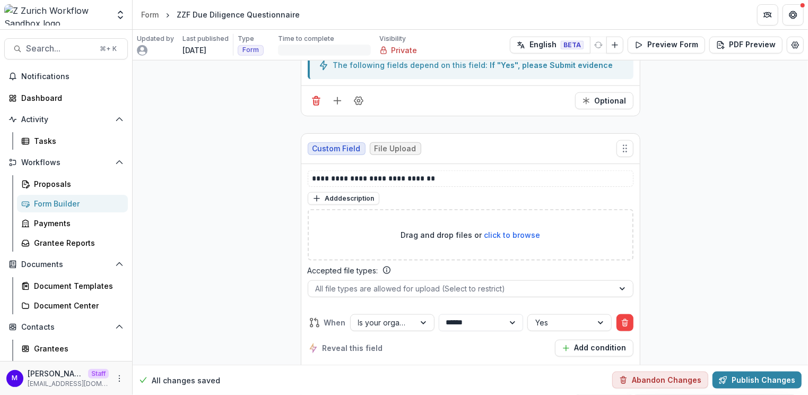
scroll to position [726, 0]
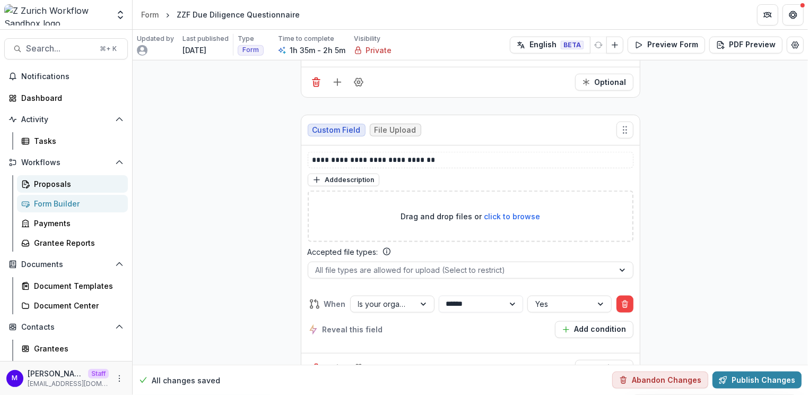
click at [53, 186] on div "Proposals" at bounding box center [76, 183] width 85 height 11
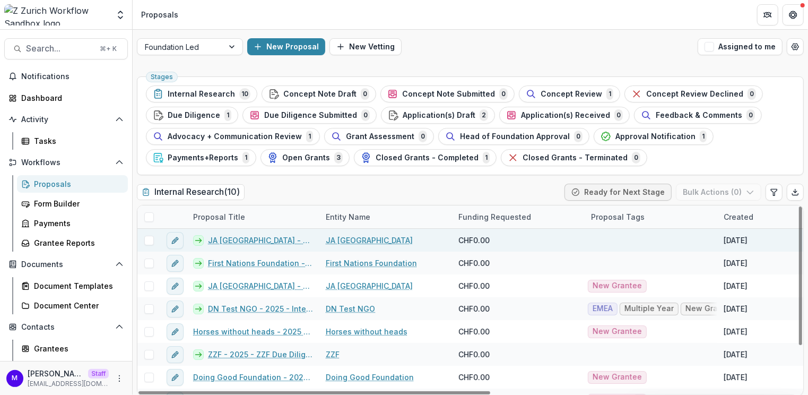
click at [284, 239] on link "JA Canada - 2025 - Renewal Grant Application" at bounding box center [260, 240] width 105 height 11
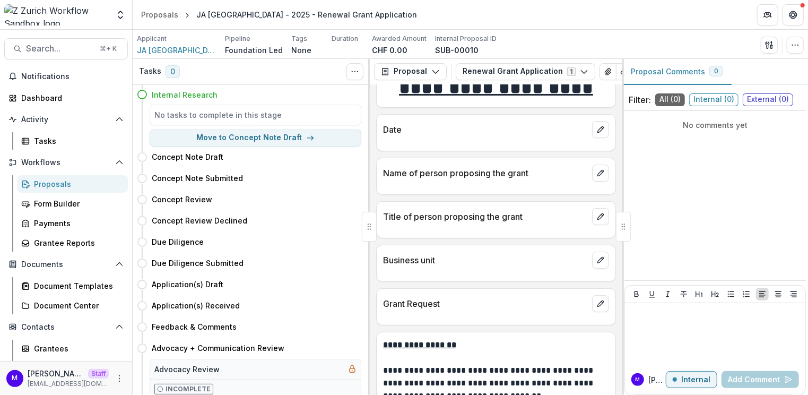
scroll to position [66, 0]
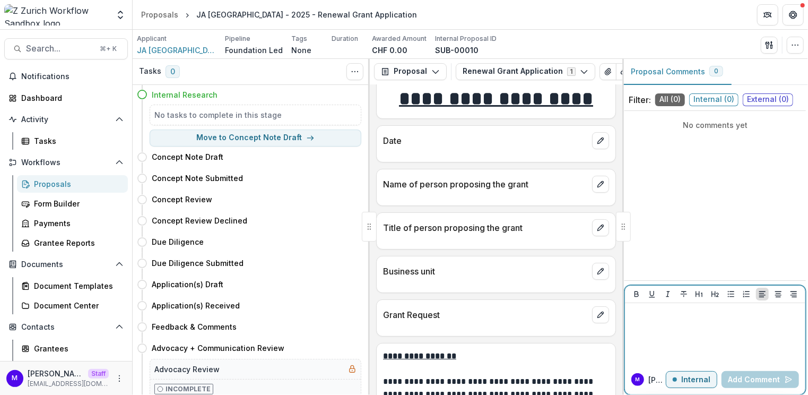
click at [705, 330] on div at bounding box center [715, 333] width 172 height 53
click at [716, 97] on span "Internal ( 0 )" at bounding box center [713, 99] width 49 height 13
click at [711, 333] on div at bounding box center [715, 333] width 172 height 53
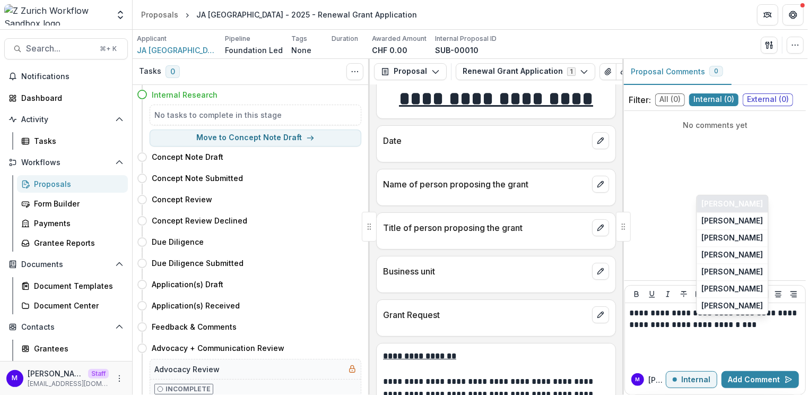
click at [743, 201] on button "Anna" at bounding box center [732, 203] width 71 height 17
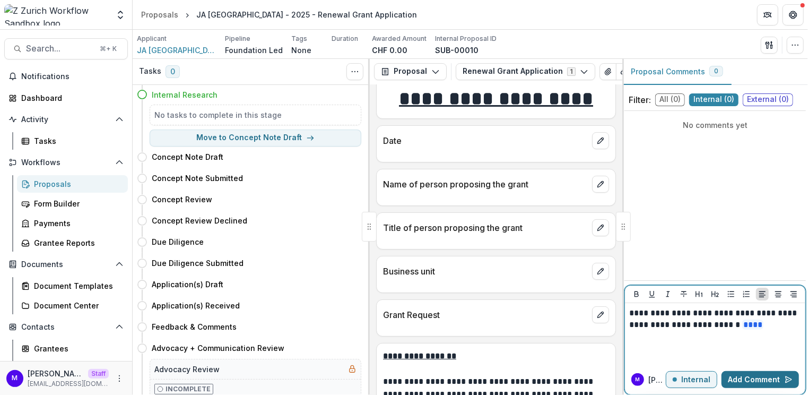
click at [766, 379] on button "Add Comment" at bounding box center [760, 379] width 77 height 17
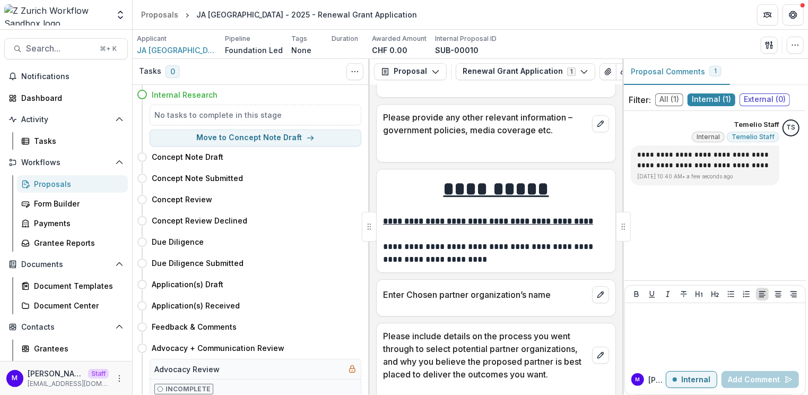
scroll to position [2086, 0]
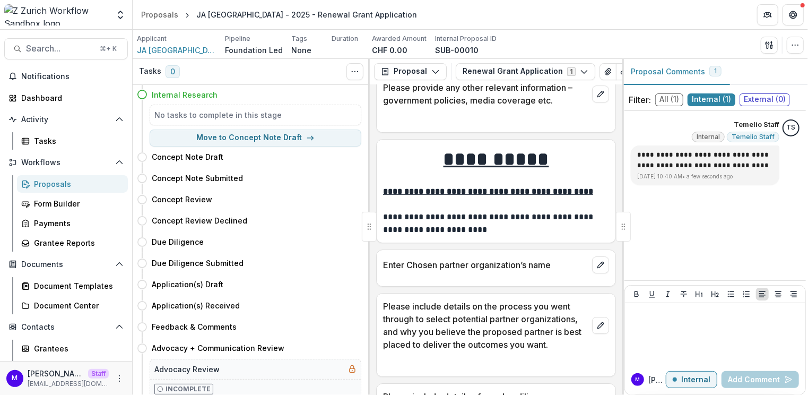
click at [77, 181] on div "Proposals" at bounding box center [76, 183] width 85 height 11
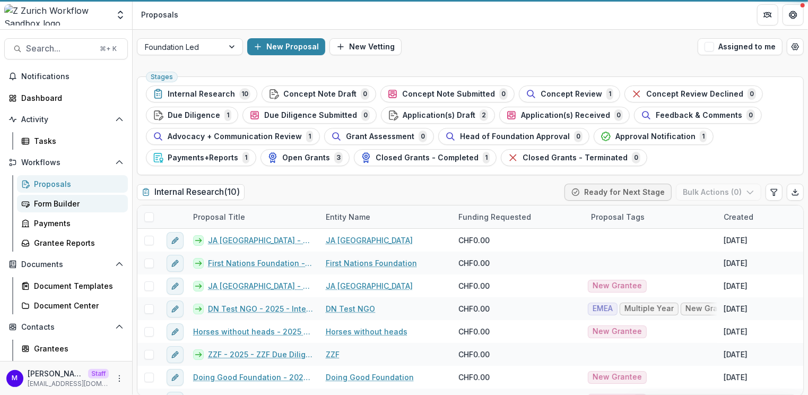
click at [72, 201] on div "Form Builder" at bounding box center [76, 203] width 85 height 11
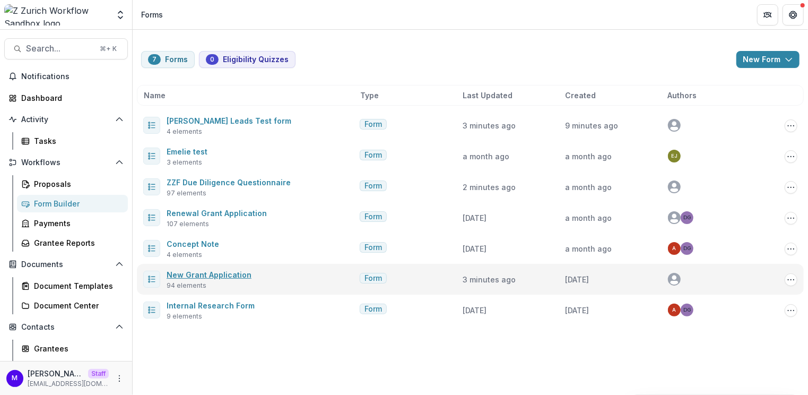
click at [220, 274] on link "New Grant Application" at bounding box center [209, 274] width 85 height 9
select select "********"
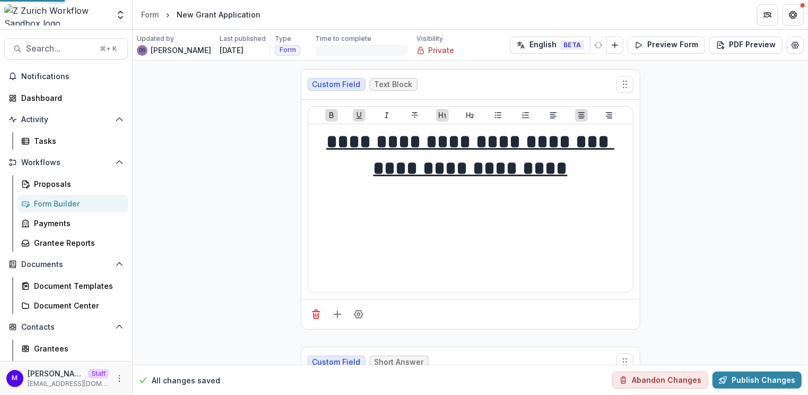
scroll to position [463, 0]
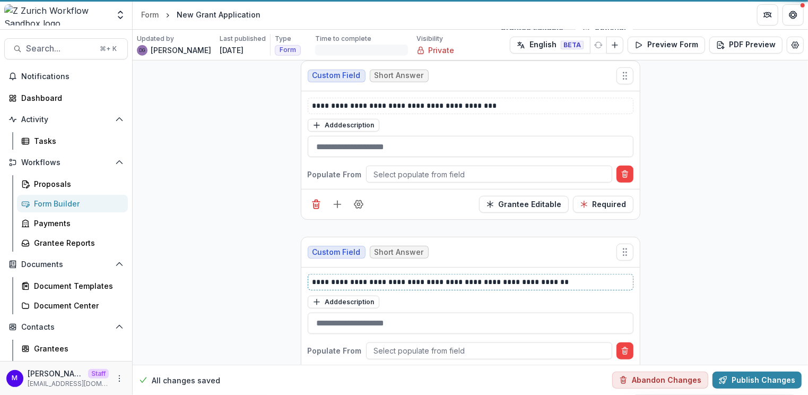
click at [313, 276] on p "**********" at bounding box center [471, 281] width 317 height 11
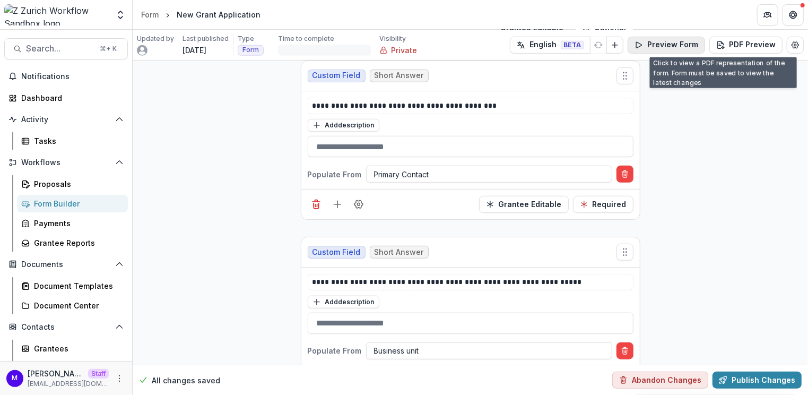
click at [674, 44] on button "Preview Form" at bounding box center [666, 45] width 77 height 17
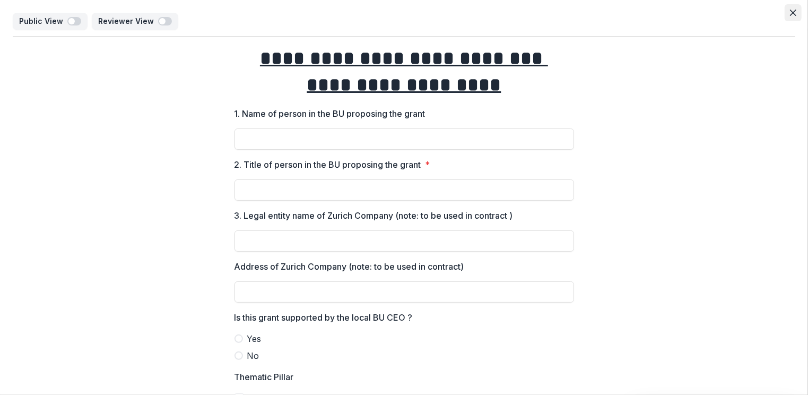
click at [791, 14] on icon "Close" at bounding box center [793, 13] width 6 height 6
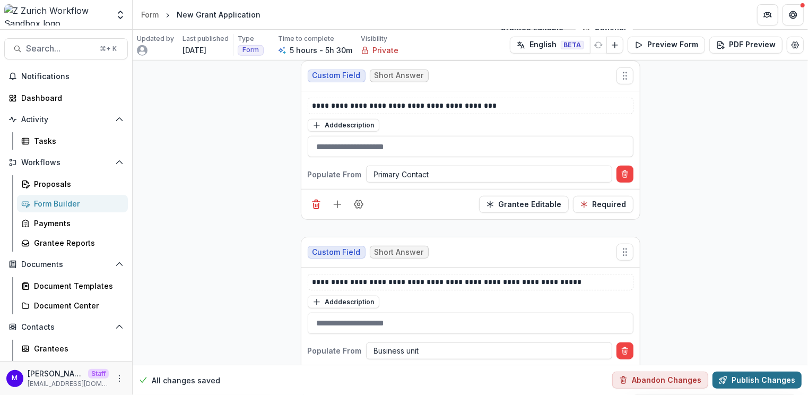
click at [763, 378] on button "Publish Changes" at bounding box center [757, 379] width 89 height 17
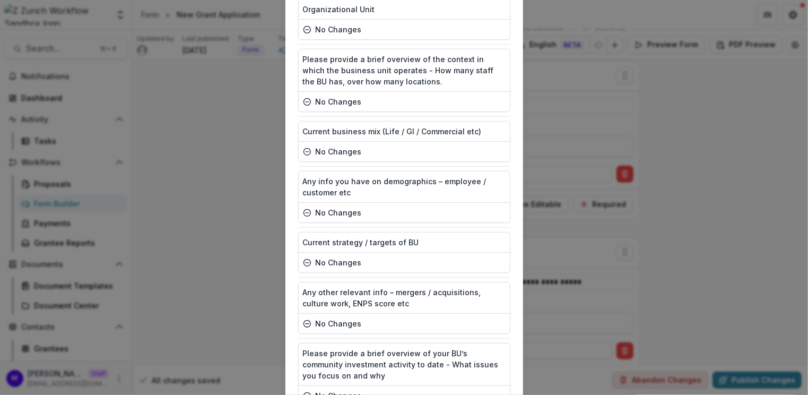
scroll to position [5434, 0]
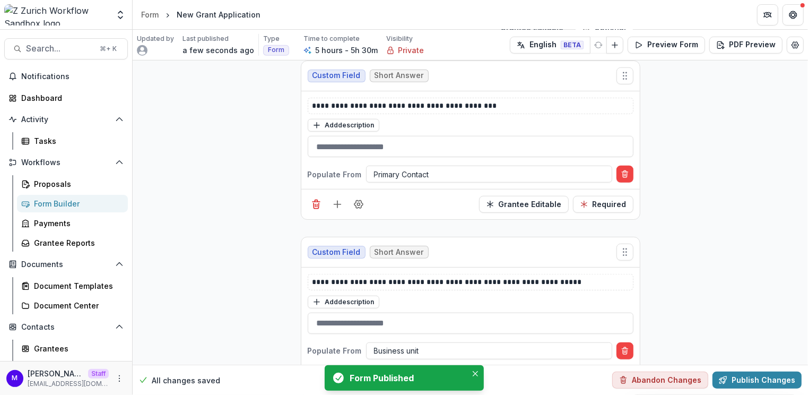
click at [52, 203] on div "Form Builder" at bounding box center [76, 203] width 85 height 11
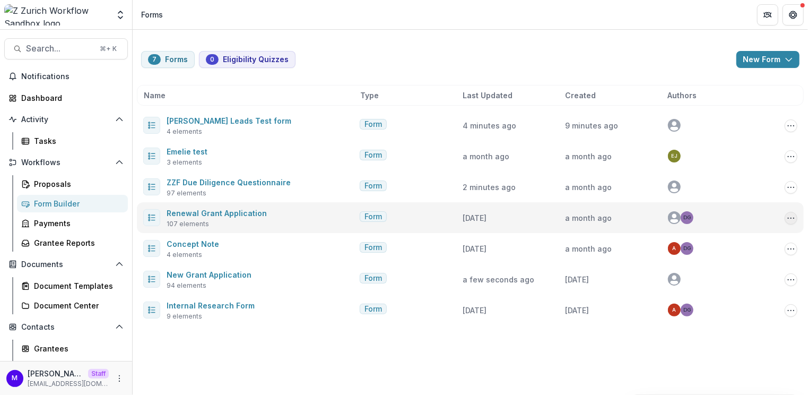
click at [795, 216] on icon "Options" at bounding box center [791, 218] width 8 height 8
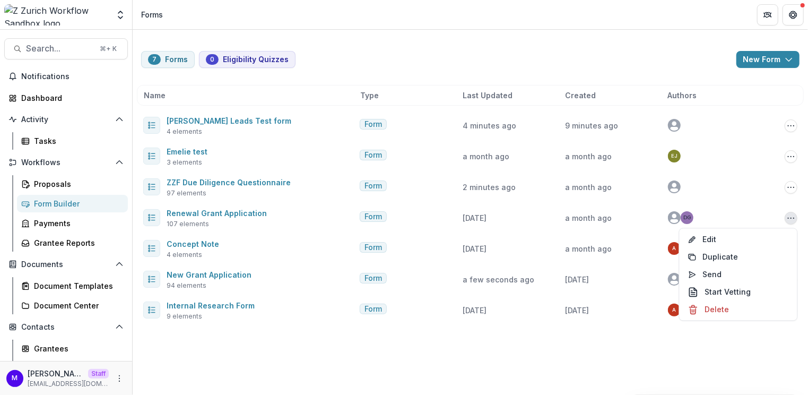
click at [524, 23] on header "Forms" at bounding box center [470, 14] width 675 height 29
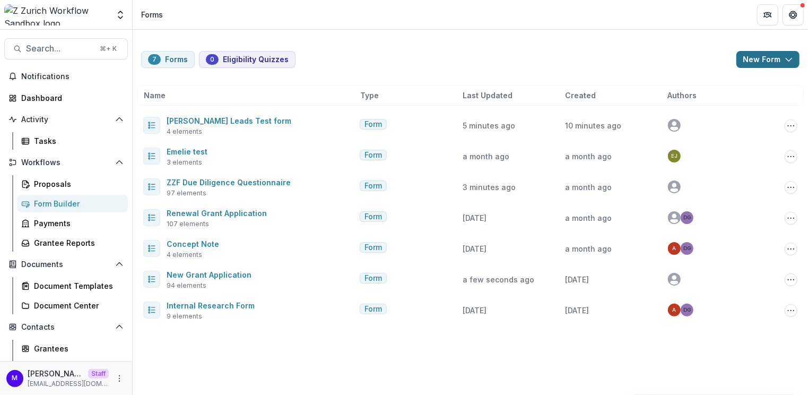
click at [765, 59] on button "New Form" at bounding box center [768, 59] width 63 height 17
click at [711, 99] on button "New Form" at bounding box center [740, 101] width 114 height 18
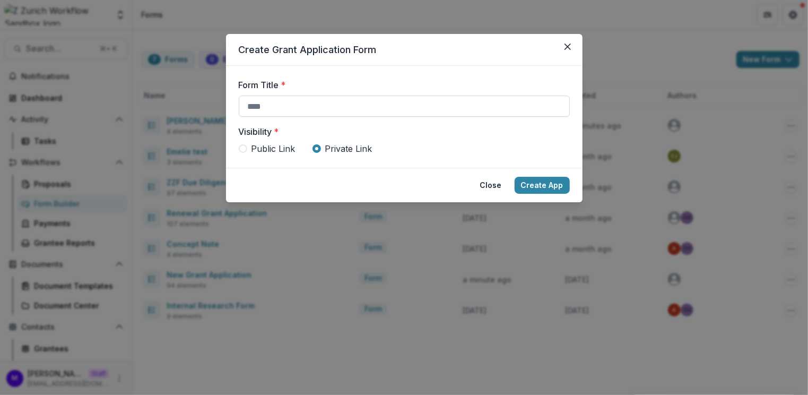
click at [310, 108] on input "Form Title *" at bounding box center [404, 106] width 331 height 21
type input "**********"
click at [551, 186] on button "Create App" at bounding box center [542, 185] width 55 height 17
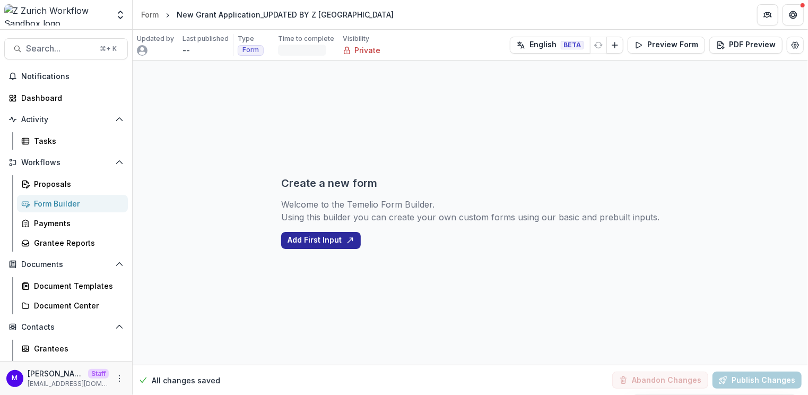
click at [352, 241] on icon "button" at bounding box center [350, 240] width 8 height 8
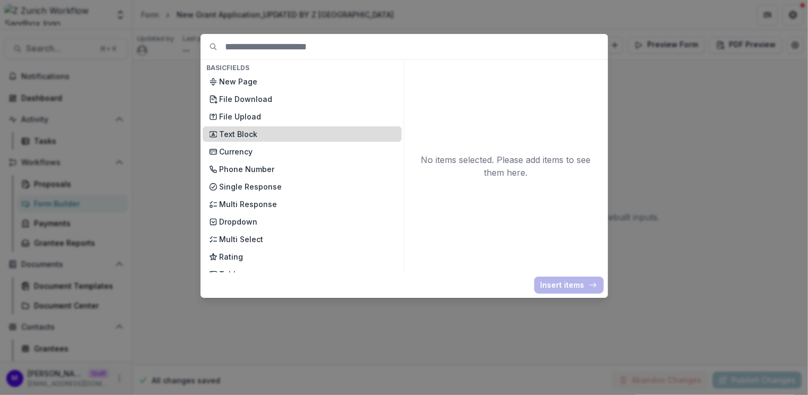
click at [268, 135] on p "Text Block" at bounding box center [308, 133] width 176 height 11
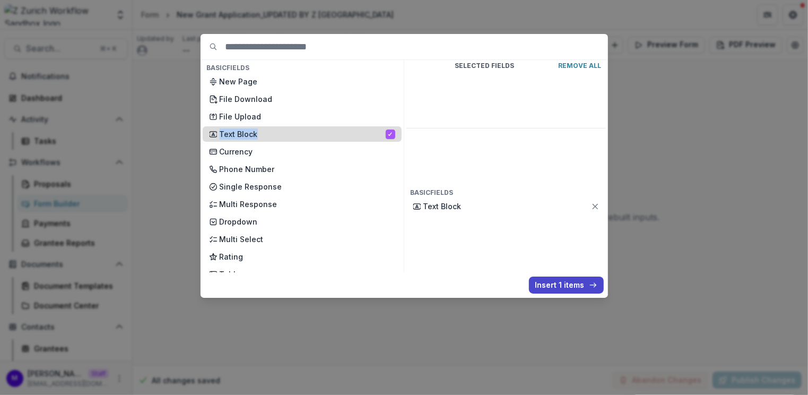
click at [268, 135] on p "Text Block" at bounding box center [303, 133] width 166 height 11
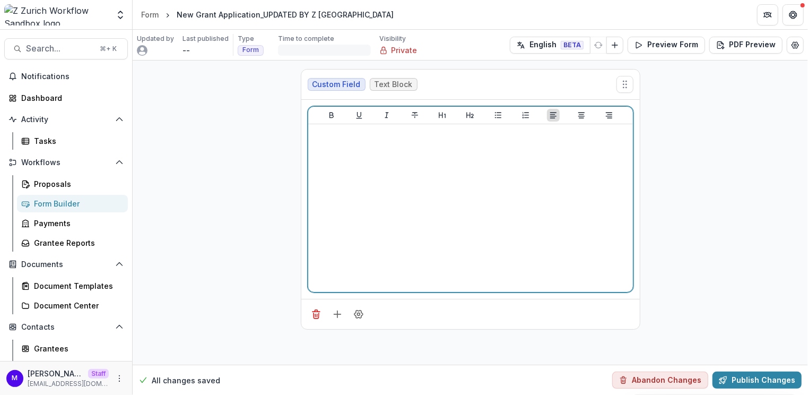
click at [443, 176] on div at bounding box center [471, 207] width 316 height 159
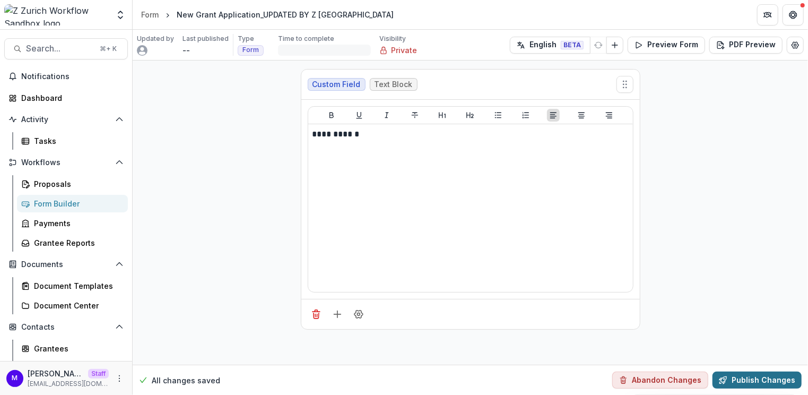
click at [766, 380] on button "Publish Changes" at bounding box center [757, 379] width 89 height 17
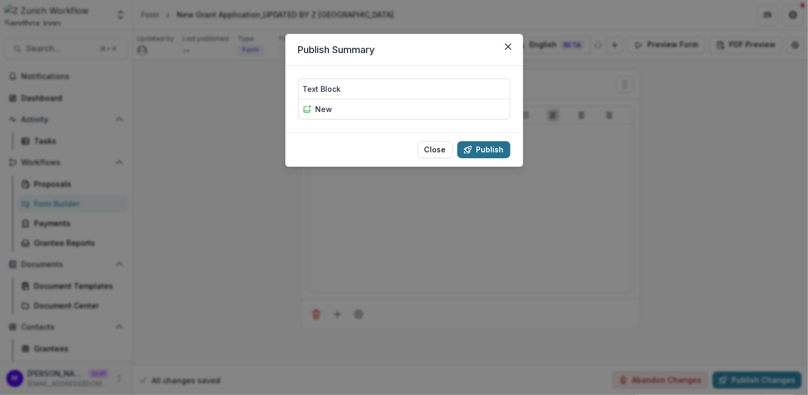
click at [490, 144] on button "Publish" at bounding box center [483, 149] width 53 height 17
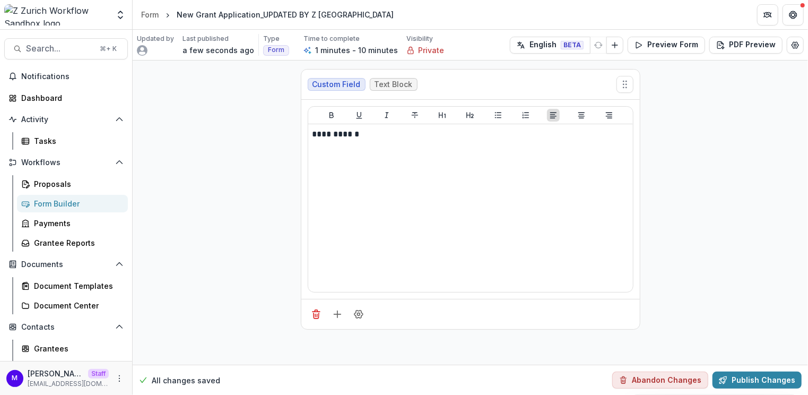
click at [65, 206] on div "Form Builder" at bounding box center [76, 203] width 85 height 11
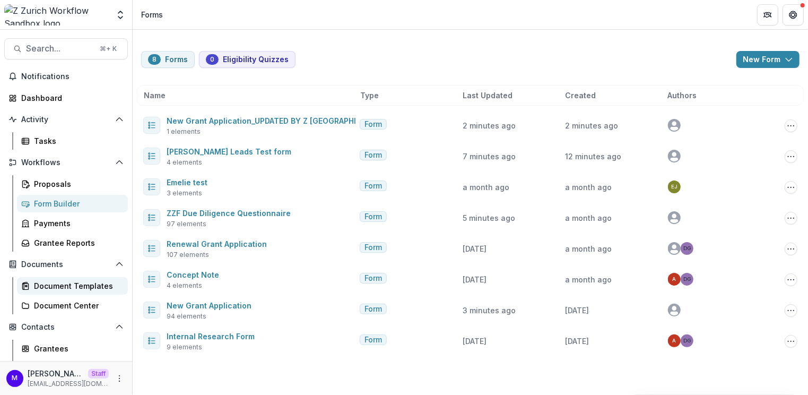
click at [86, 280] on div "Document Templates" at bounding box center [76, 285] width 85 height 11
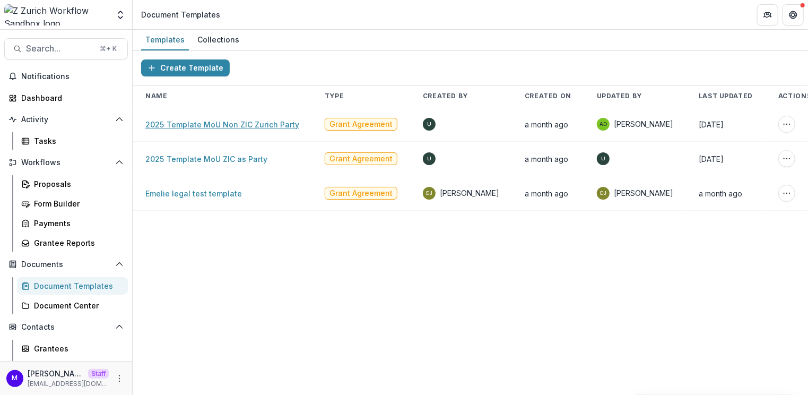
click at [220, 122] on link "2025 Template MoU Non ZIC Zurich Party" at bounding box center [222, 124] width 154 height 9
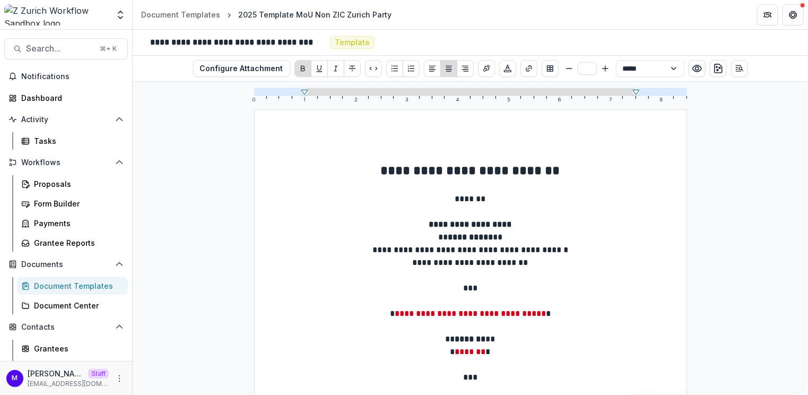
click at [593, 164] on p "**********" at bounding box center [471, 170] width 330 height 19
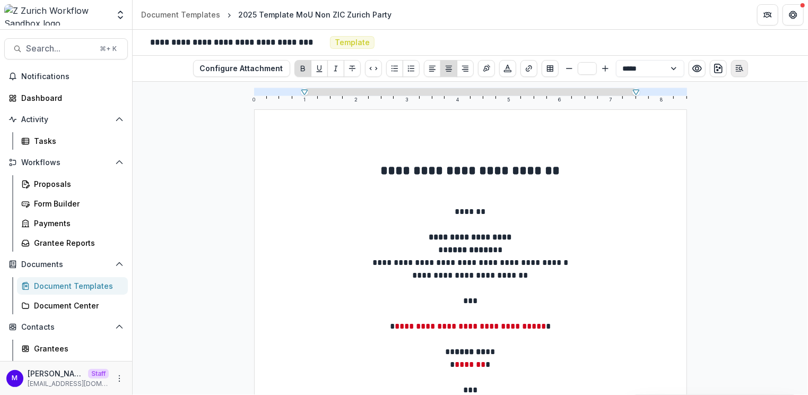
click at [741, 63] on button "Open Editor Sidebar" at bounding box center [739, 68] width 17 height 17
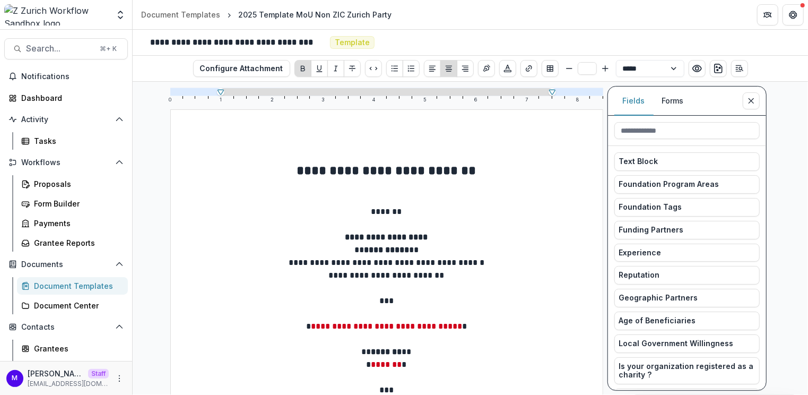
click at [674, 99] on button "Forms" at bounding box center [673, 100] width 39 height 29
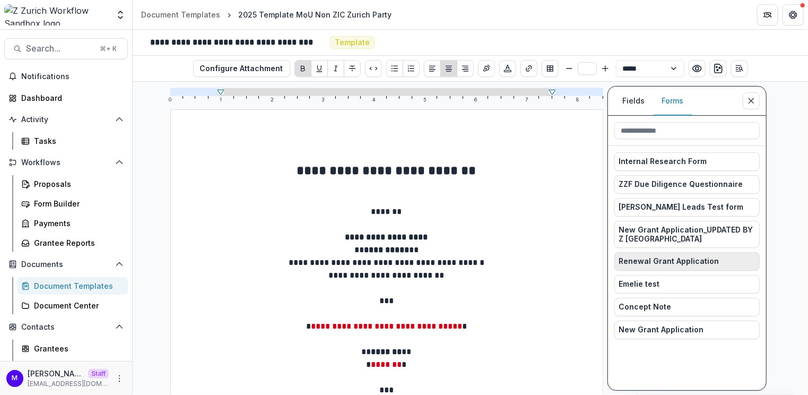
click at [707, 258] on span "Renewal Grant Application" at bounding box center [669, 261] width 100 height 9
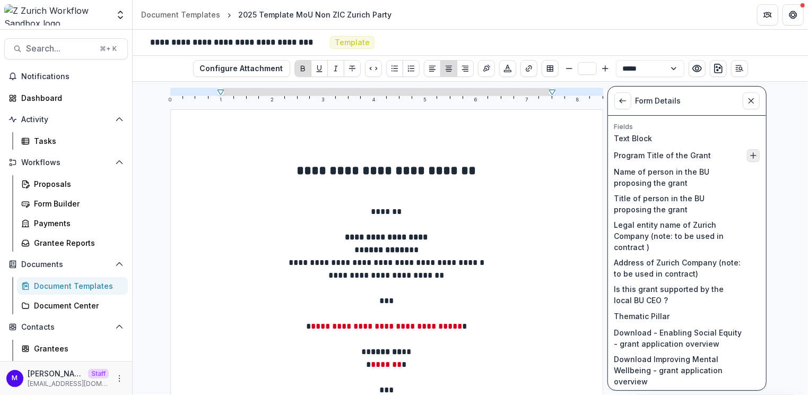
click at [753, 153] on line "Insert Program Title of the Grant into document" at bounding box center [753, 155] width 0 height 5
type input "**"
click at [471, 180] on p "**********" at bounding box center [387, 186] width 331 height 13
click at [46, 210] on link "Form Builder" at bounding box center [72, 204] width 111 height 18
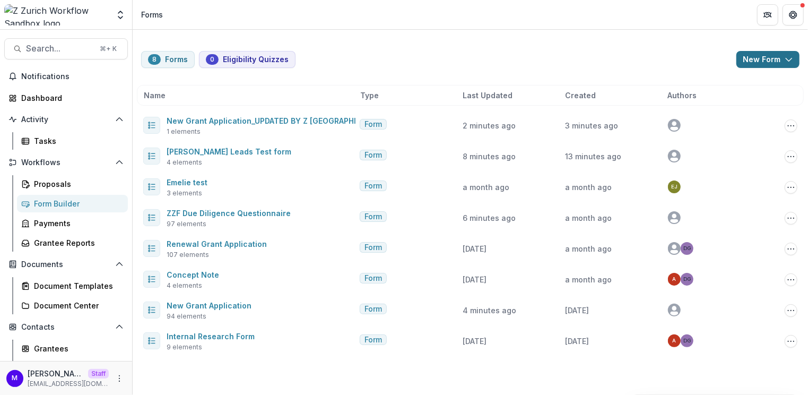
click at [764, 60] on button "New Form" at bounding box center [768, 59] width 63 height 17
click at [727, 106] on button "New Form" at bounding box center [740, 101] width 114 height 18
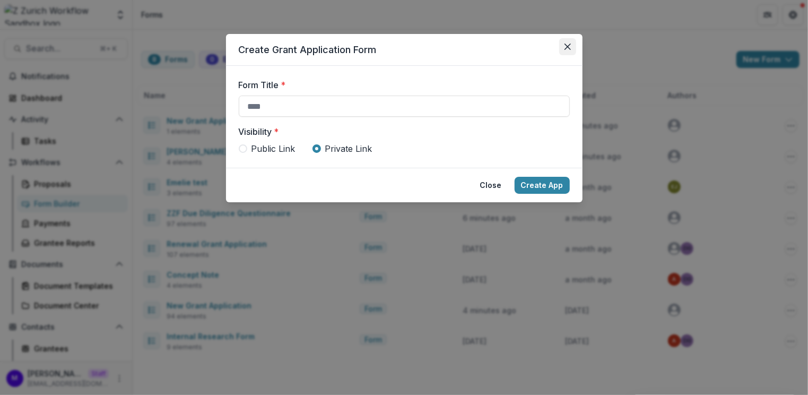
click at [566, 42] on button "Close" at bounding box center [567, 46] width 17 height 17
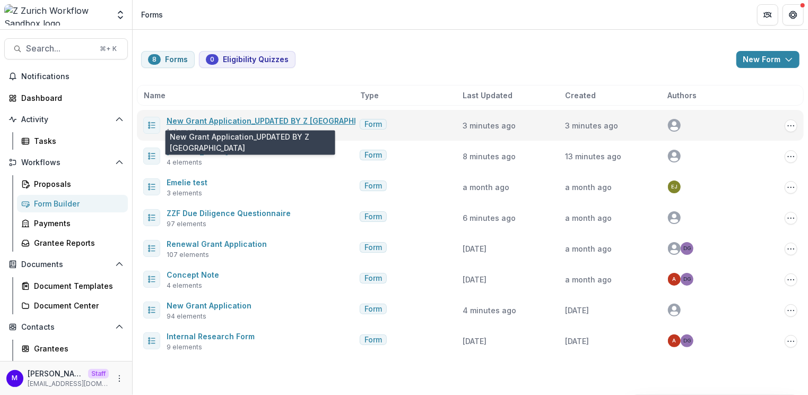
click at [248, 119] on link "New Grant Application_UPDATED BY Z ZURICH" at bounding box center [277, 120] width 220 height 9
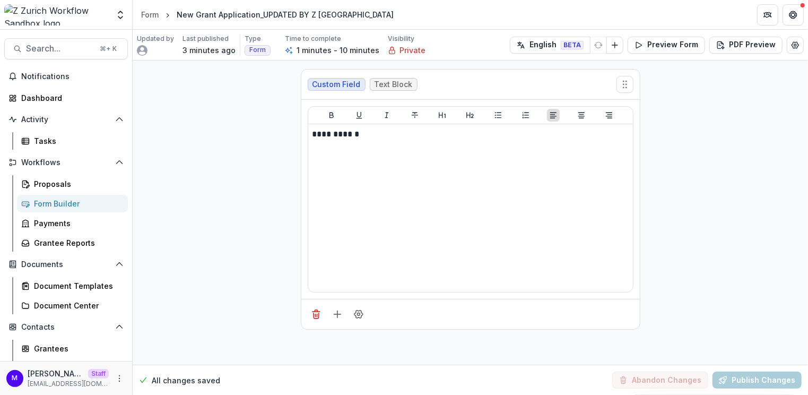
click at [57, 195] on link "Form Builder" at bounding box center [72, 204] width 111 height 18
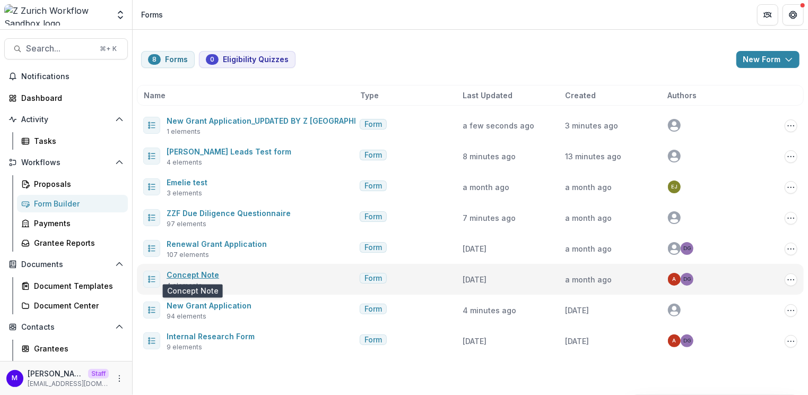
click at [209, 272] on link "Concept Note" at bounding box center [193, 274] width 53 height 9
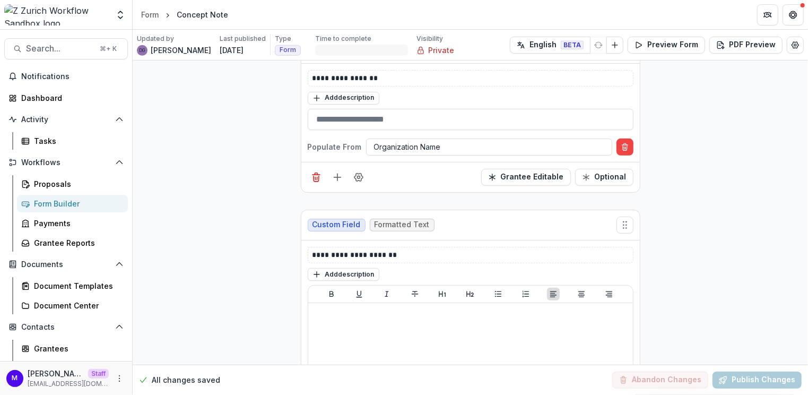
scroll to position [356, 0]
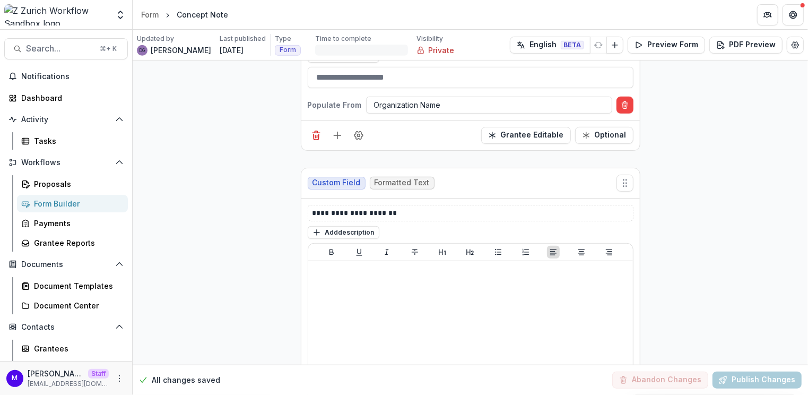
click at [71, 202] on div "Form Builder" at bounding box center [76, 203] width 85 height 11
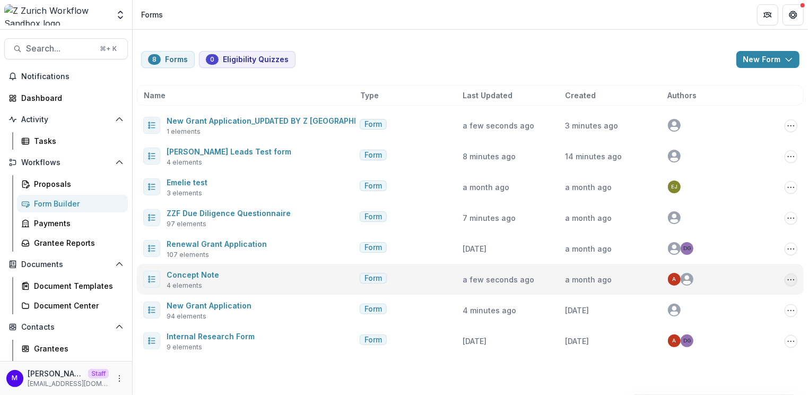
click at [790, 279] on icon "Options" at bounding box center [791, 279] width 8 height 8
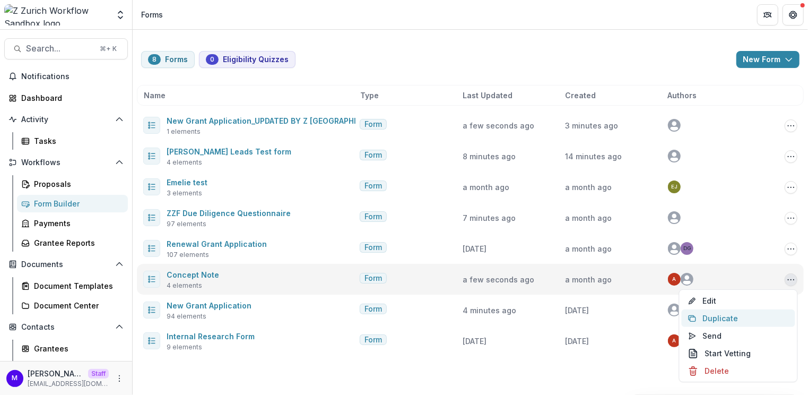
click at [774, 315] on button "Duplicate" at bounding box center [739, 318] width 114 height 18
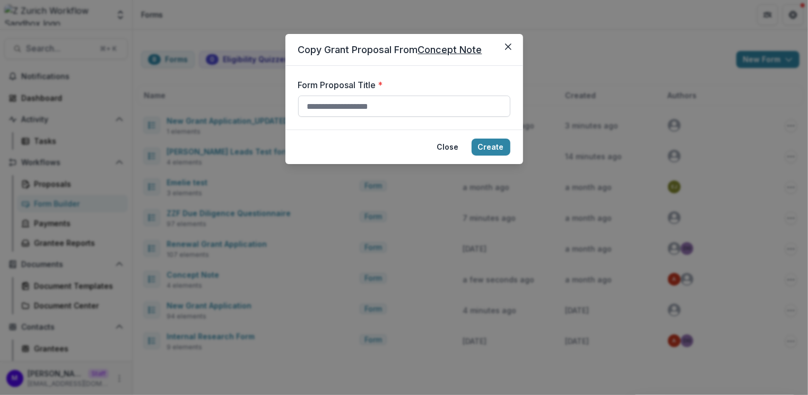
click at [378, 102] on input "Form Proposal Title *" at bounding box center [404, 106] width 212 height 21
type input "*"
type input "**********"
click at [486, 144] on button "Create" at bounding box center [491, 146] width 39 height 17
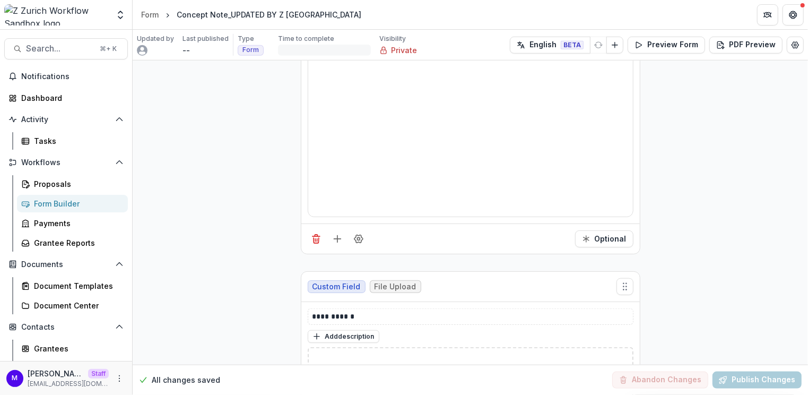
scroll to position [603, 0]
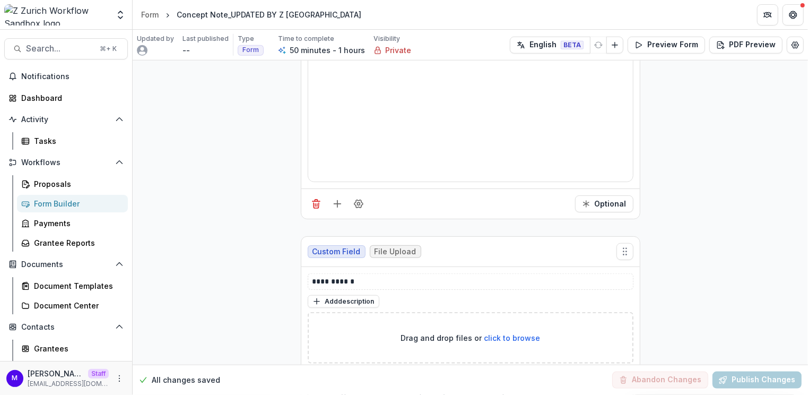
click at [52, 209] on link "Form Builder" at bounding box center [72, 204] width 111 height 18
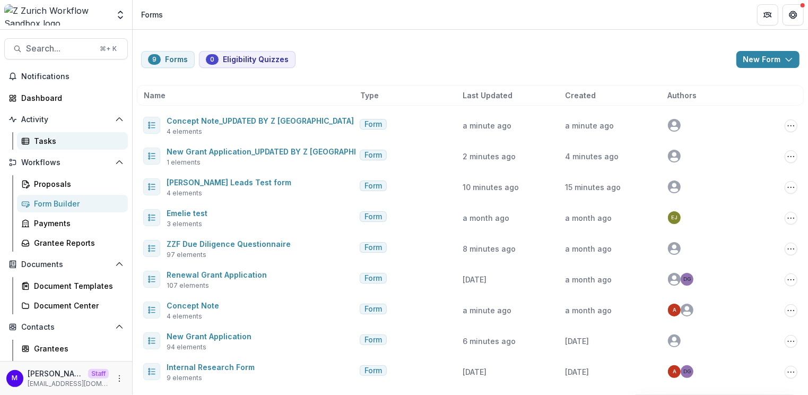
click at [51, 144] on div "Tasks" at bounding box center [76, 140] width 85 height 11
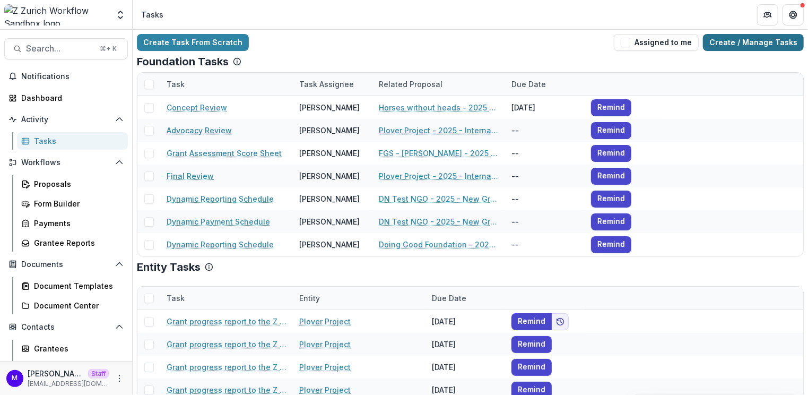
click at [775, 42] on link "Create / Manage Tasks" at bounding box center [753, 42] width 101 height 17
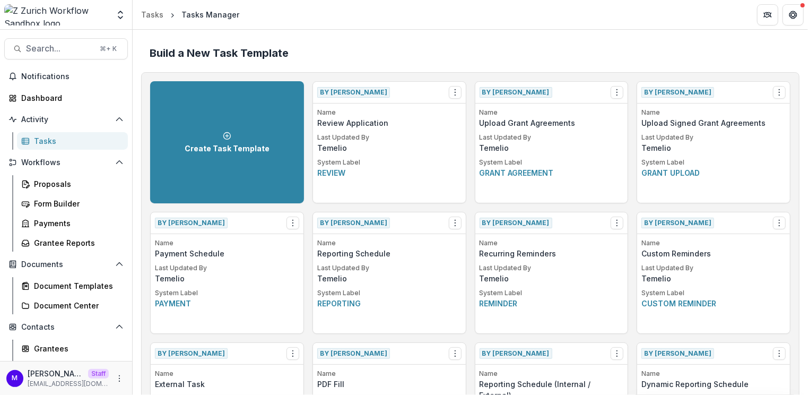
click at [48, 133] on link "Tasks" at bounding box center [72, 141] width 111 height 18
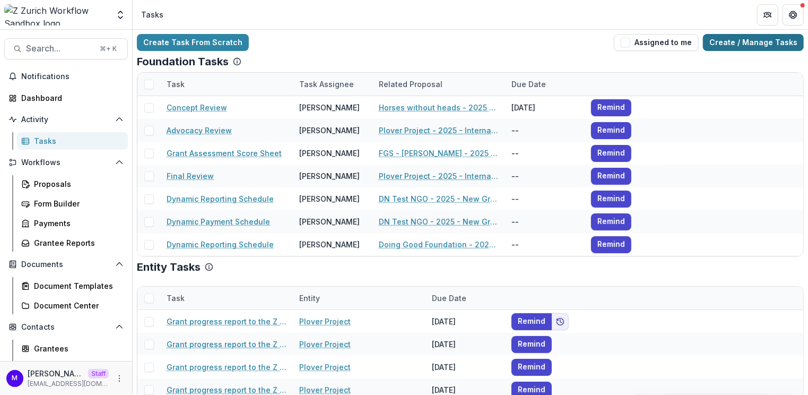
click at [759, 45] on link "Create / Manage Tasks" at bounding box center [753, 42] width 101 height 17
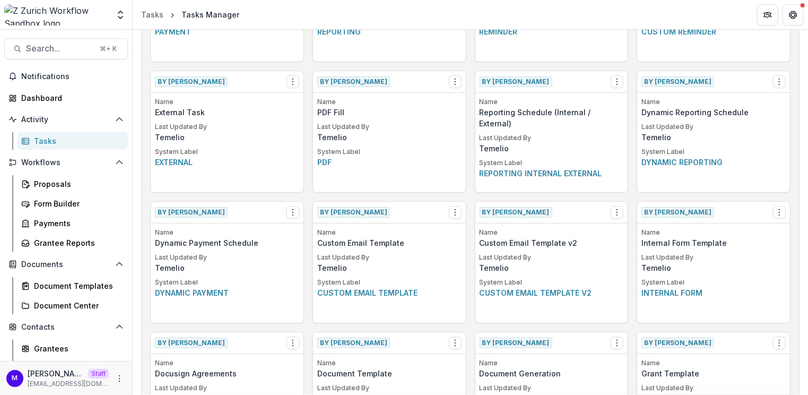
scroll to position [439, 0]
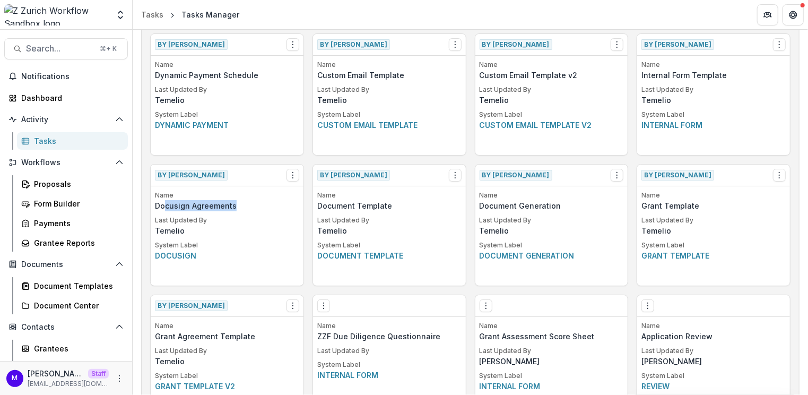
drag, startPoint x: 166, startPoint y: 201, endPoint x: 235, endPoint y: 202, distance: 69.0
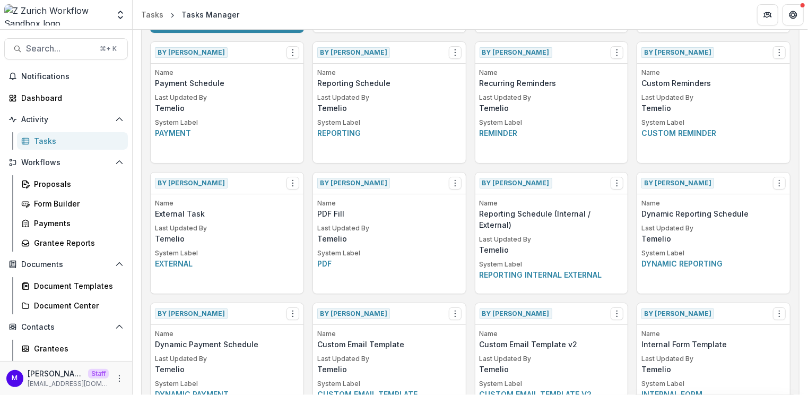
scroll to position [139, 0]
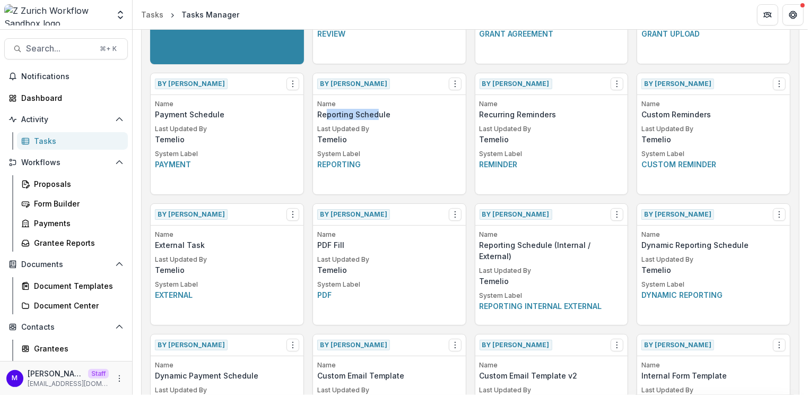
drag, startPoint x: 325, startPoint y: 116, endPoint x: 374, endPoint y: 113, distance: 49.5
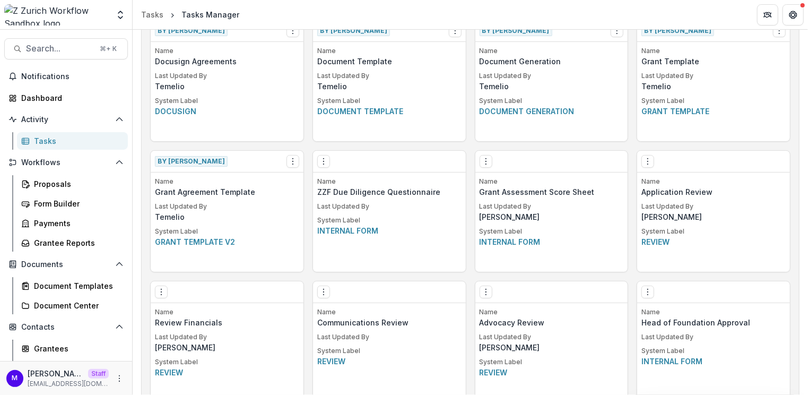
scroll to position [612, 0]
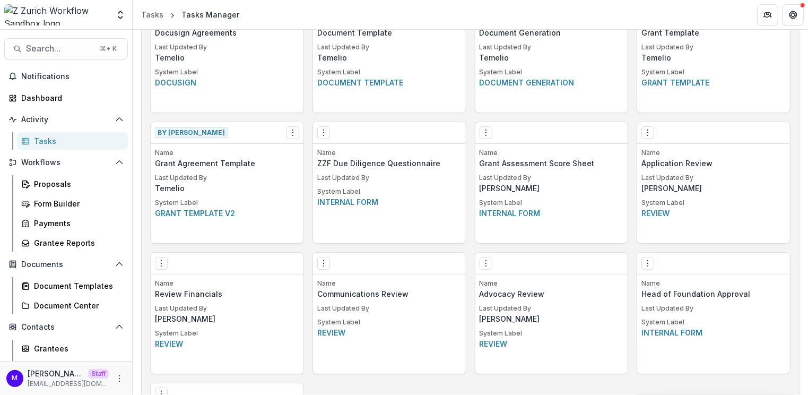
drag, startPoint x: 337, startPoint y: 170, endPoint x: 410, endPoint y: 170, distance: 72.7
click at [410, 170] on div "Name ZZF Due Diligence Questionnaire Last Updated By System Label Internal form" at bounding box center [389, 195] width 153 height 95
drag, startPoint x: 382, startPoint y: 164, endPoint x: 430, endPoint y: 164, distance: 47.8
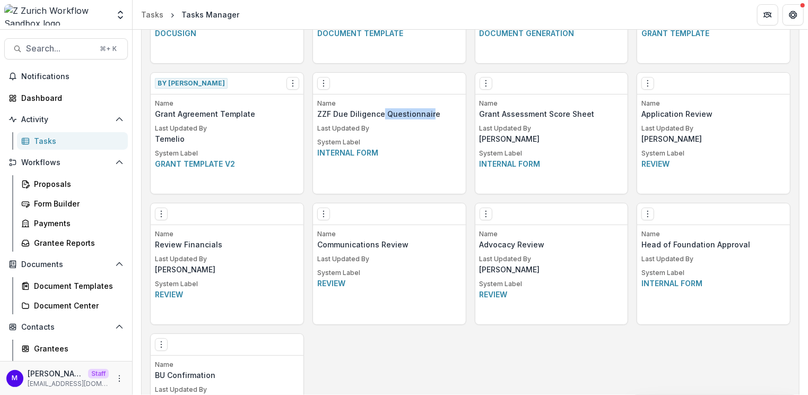
scroll to position [662, 0]
click at [324, 79] on icon "Options" at bounding box center [323, 83] width 8 height 8
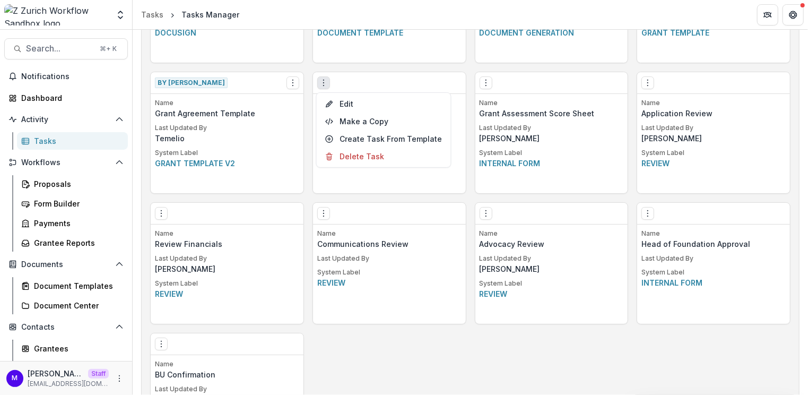
click at [418, 90] on div "Edit Make a Copy Create Task From Template Delete Task" at bounding box center [389, 83] width 153 height 22
click at [326, 83] on button "Options" at bounding box center [323, 82] width 13 height 13
click at [372, 84] on div "Edit Make a Copy Create Task From Template Delete Task" at bounding box center [389, 83] width 153 height 22
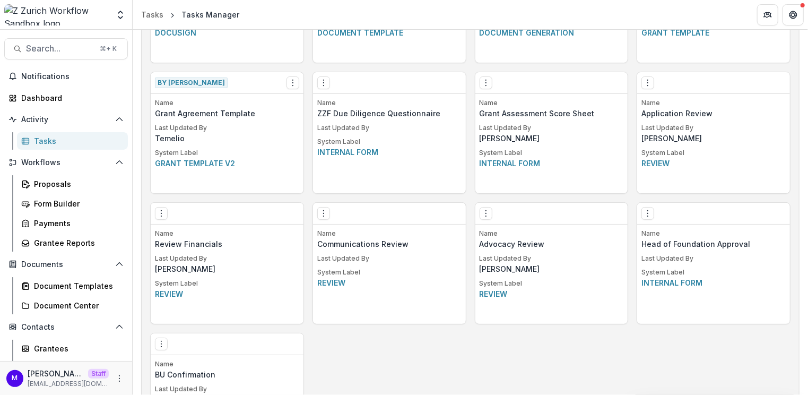
scroll to position [649, 0]
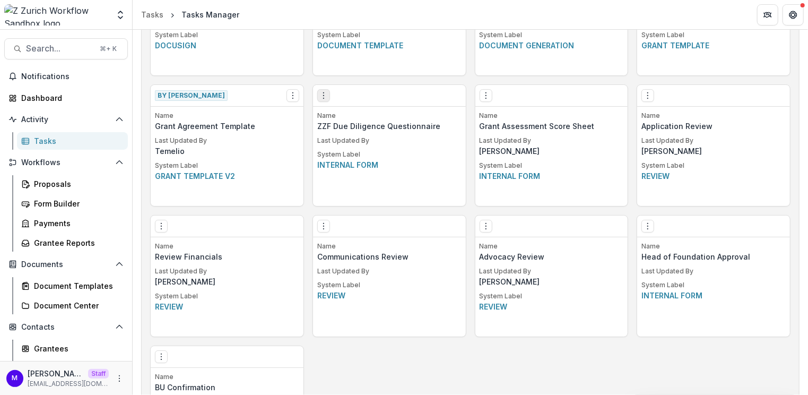
click at [323, 92] on circle "Options" at bounding box center [323, 92] width 1 height 1
click at [409, 97] on div "Edit Make a Copy Create Task From Template Delete Task" at bounding box center [389, 96] width 153 height 22
click at [322, 93] on icon "Options" at bounding box center [323, 95] width 8 height 8
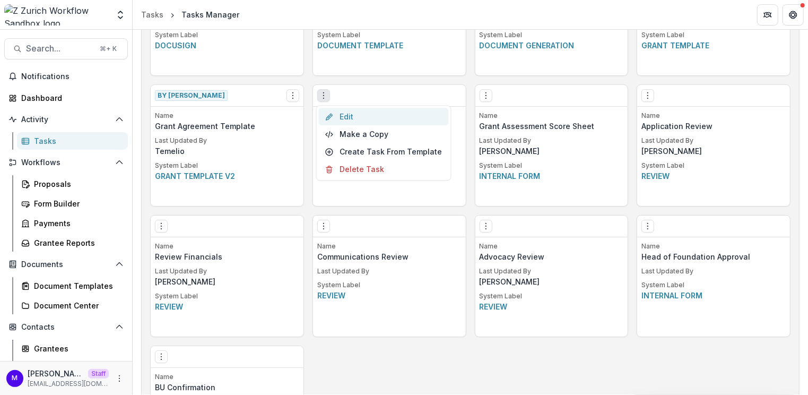
click at [341, 118] on link "Edit" at bounding box center [384, 117] width 130 height 18
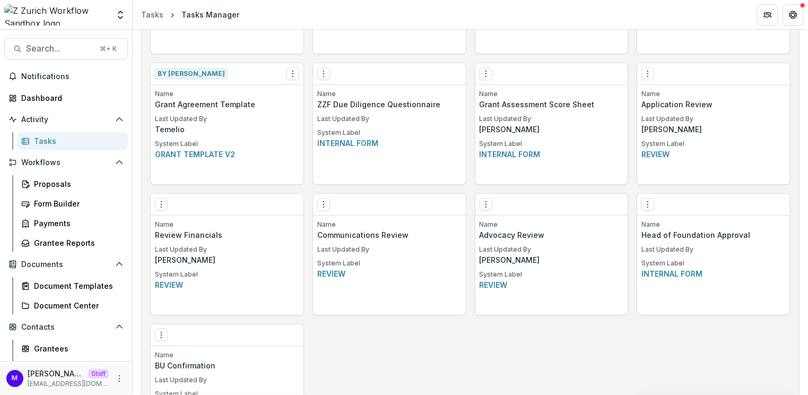
scroll to position [709, 0]
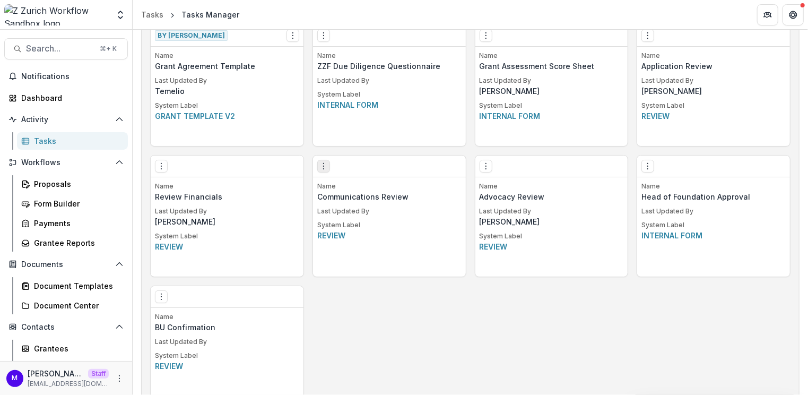
click at [323, 166] on circle "Options" at bounding box center [323, 166] width 1 height 1
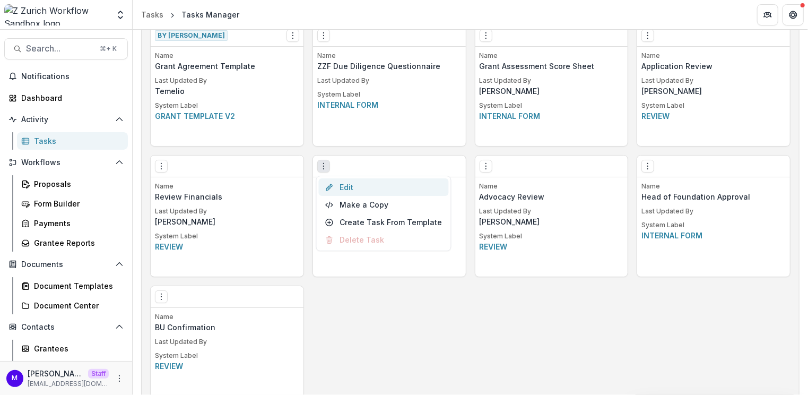
click at [350, 188] on link "Edit" at bounding box center [384, 187] width 130 height 18
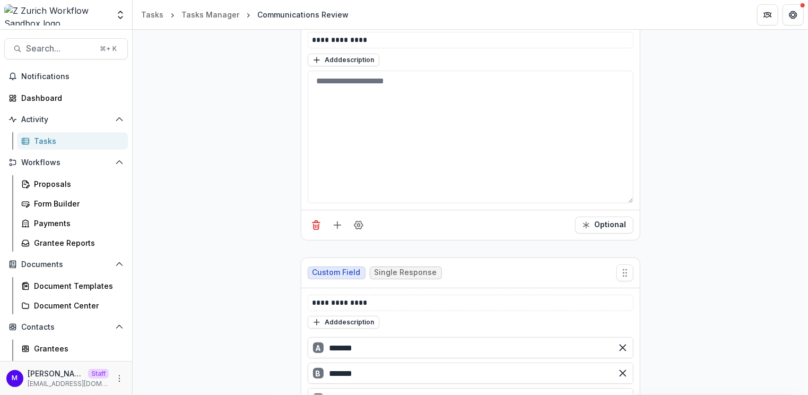
scroll to position [265, 0]
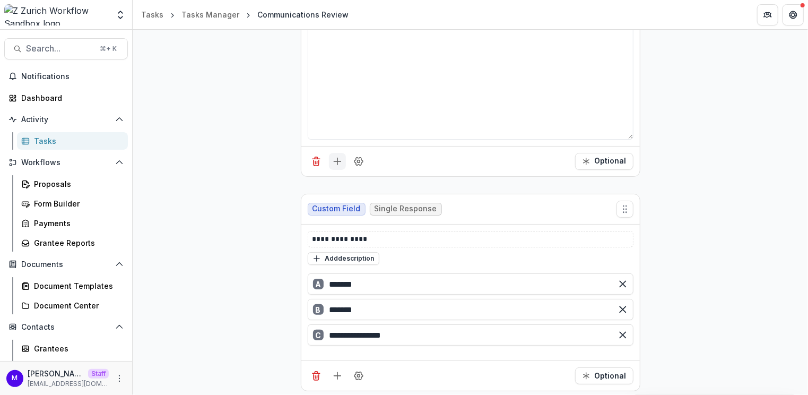
click at [333, 159] on icon "Add field" at bounding box center [337, 161] width 11 height 11
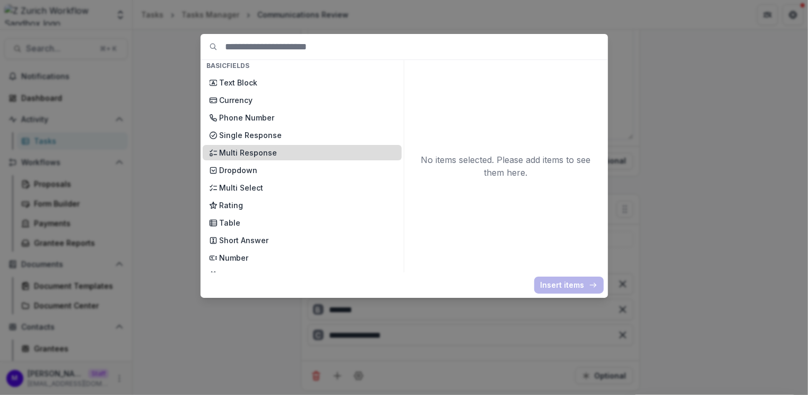
scroll to position [56, 0]
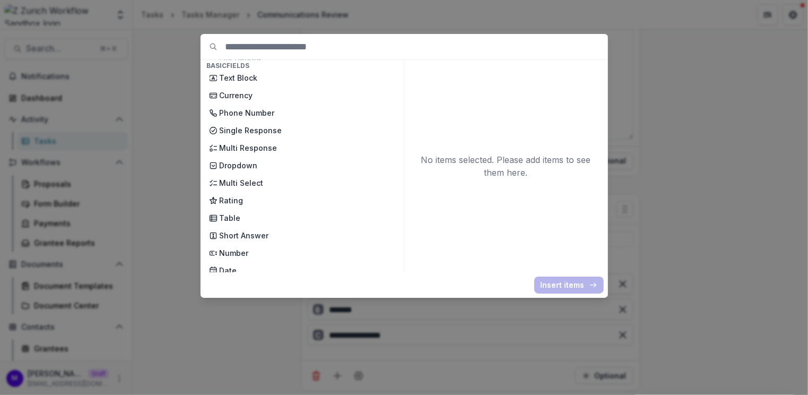
click at [181, 216] on div "Basic Fields New Page File Download File Upload Text Block Currency Phone Numbe…" at bounding box center [404, 197] width 808 height 395
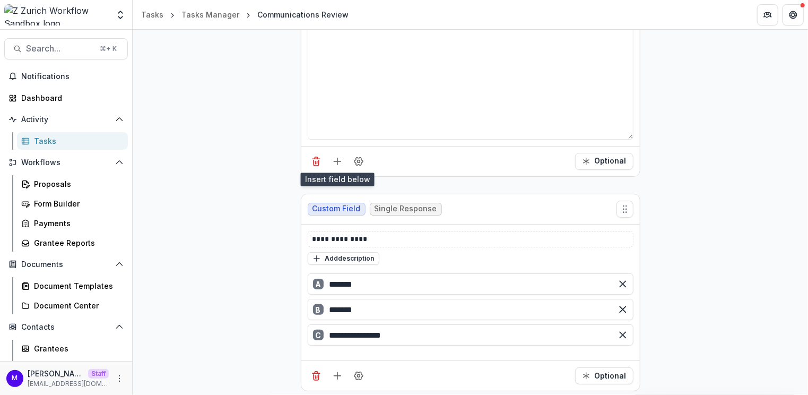
scroll to position [0, 0]
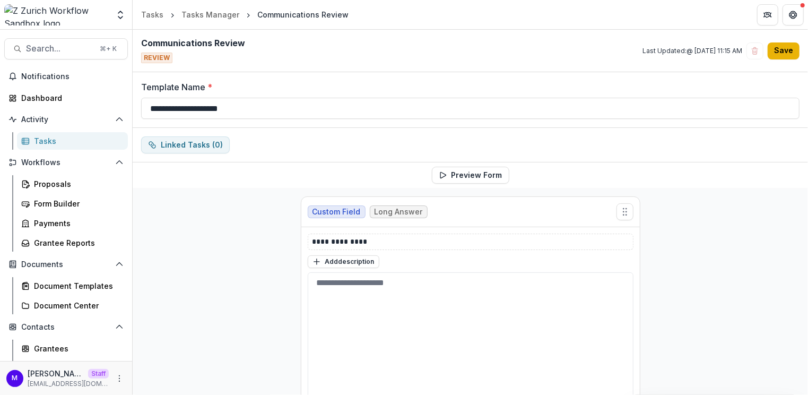
click at [780, 51] on button "Save" at bounding box center [784, 50] width 32 height 17
click at [270, 108] on input "**********" at bounding box center [470, 108] width 659 height 21
drag, startPoint x: 299, startPoint y: 105, endPoint x: 254, endPoint y: 107, distance: 45.7
click at [254, 107] on input "**********" at bounding box center [470, 108] width 659 height 21
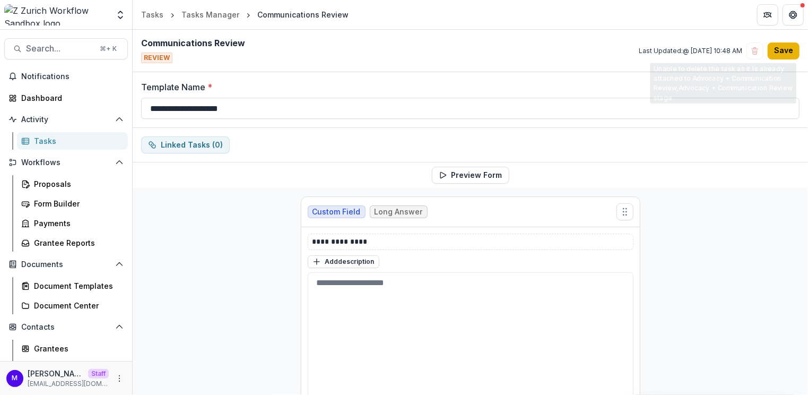
type input "**********"
click at [784, 53] on button "Save" at bounding box center [784, 50] width 32 height 17
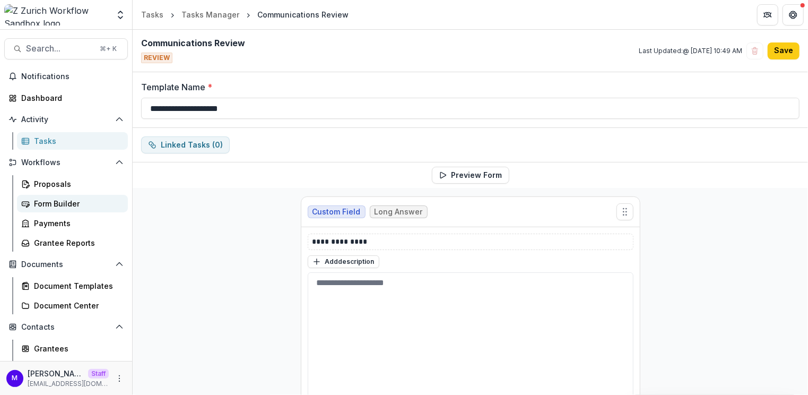
click at [56, 204] on div "Form Builder" at bounding box center [76, 203] width 85 height 11
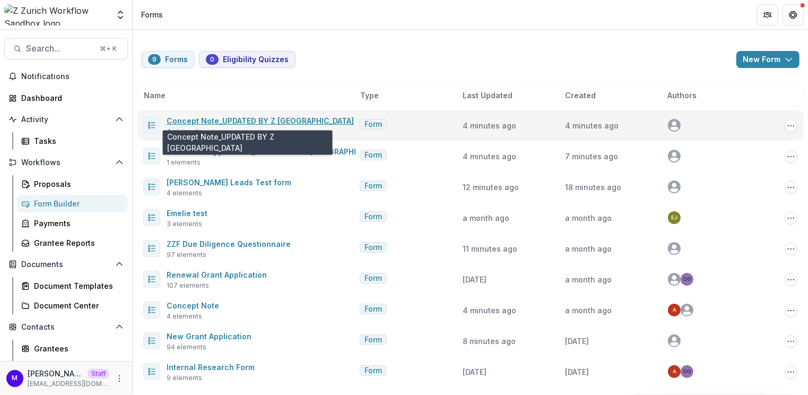
click at [289, 119] on link "Concept Note_UPDATED BY Z ZURICH" at bounding box center [260, 120] width 187 height 9
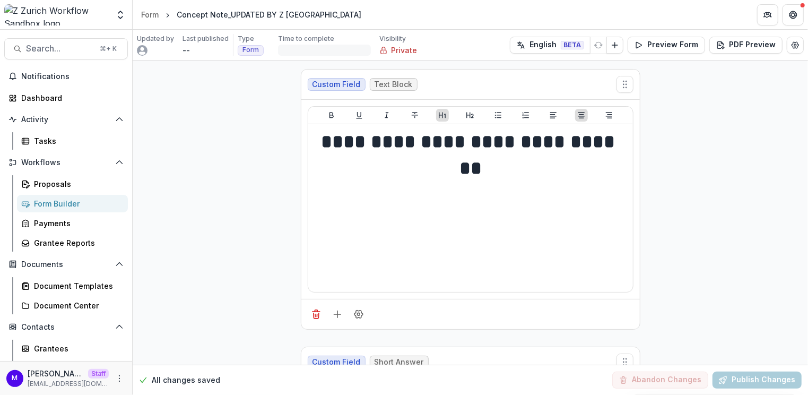
scroll to position [118, 0]
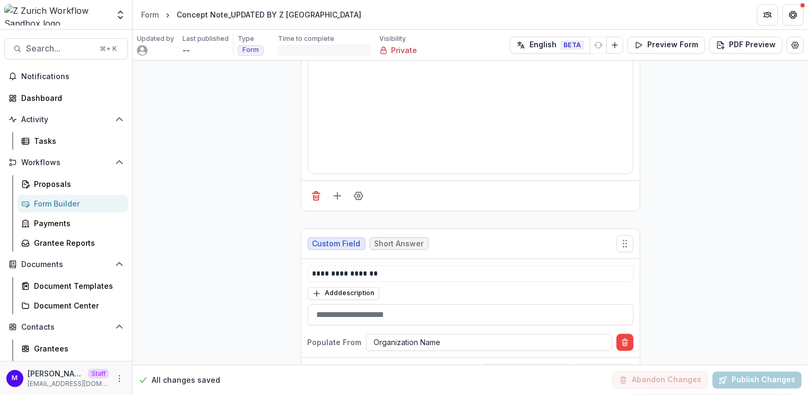
click at [75, 199] on div "Form Builder" at bounding box center [76, 203] width 85 height 11
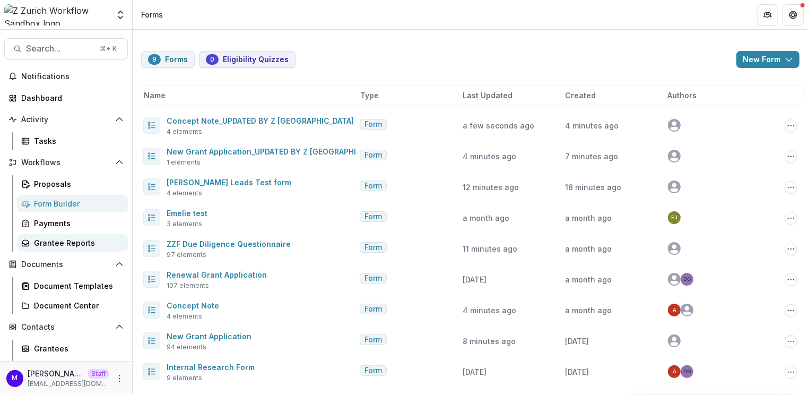
click at [75, 239] on div "Grantee Reports" at bounding box center [76, 242] width 85 height 11
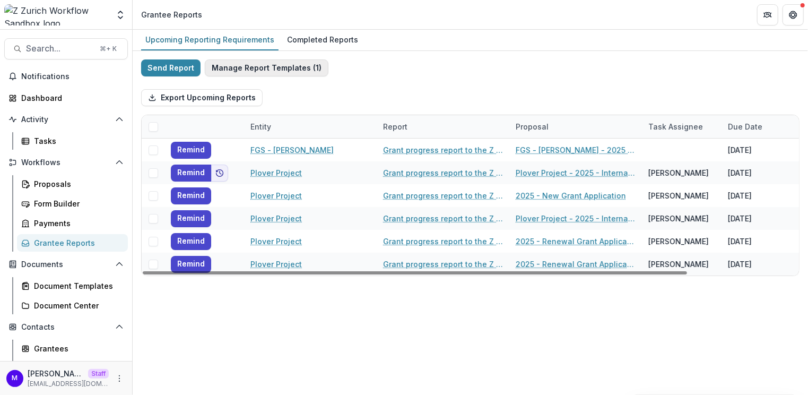
click at [271, 70] on button "Manage Report Templates ( 1 )" at bounding box center [267, 67] width 124 height 17
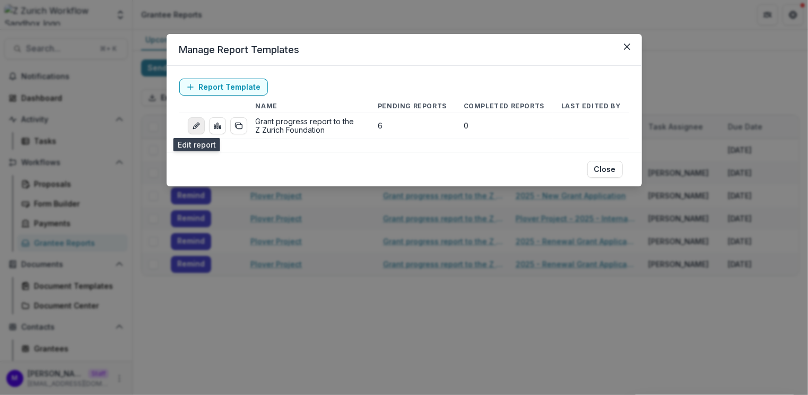
click at [195, 128] on icon "edit-report" at bounding box center [195, 126] width 5 height 5
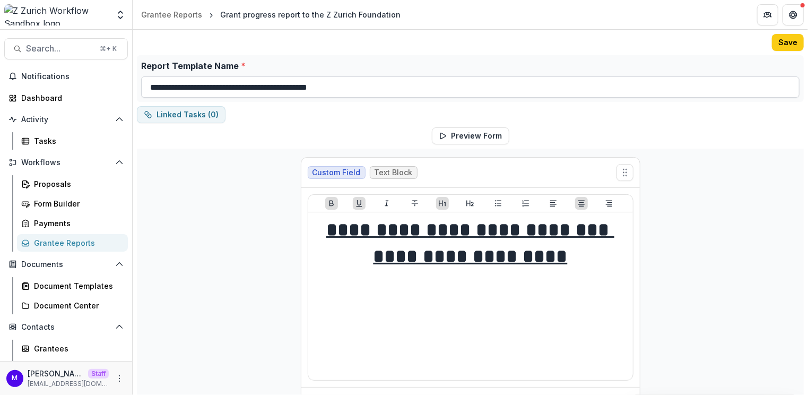
click at [370, 90] on input "**********" at bounding box center [470, 86] width 659 height 21
type input "**********"
click at [791, 39] on button "Save" at bounding box center [788, 42] width 32 height 17
click at [60, 203] on div "Form Builder" at bounding box center [76, 203] width 85 height 11
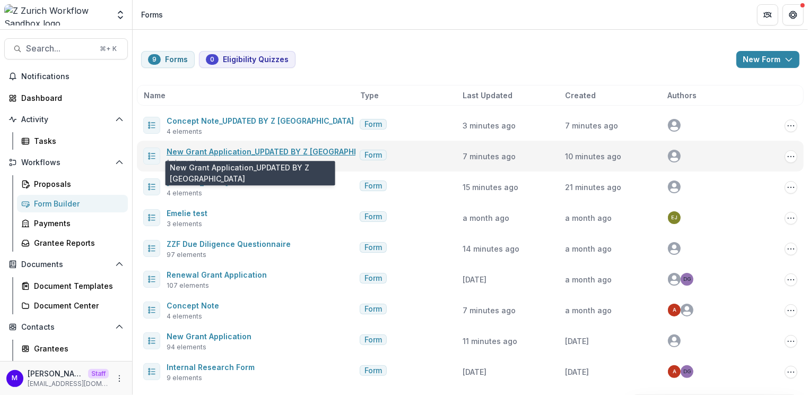
click at [263, 152] on link "New Grant Application_UPDATED BY Z ZURICH" at bounding box center [277, 151] width 220 height 9
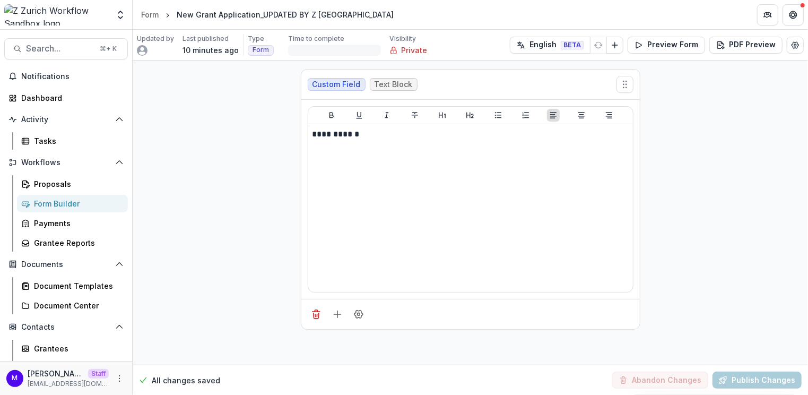
click at [58, 204] on div "Form Builder" at bounding box center [76, 203] width 85 height 11
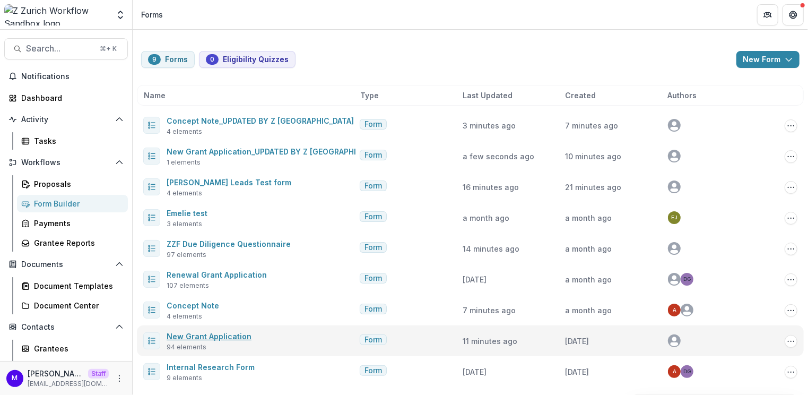
click at [227, 337] on link "New Grant Application" at bounding box center [209, 336] width 85 height 9
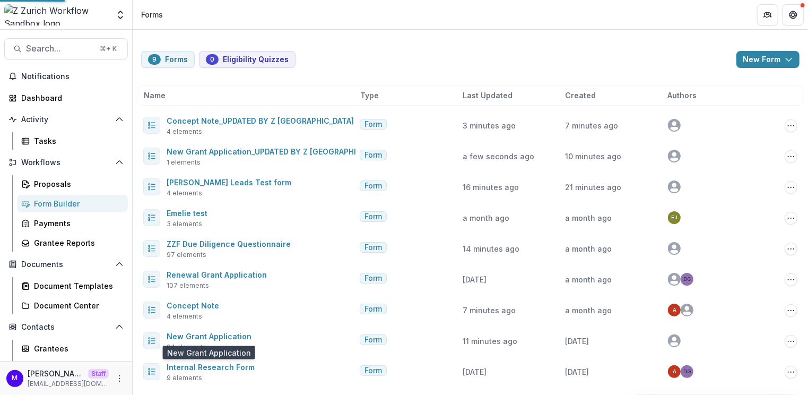
select select "********"
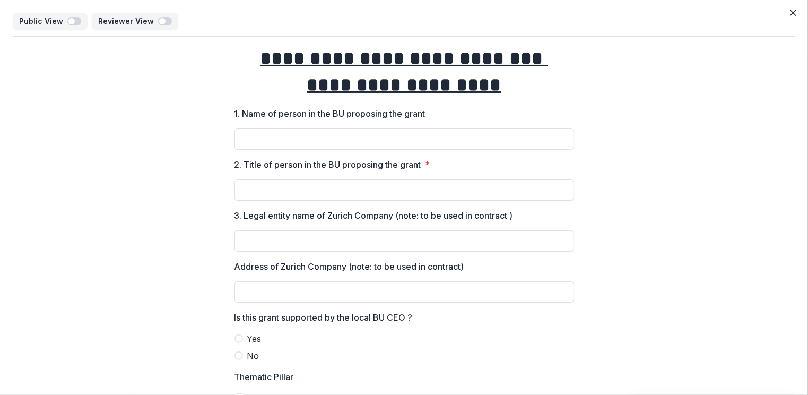
drag, startPoint x: 342, startPoint y: 70, endPoint x: 458, endPoint y: 73, distance: 116.3
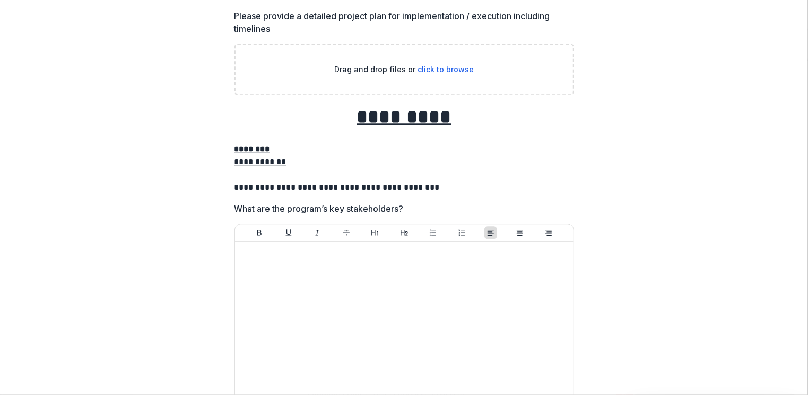
scroll to position [10996, 0]
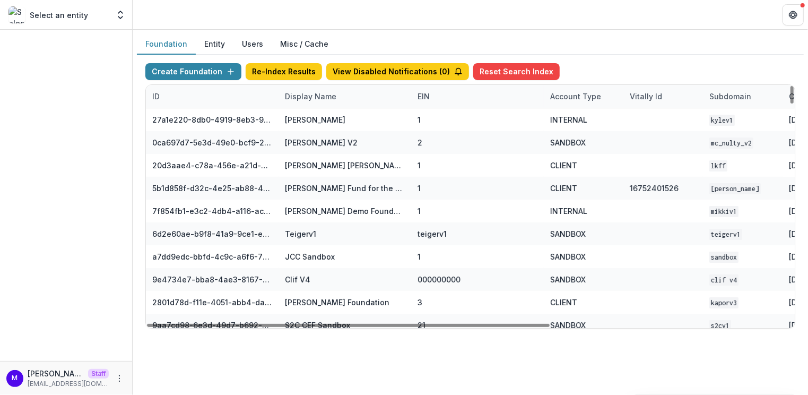
click at [308, 92] on div "Display Name" at bounding box center [311, 96] width 64 height 11
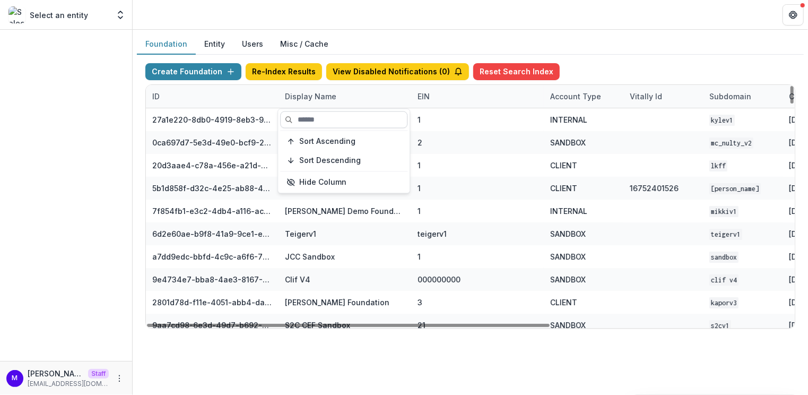
click at [311, 117] on input at bounding box center [343, 119] width 127 height 17
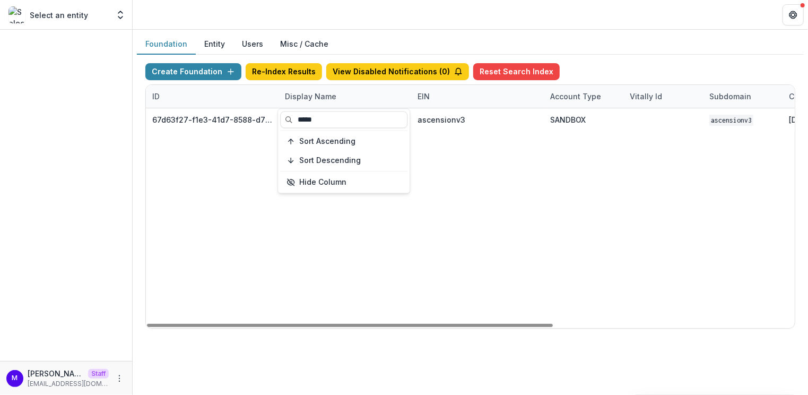
type input "*****"
click at [366, 15] on header at bounding box center [470, 14] width 675 height 29
click at [316, 105] on div "Display Name" at bounding box center [345, 96] width 133 height 23
click at [316, 116] on input "*****" at bounding box center [343, 119] width 127 height 17
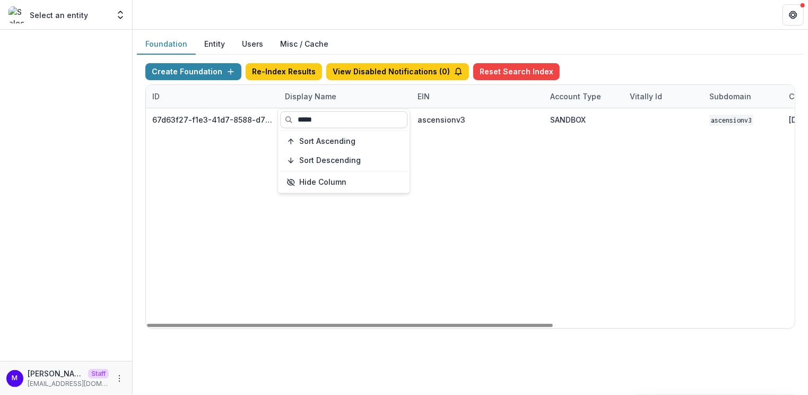
click at [316, 116] on input "*****" at bounding box center [343, 119] width 127 height 17
type input "********"
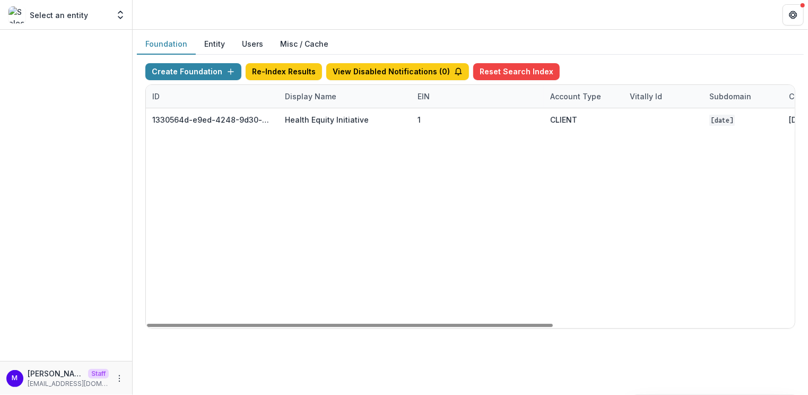
click at [507, 39] on div "Foundation Entity Users Misc / Cache" at bounding box center [470, 44] width 667 height 21
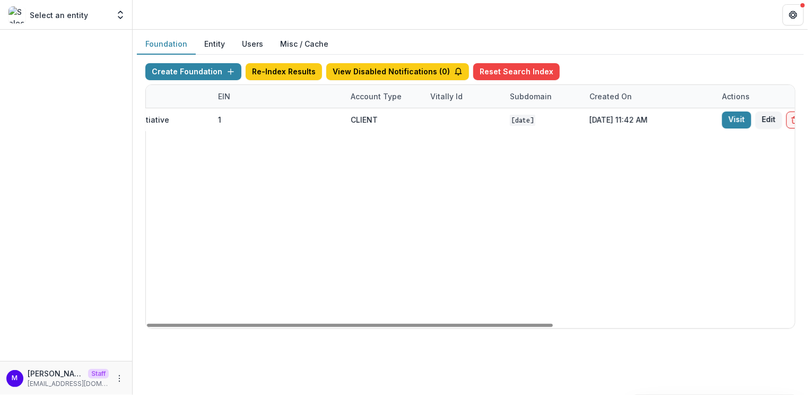
scroll to position [0, 385]
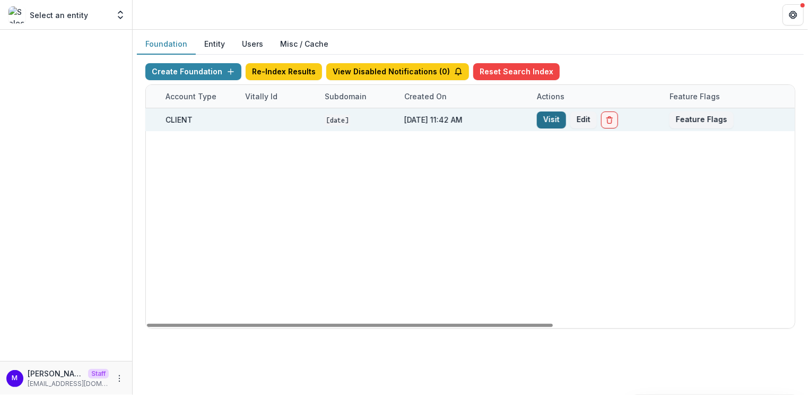
click at [554, 122] on link "Visit" at bounding box center [551, 119] width 29 height 17
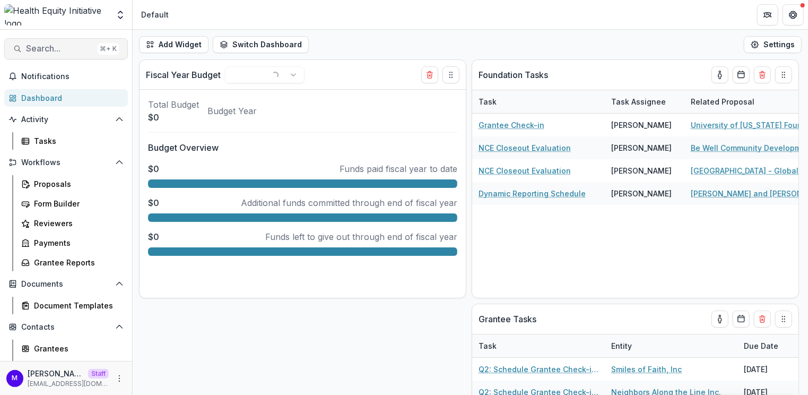
click at [66, 50] on span "Search..." at bounding box center [59, 49] width 67 height 10
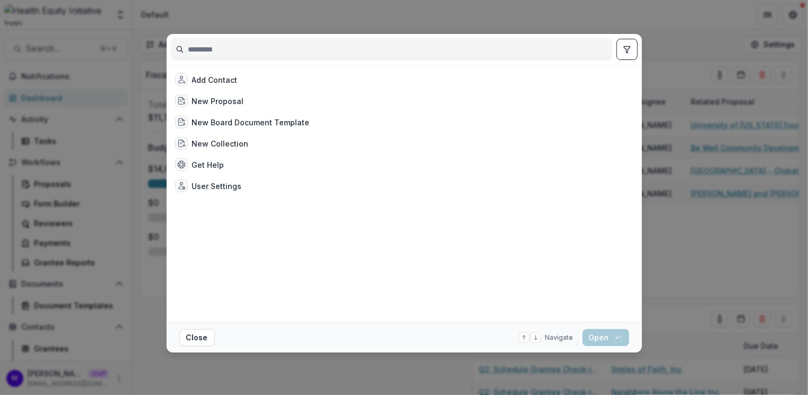
click at [75, 164] on div "Add Contact New Proposal New Board Document Template New Collection Get Help Us…" at bounding box center [404, 197] width 808 height 395
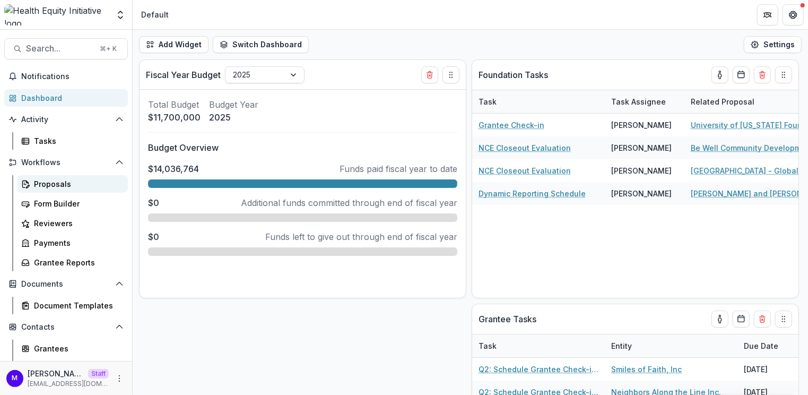
click at [57, 192] on link "Proposals" at bounding box center [72, 184] width 111 height 18
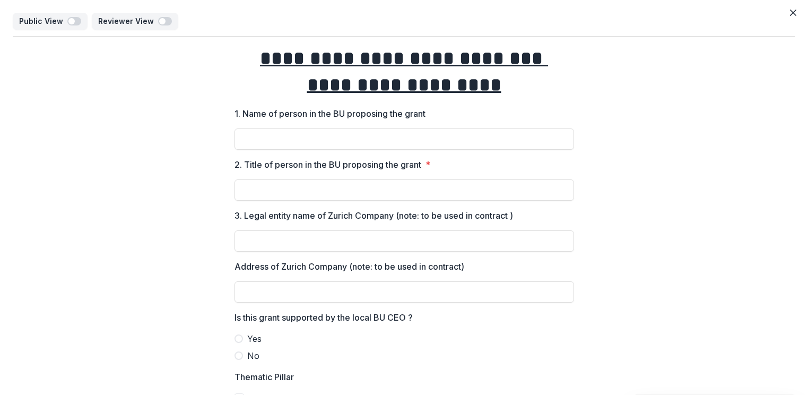
select select "********"
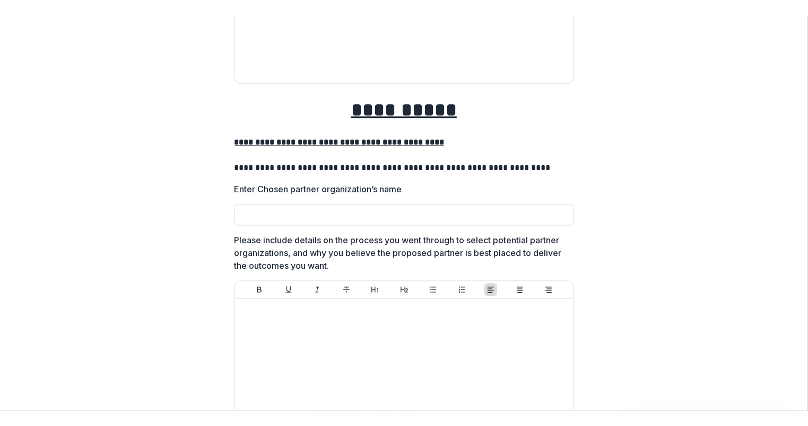
scroll to position [1721, 0]
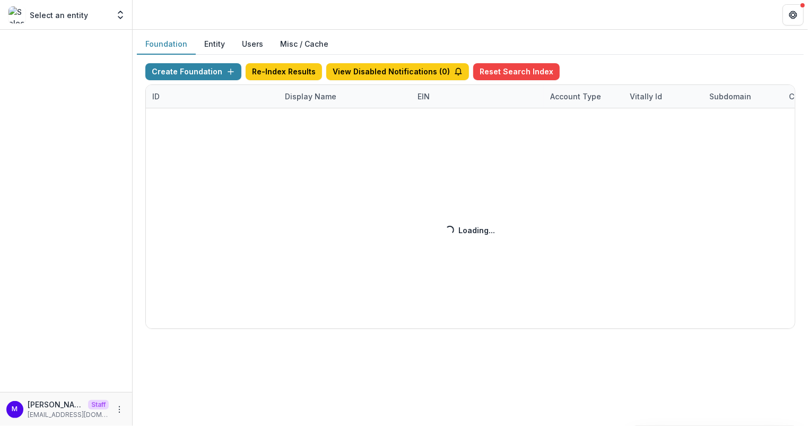
click at [309, 90] on div "Create Foundation Re-Index Results View Disabled Notifications ( 0 ) Reset Sear…" at bounding box center [470, 195] width 650 height 265
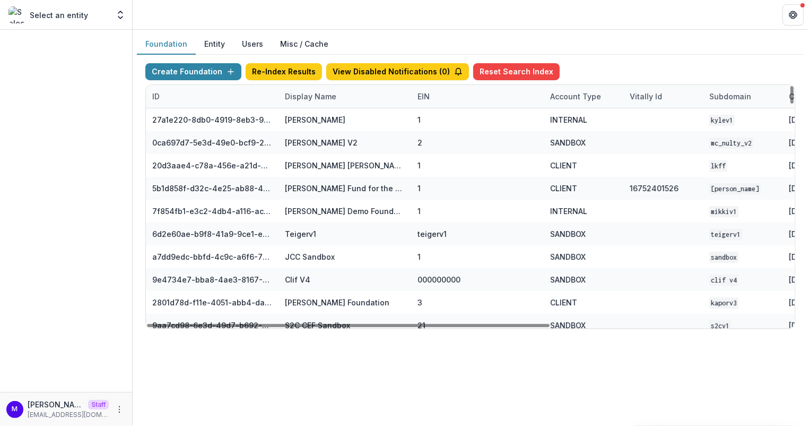
click at [310, 95] on div "Display Name" at bounding box center [311, 96] width 64 height 11
click at [312, 117] on input at bounding box center [343, 119] width 127 height 17
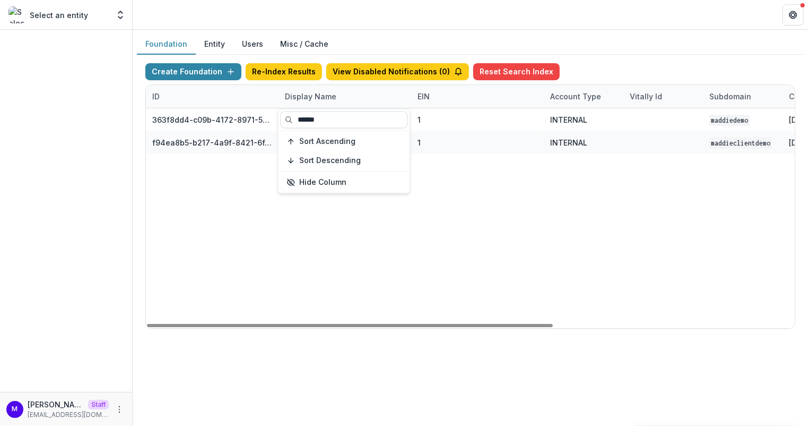
type input "******"
click at [437, 56] on div "Create Foundation Re-Index Results View Disabled Notifications ( 0 ) Reset Sear…" at bounding box center [470, 196] width 667 height 282
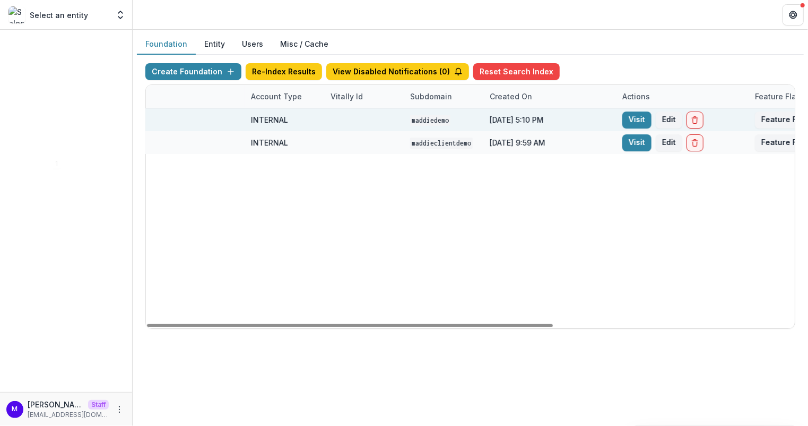
scroll to position [0, 366]
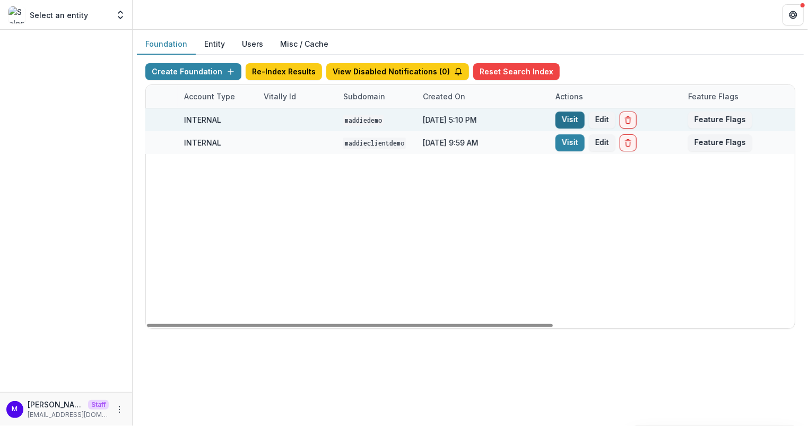
click at [571, 112] on link "Visit" at bounding box center [570, 119] width 29 height 17
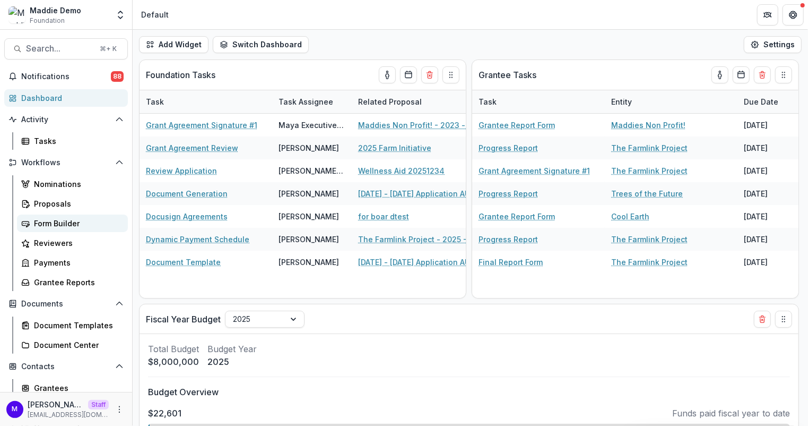
click at [65, 219] on div "Form Builder" at bounding box center [76, 223] width 85 height 11
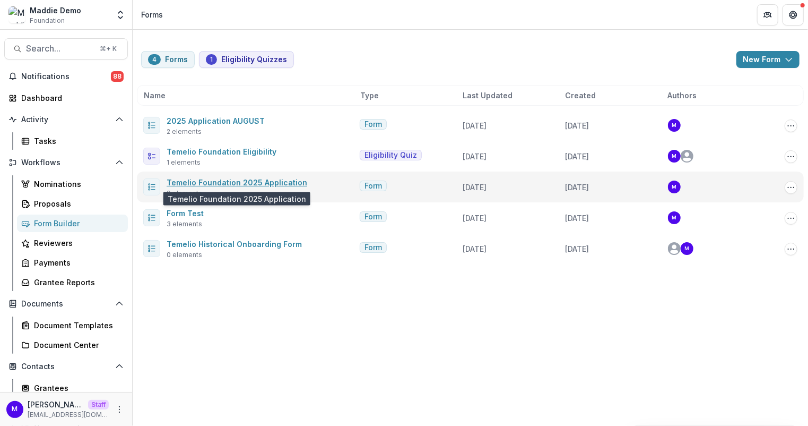
click at [240, 178] on link "Temelio Foundation 2025 Application" at bounding box center [237, 182] width 141 height 9
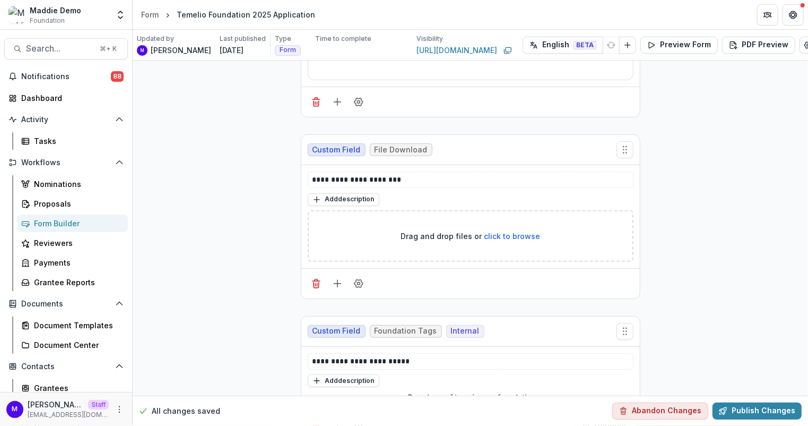
scroll to position [214, 0]
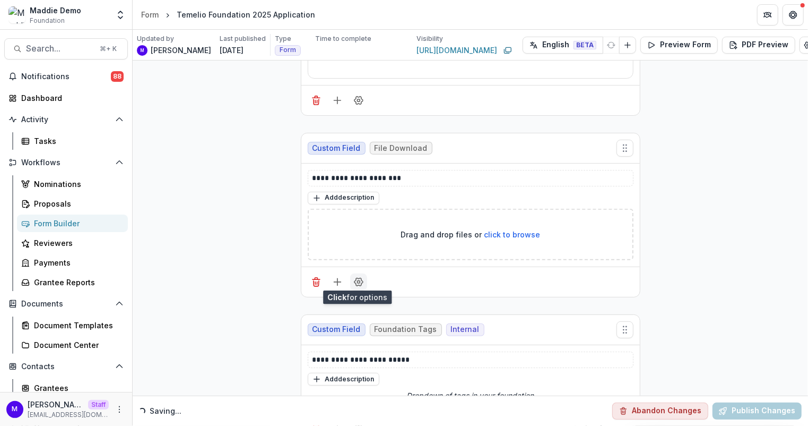
click at [357, 280] on circle "Field Settings" at bounding box center [358, 281] width 3 height 3
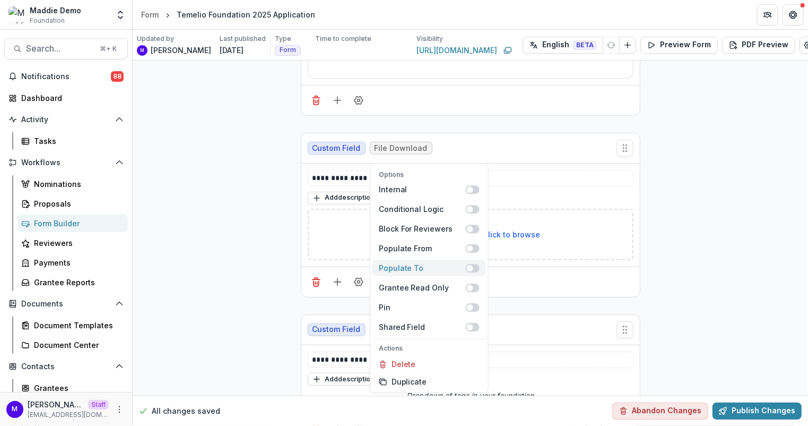
click at [476, 268] on span at bounding box center [473, 268] width 14 height 8
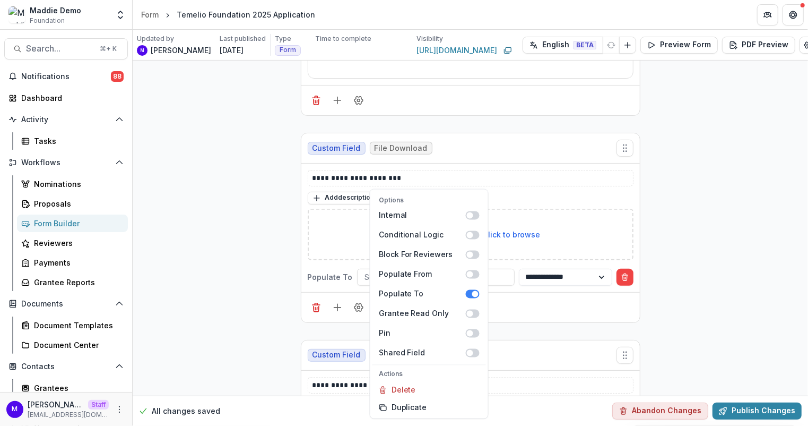
click at [540, 297] on div at bounding box center [470, 307] width 339 height 30
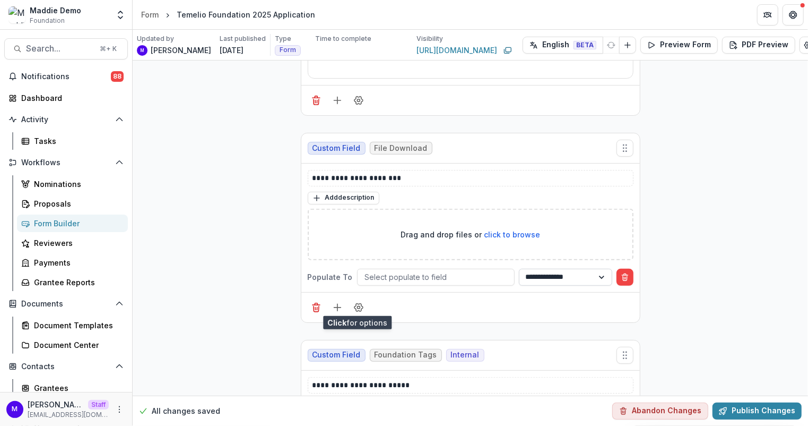
click at [532, 274] on select "**********" at bounding box center [565, 276] width 93 height 17
click at [357, 306] on circle "Field Settings" at bounding box center [358, 307] width 3 height 3
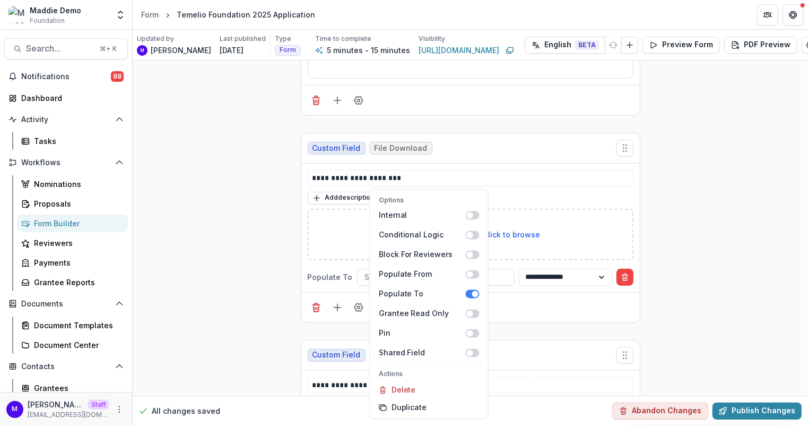
click at [514, 312] on div at bounding box center [470, 307] width 339 height 30
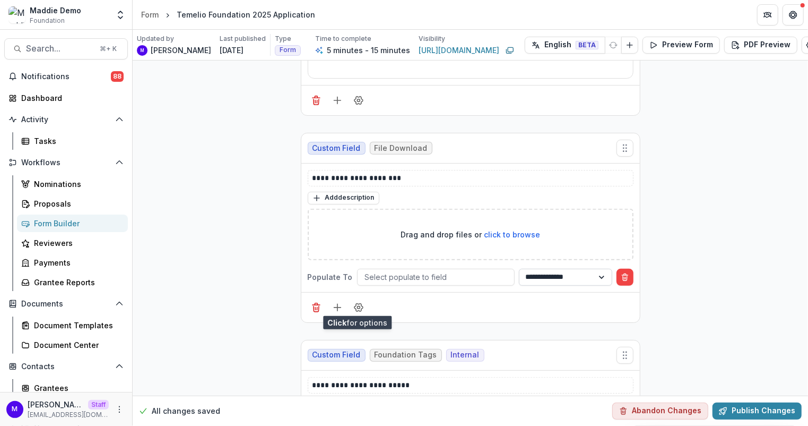
click at [570, 276] on select "**********" at bounding box center [565, 276] width 93 height 17
click at [539, 274] on select "**********" at bounding box center [565, 276] width 93 height 17
click at [464, 272] on div at bounding box center [436, 276] width 142 height 13
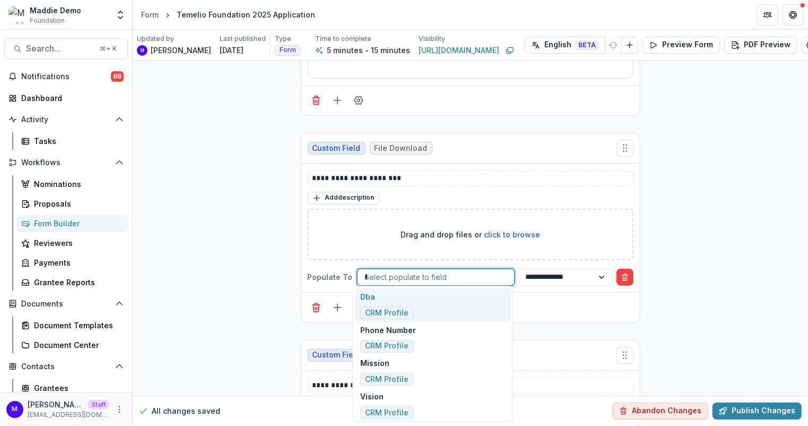
type input "**"
click at [447, 298] on div "Fiscal Sponsor Name CRM Profile" at bounding box center [432, 304] width 155 height 33
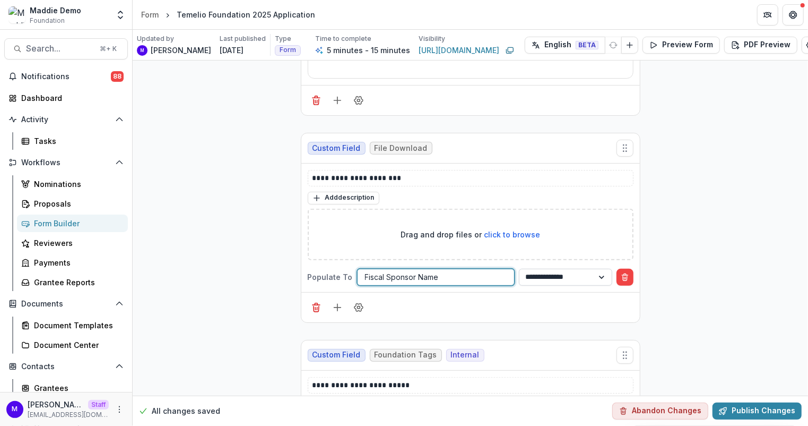
click at [541, 276] on select "**********" at bounding box center [565, 276] width 93 height 17
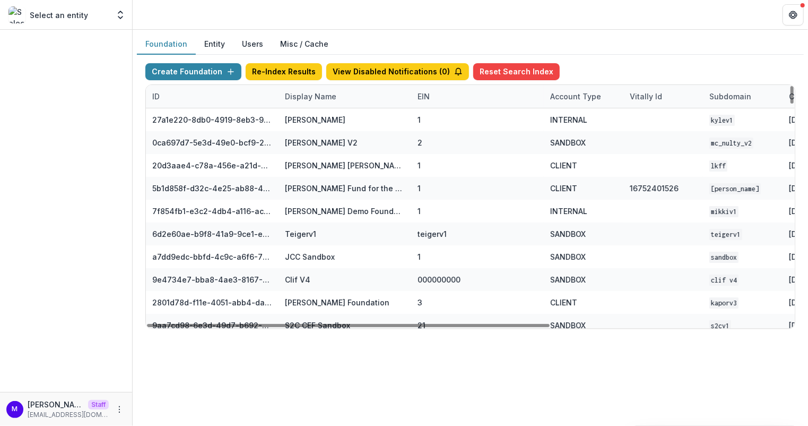
click at [304, 94] on div "Display Name" at bounding box center [311, 96] width 64 height 11
click at [305, 115] on input at bounding box center [343, 119] width 127 height 17
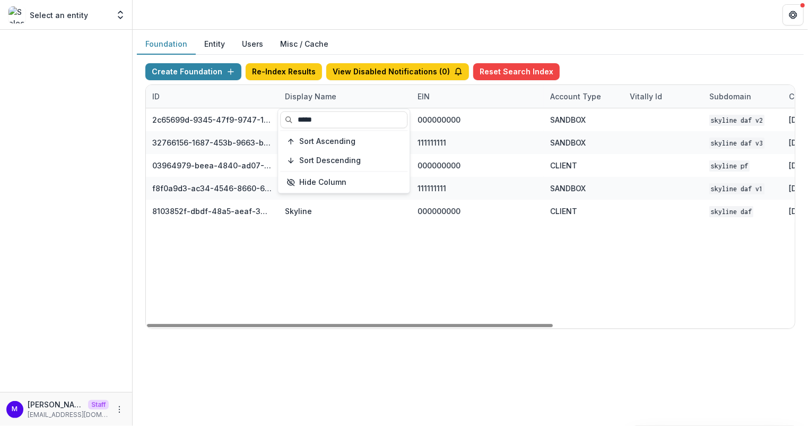
type input "*****"
click at [370, 28] on header at bounding box center [470, 14] width 675 height 29
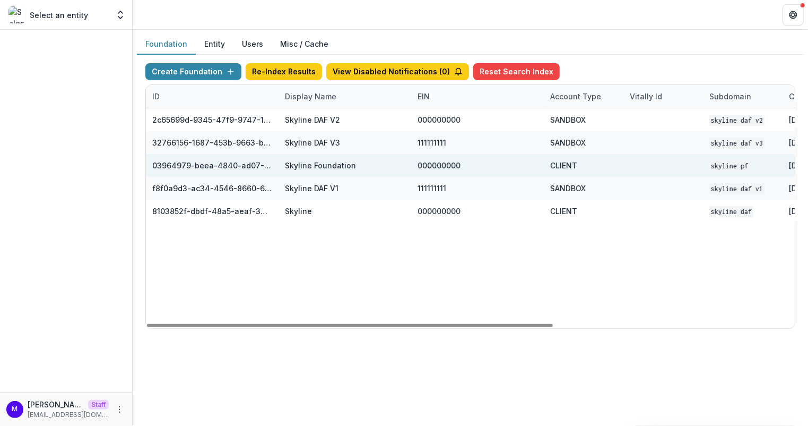
scroll to position [0, 257]
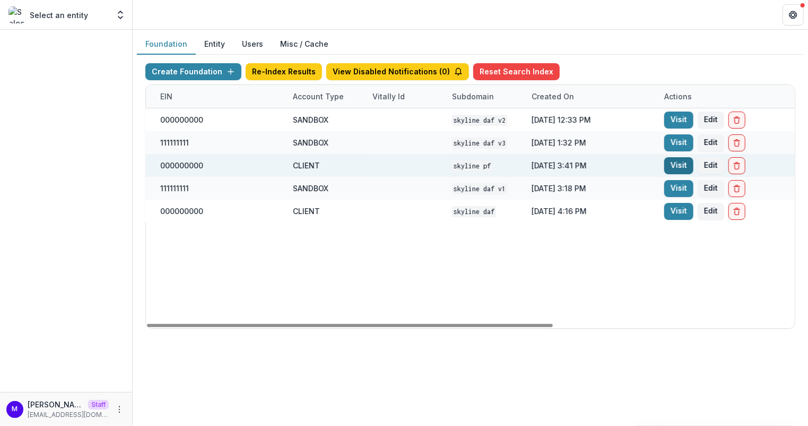
click at [682, 165] on link "Visit" at bounding box center [678, 165] width 29 height 17
